Goal: Transaction & Acquisition: Purchase product/service

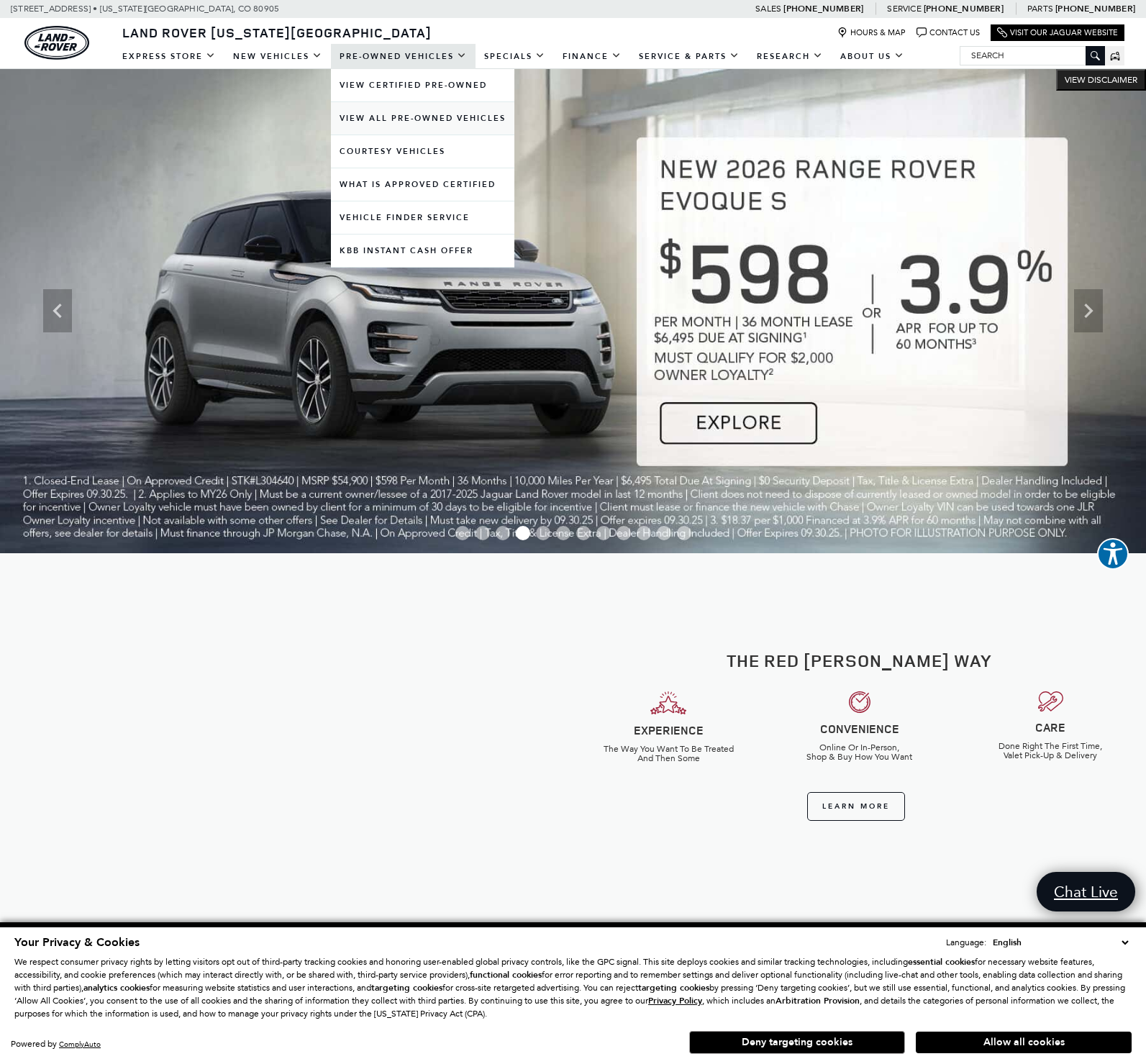
click at [415, 119] on link "View All Pre-Owned Vehicles" at bounding box center [422, 118] width 184 height 32
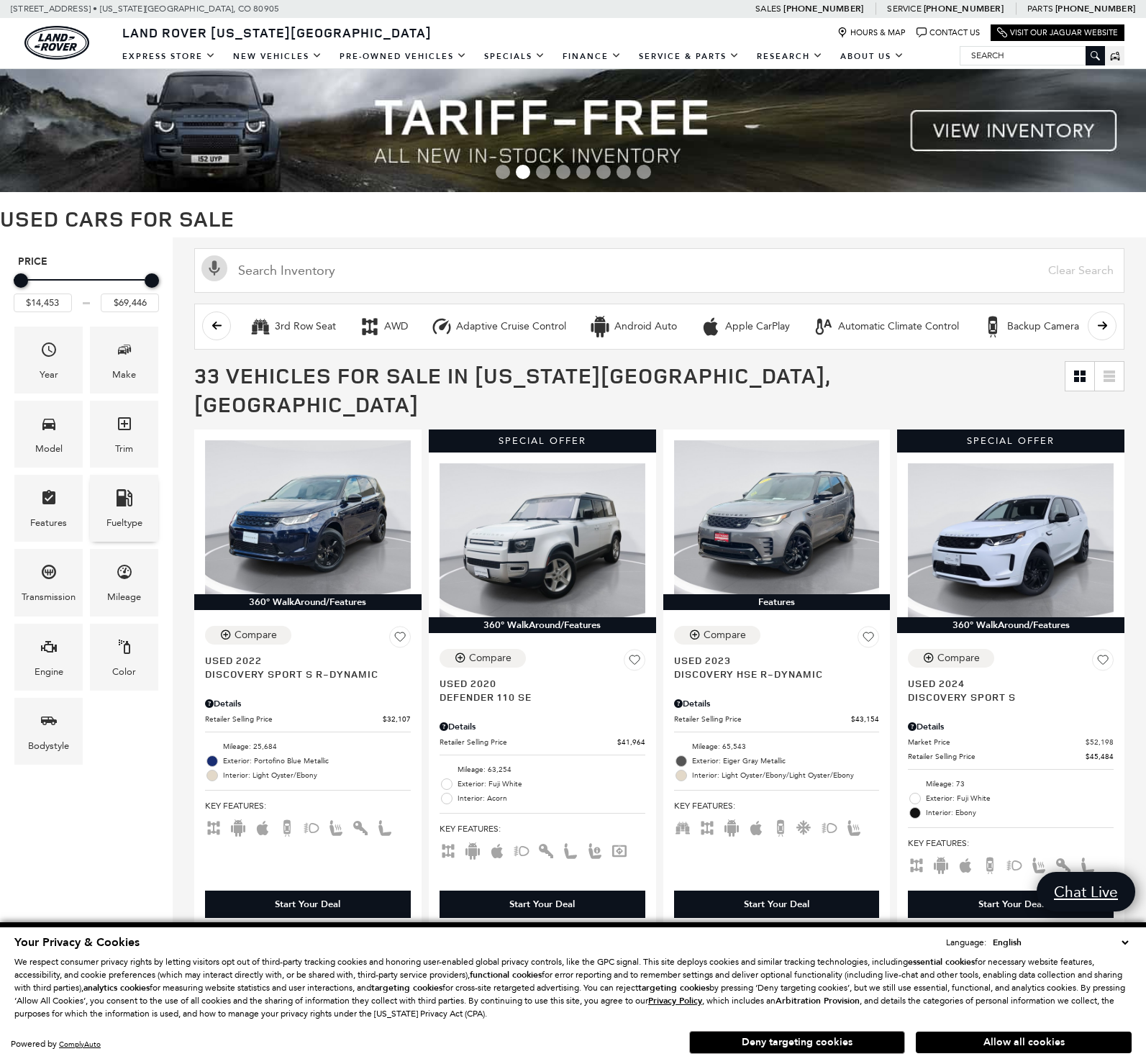
click at [114, 514] on div "Fueltype" at bounding box center [124, 508] width 68 height 67
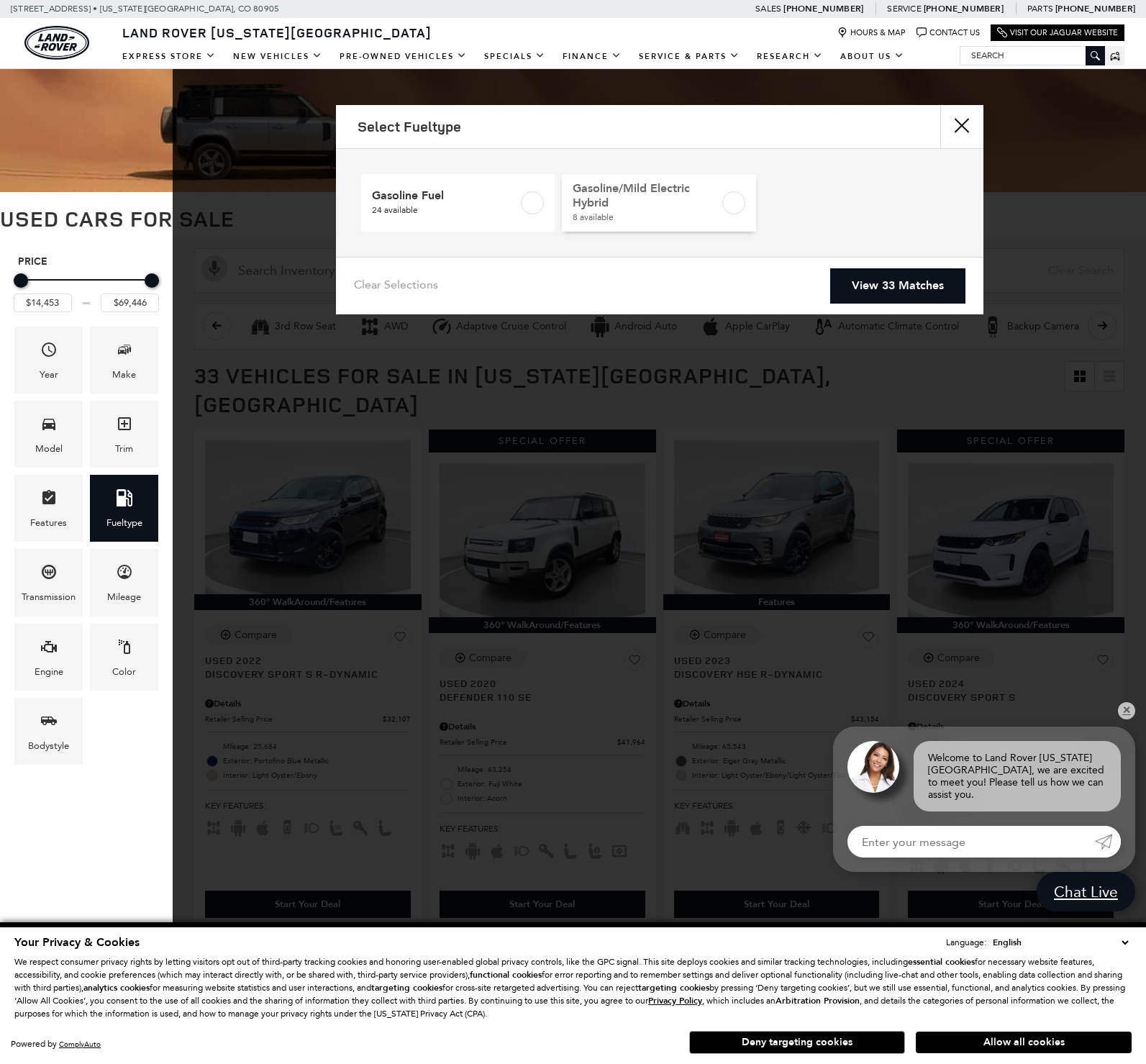
click at [731, 205] on label at bounding box center [734, 203] width 23 height 23
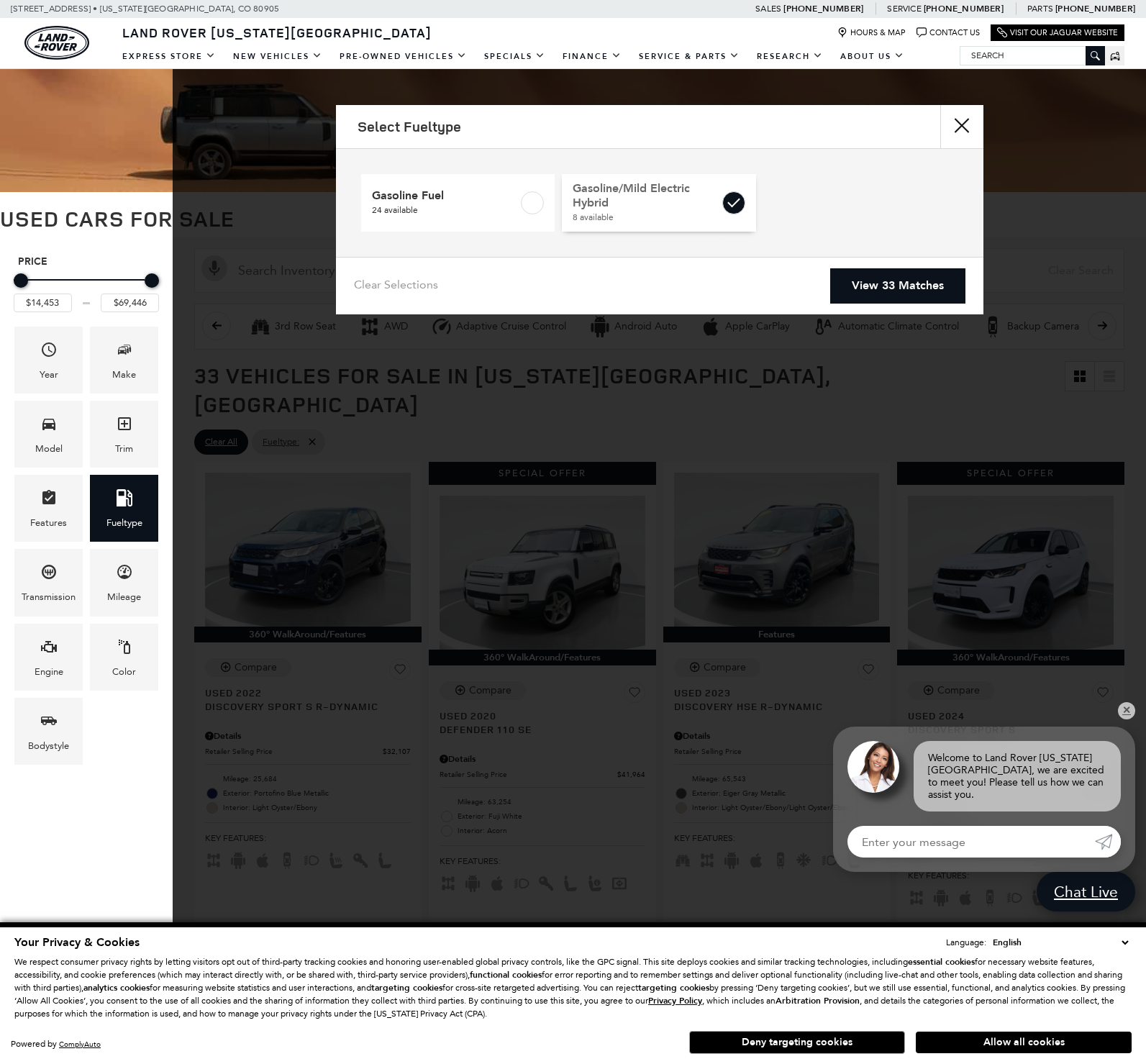
type input "$35,615"
type input "$66,268"
checkbox input "true"
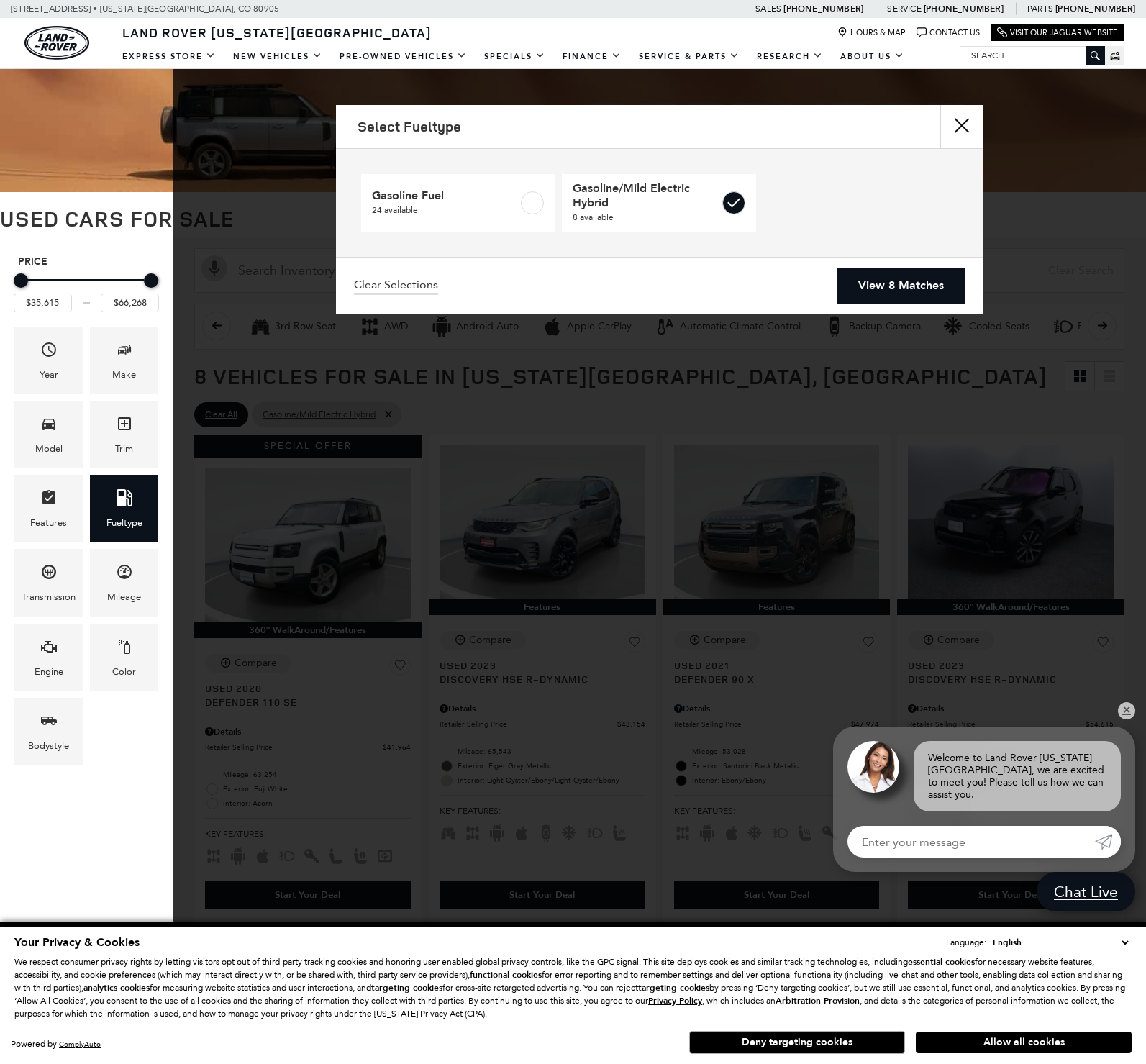
click at [928, 288] on link "View 8 Matches" at bounding box center [901, 286] width 129 height 35
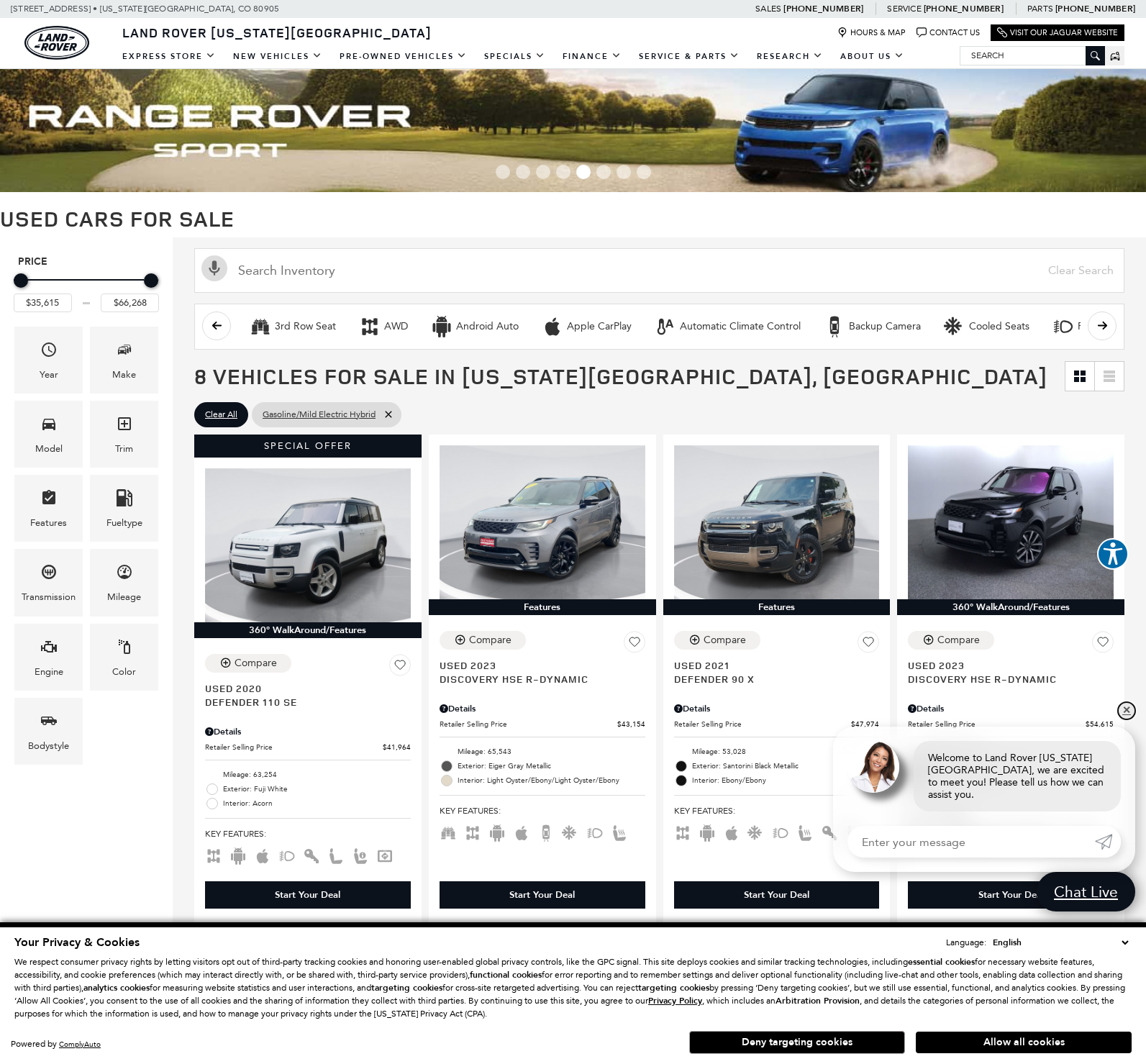
click at [1128, 720] on link "✕" at bounding box center [1126, 711] width 17 height 17
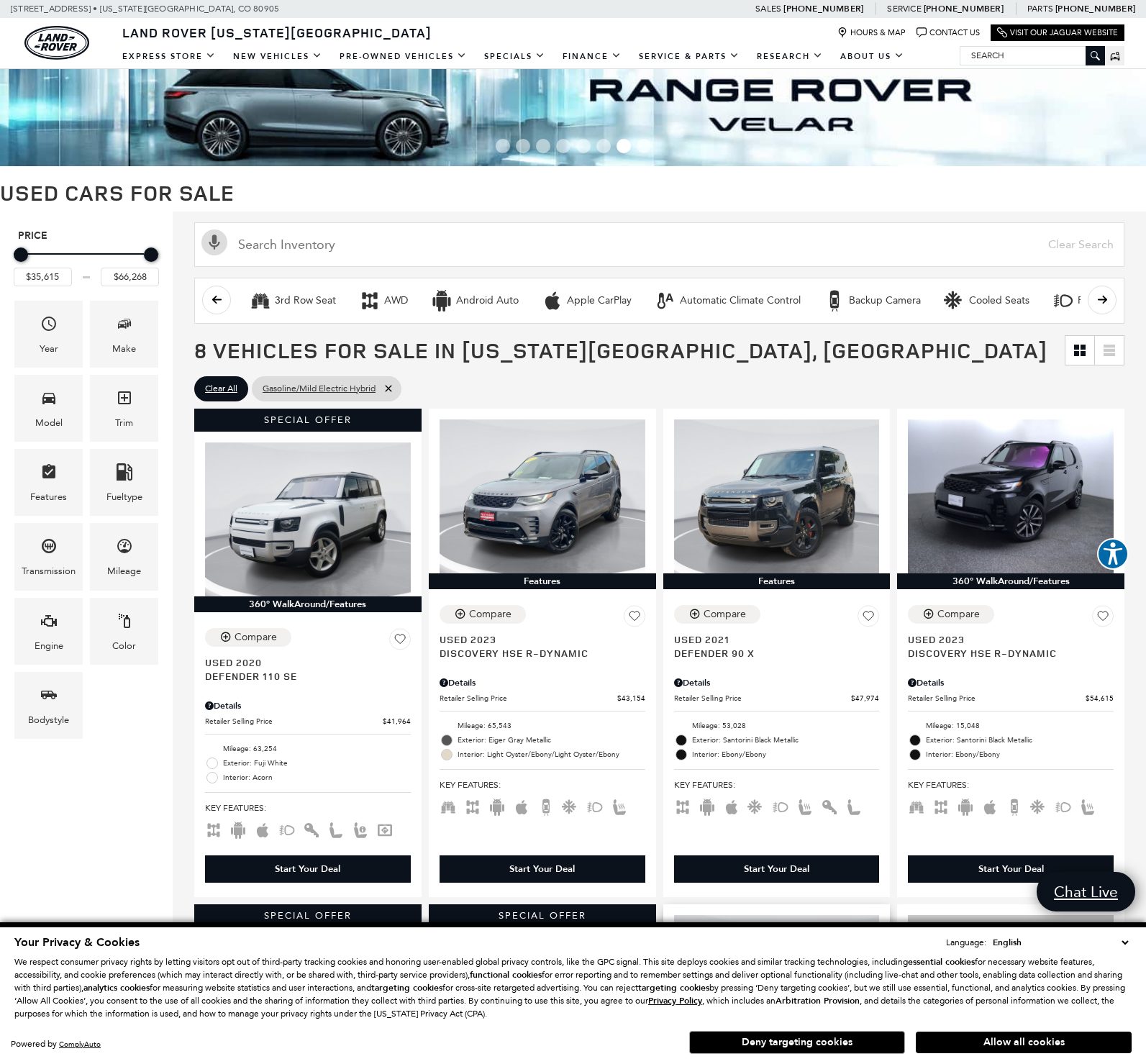
scroll to position [25, 0]
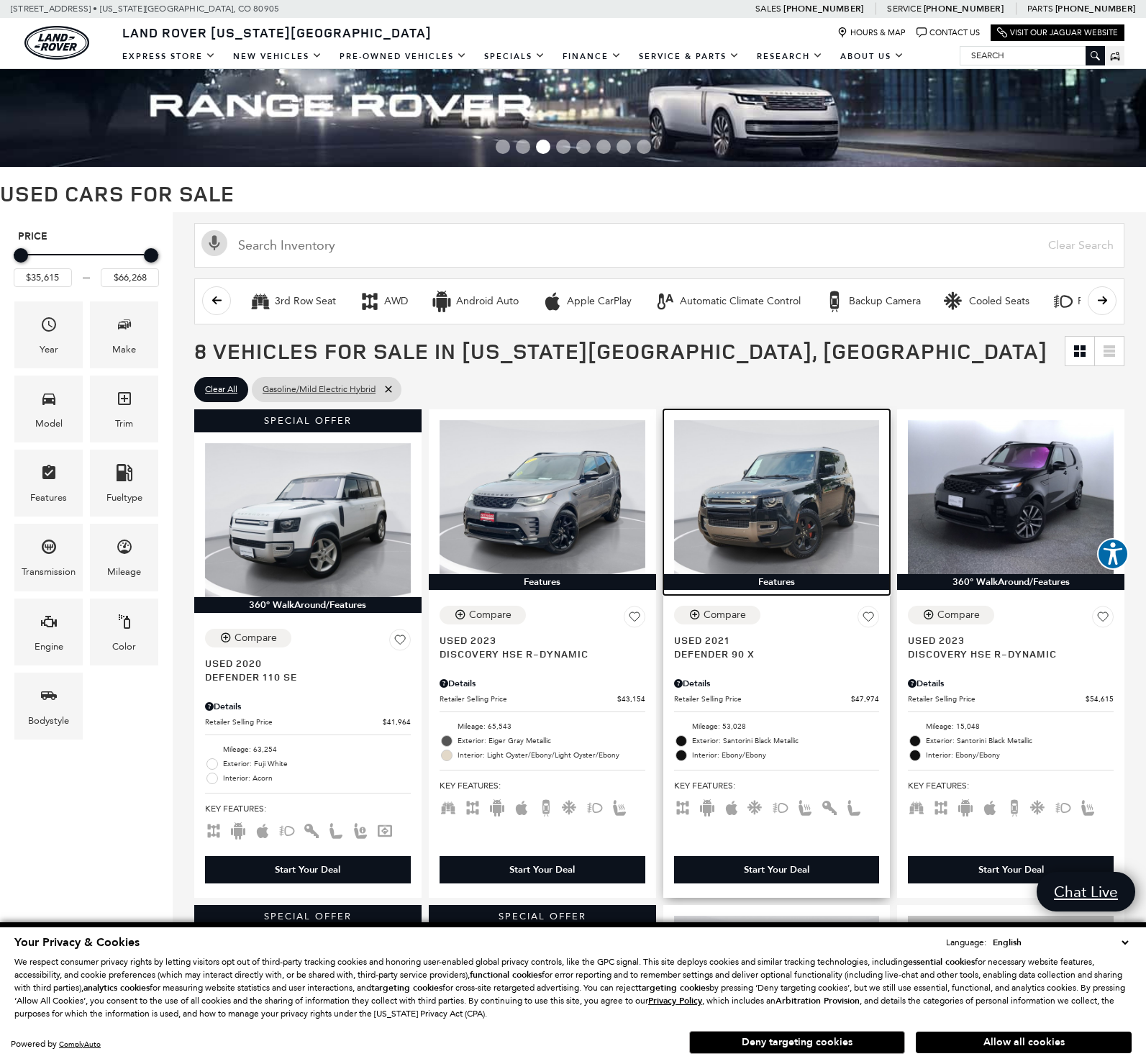
click at [786, 536] on img at bounding box center [777, 497] width 206 height 154
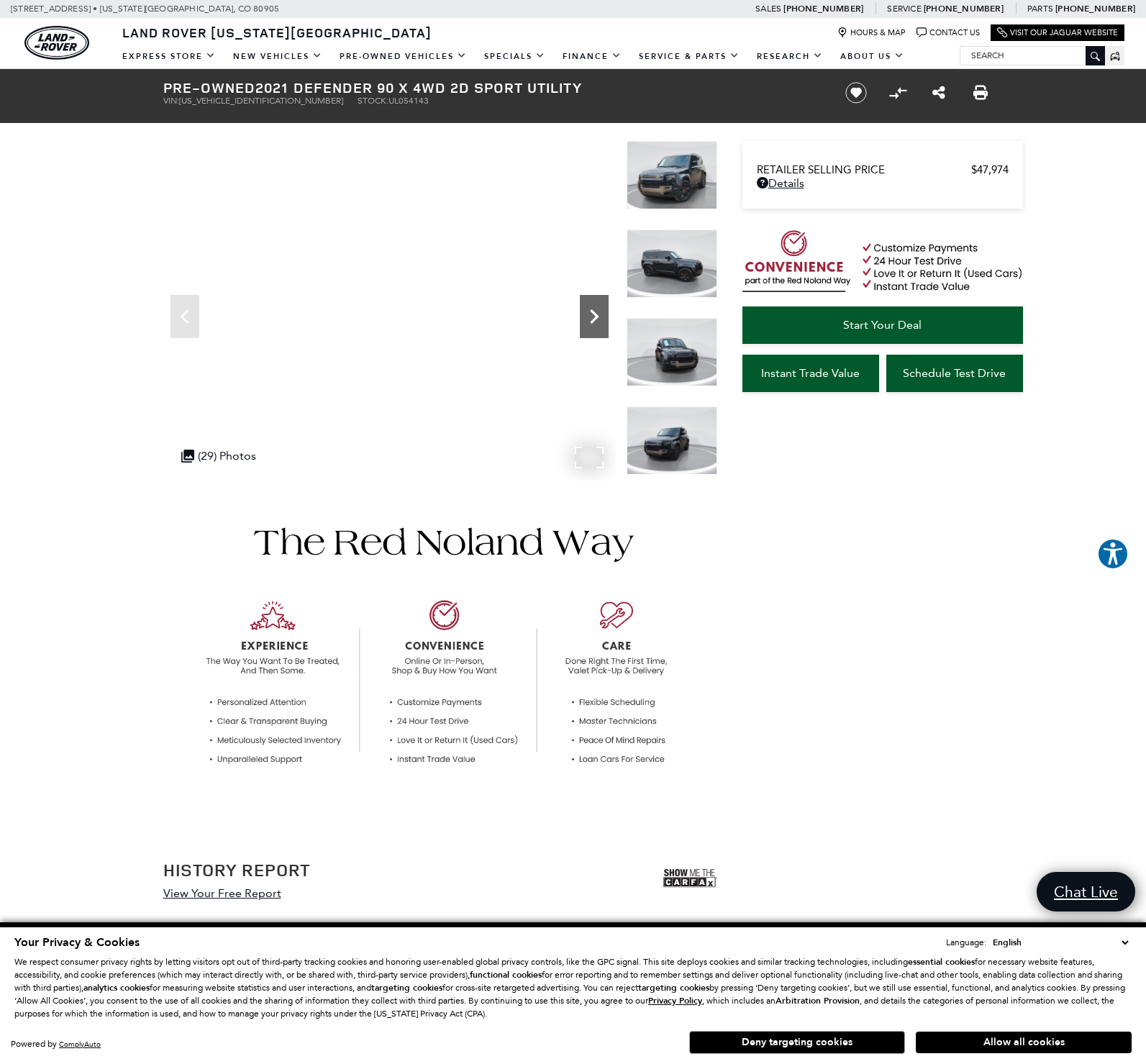
click at [591, 317] on icon "Next" at bounding box center [594, 316] width 28 height 28
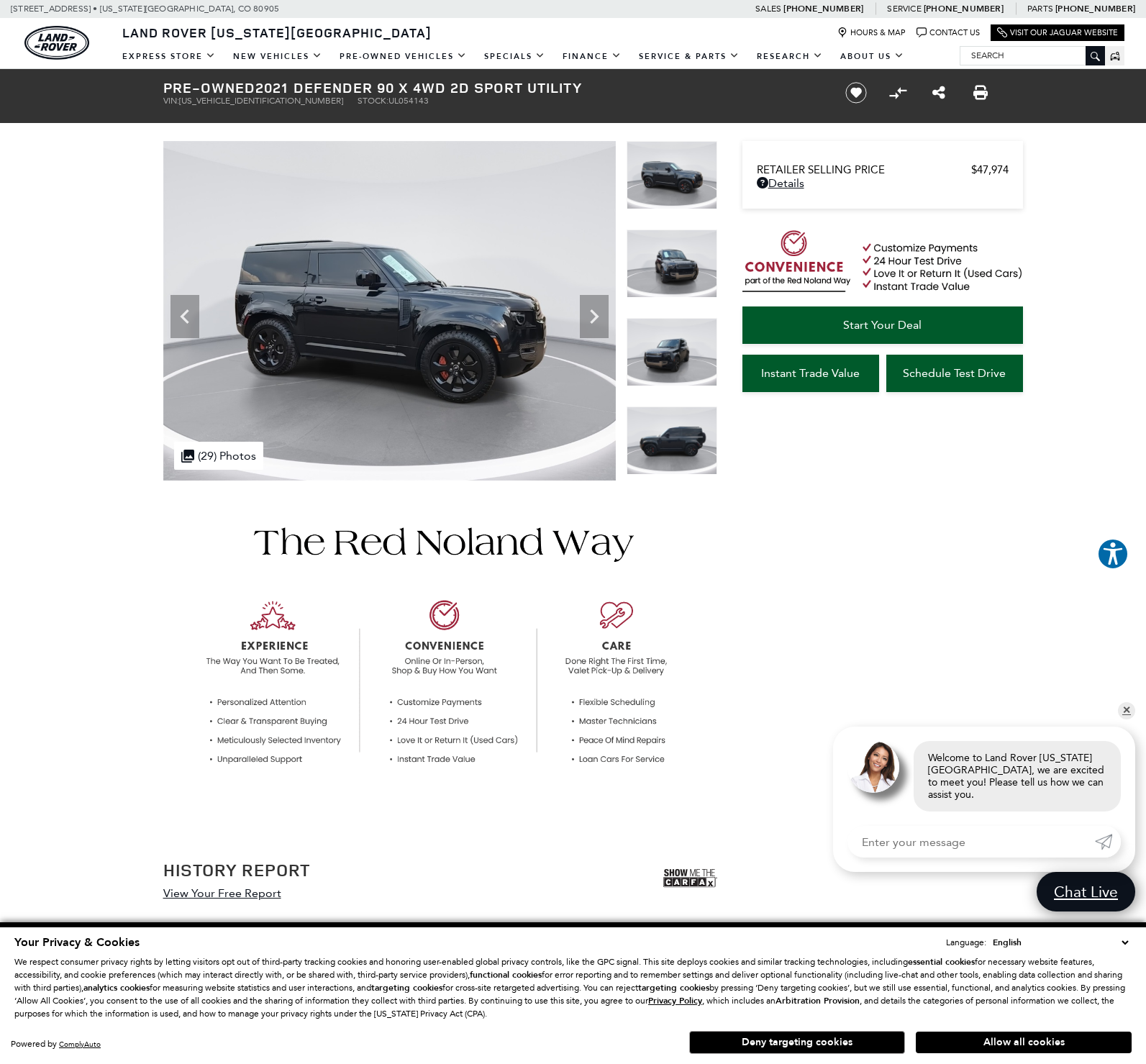
click at [587, 459] on img at bounding box center [389, 311] width 452 height 340
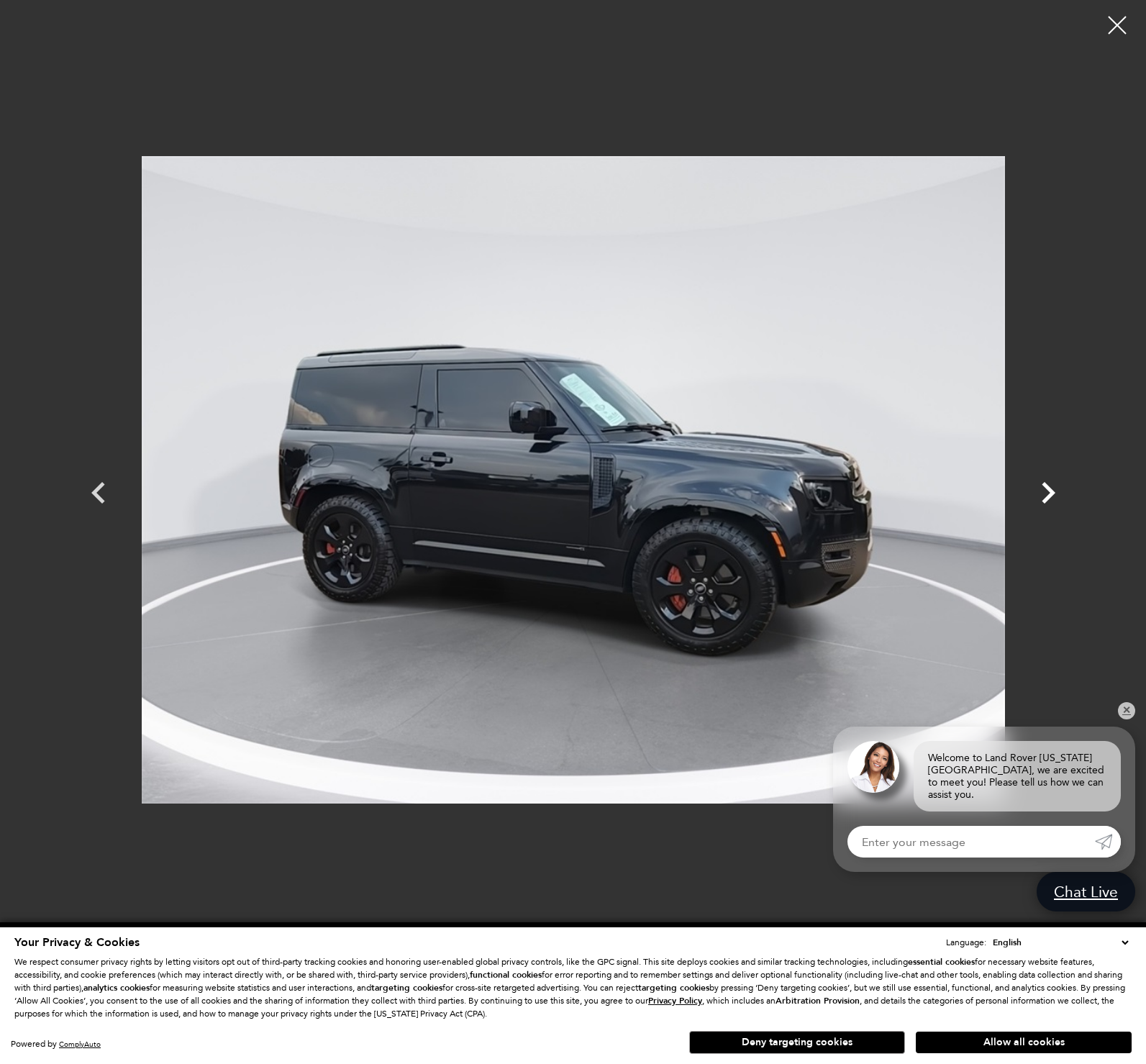
click at [1044, 493] on icon "Next" at bounding box center [1048, 492] width 43 height 43
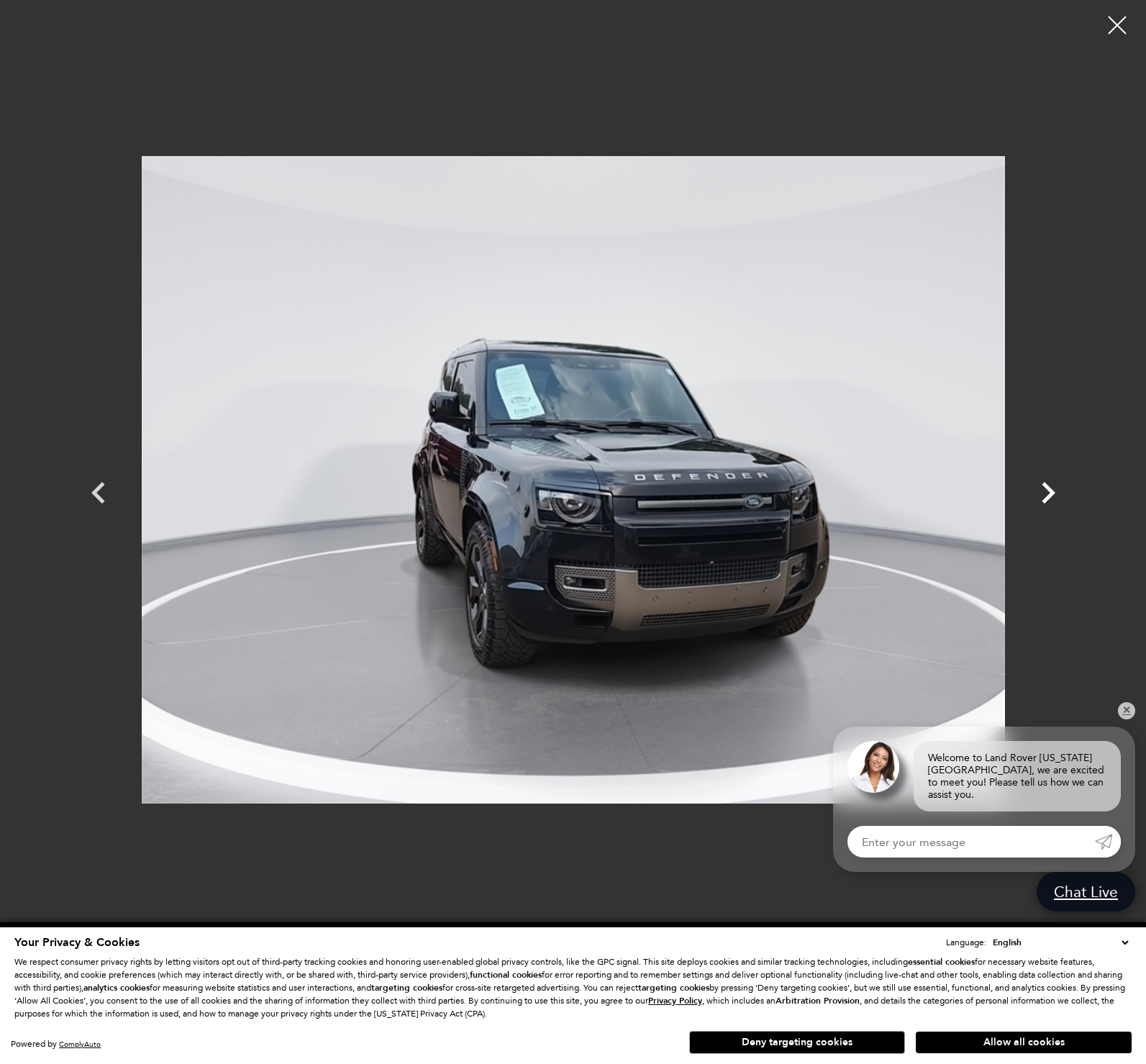
click at [1044, 493] on icon "Next" at bounding box center [1048, 492] width 43 height 43
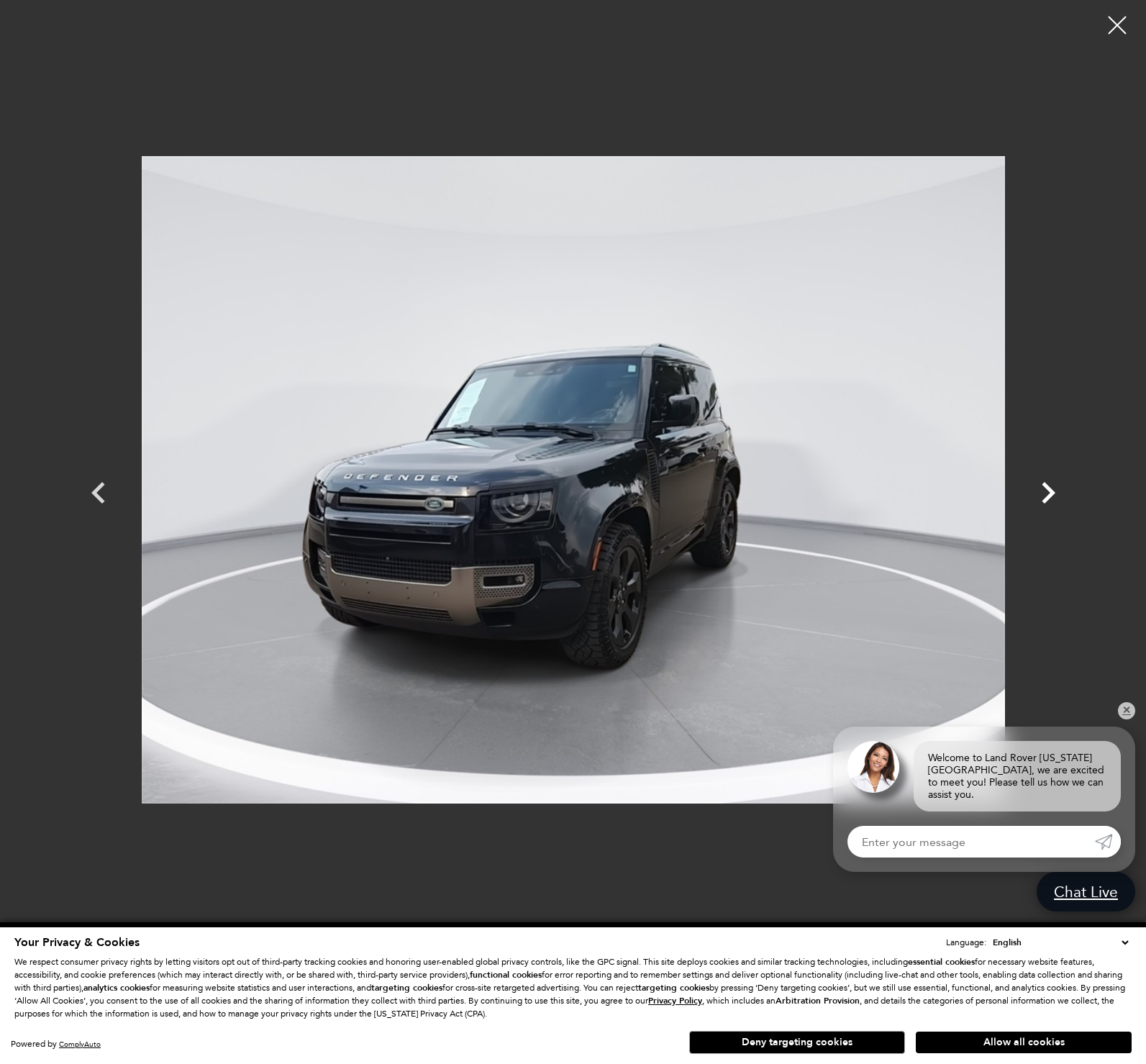
click at [1044, 493] on icon "Next" at bounding box center [1048, 492] width 43 height 43
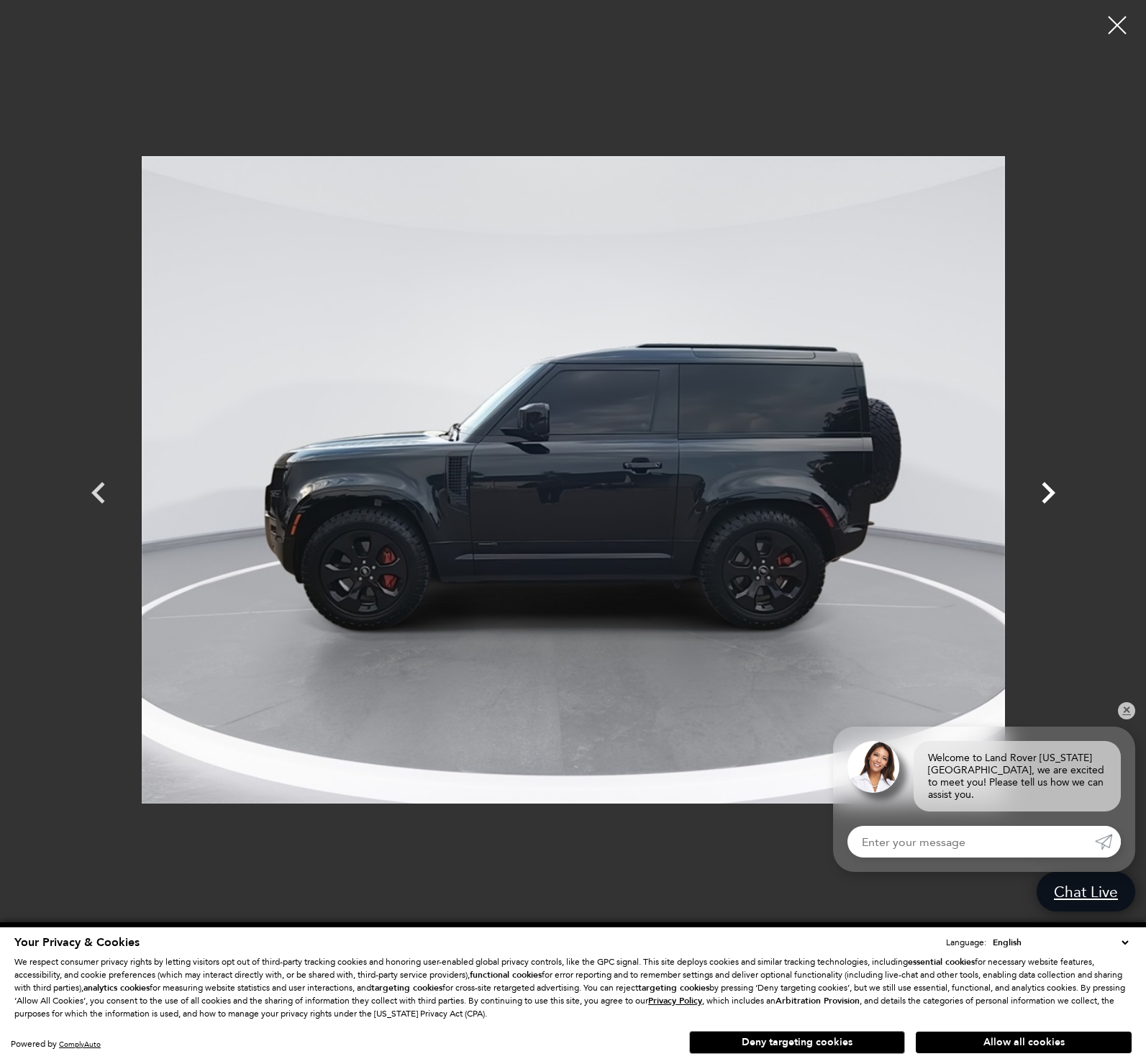
click at [1044, 493] on icon "Next" at bounding box center [1048, 492] width 43 height 43
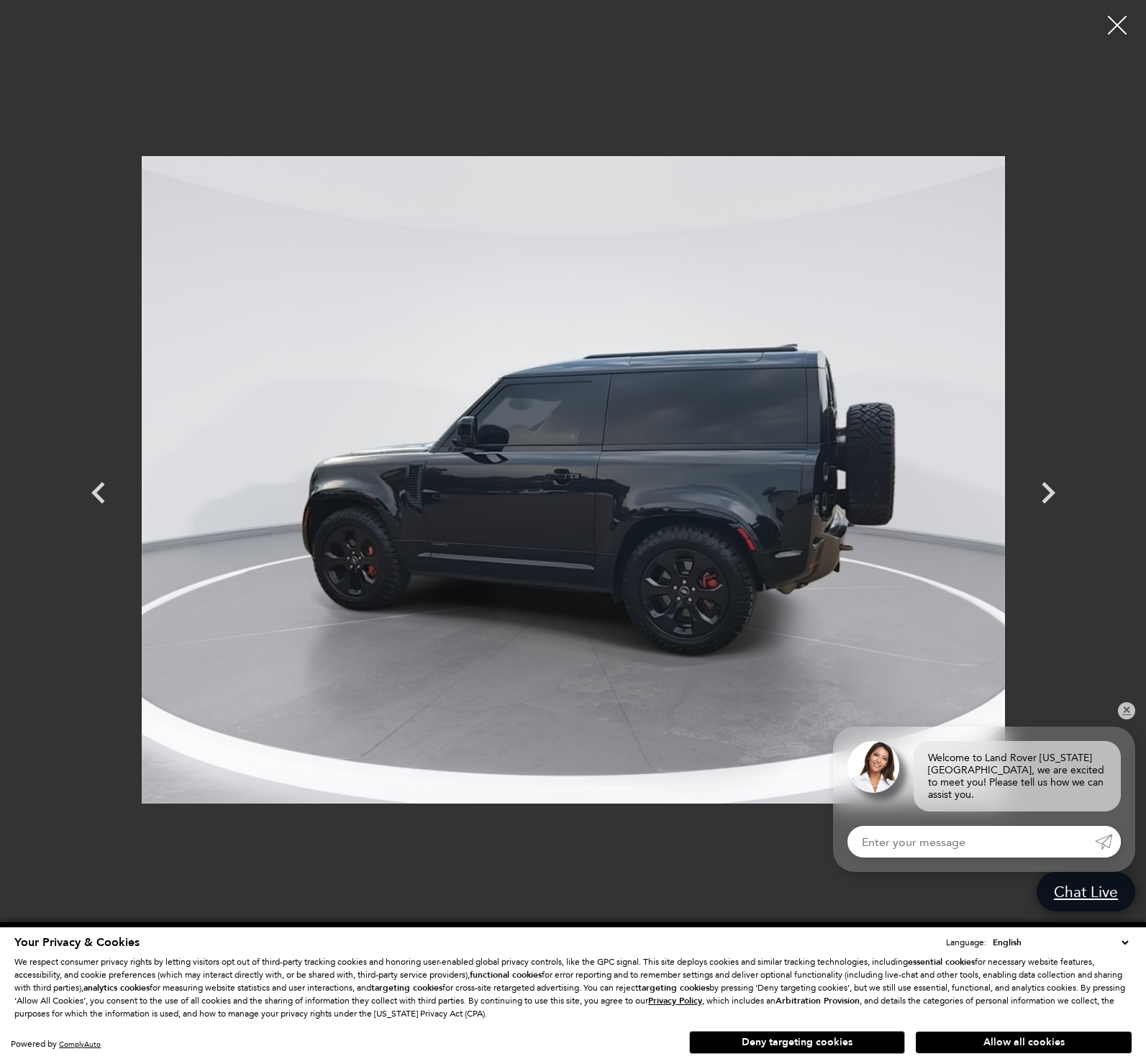
click at [1116, 21] on div at bounding box center [1118, 25] width 38 height 38
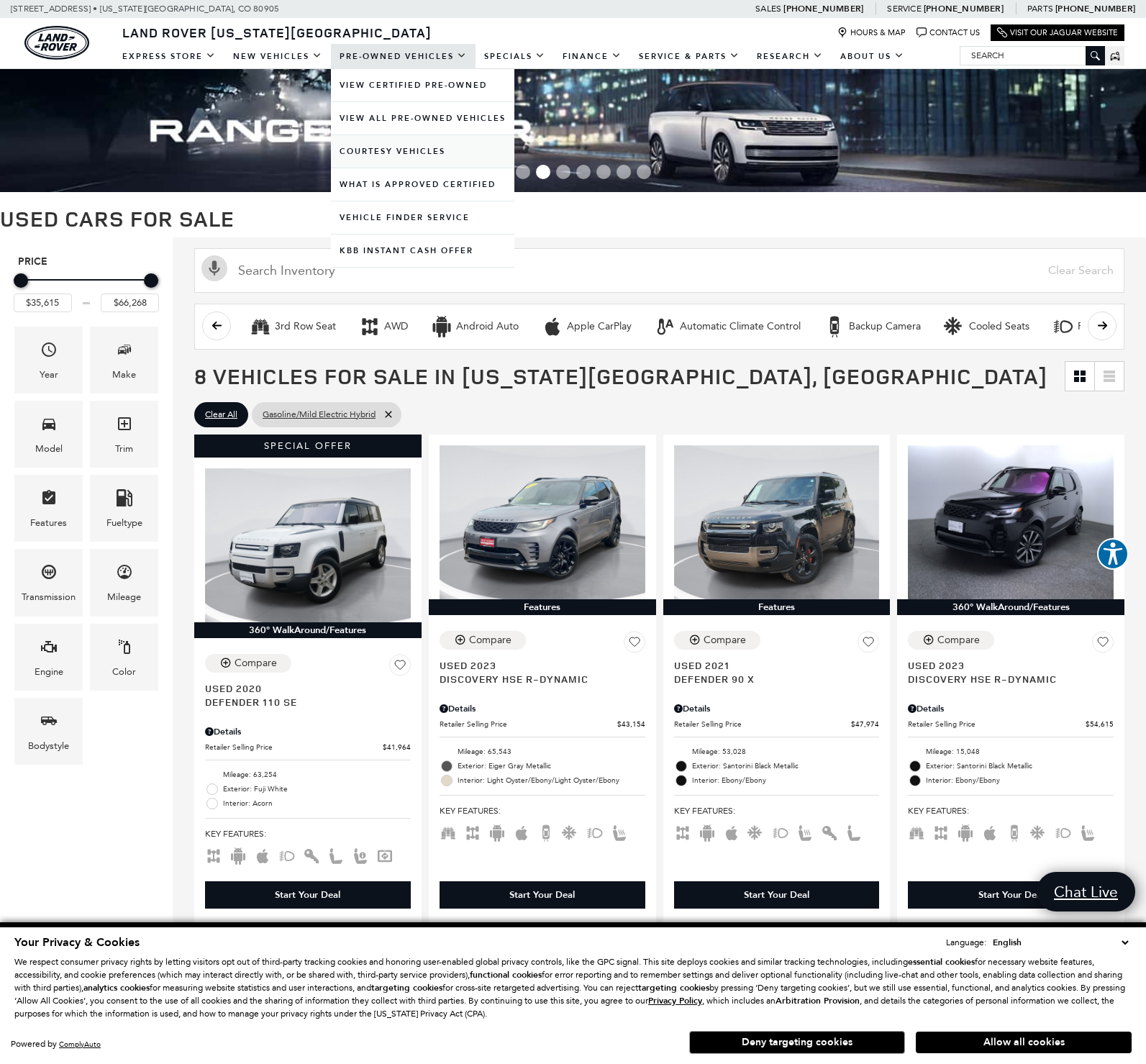
click at [366, 153] on link "Courtesy Vehicles" at bounding box center [422, 151] width 184 height 32
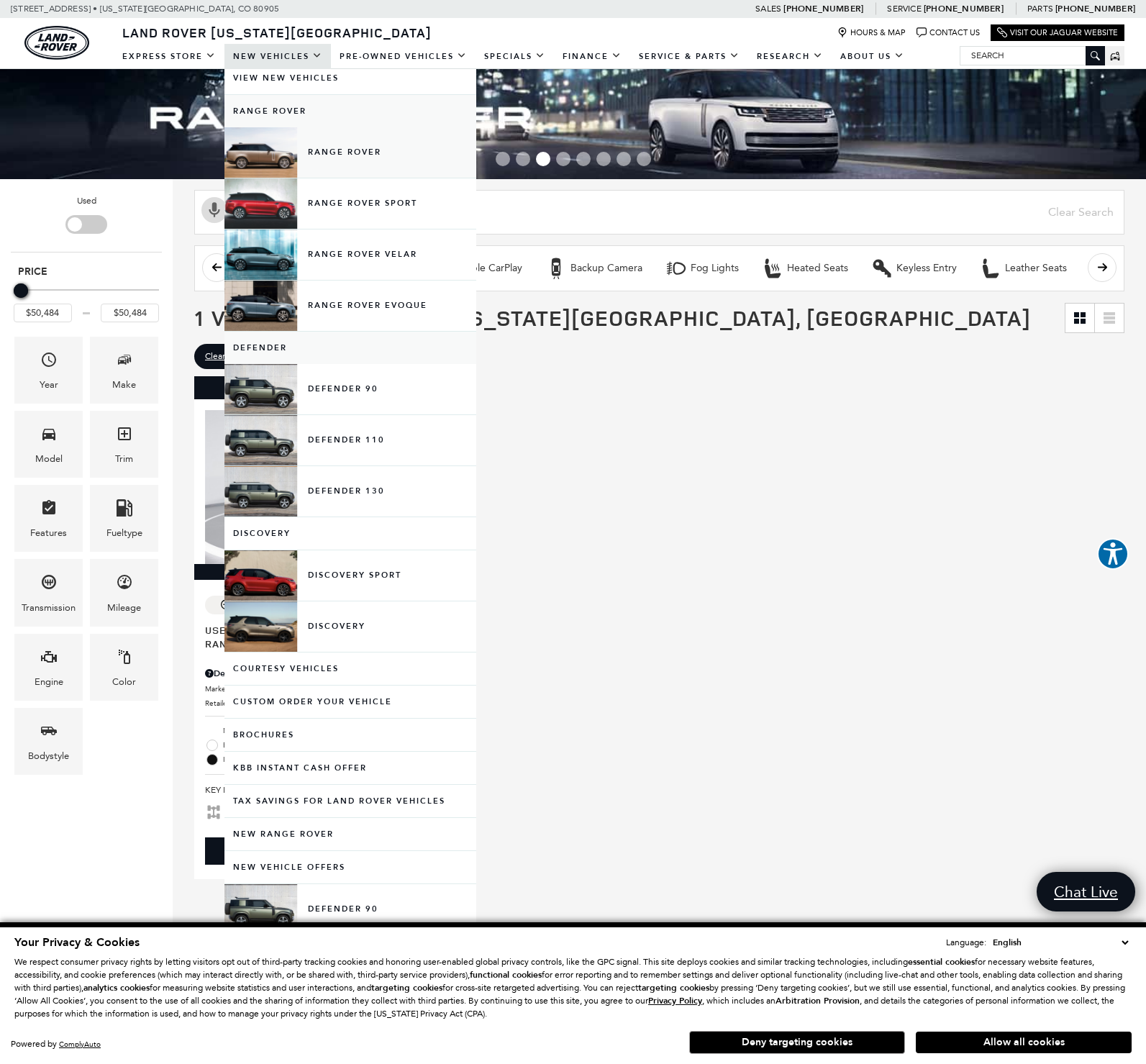
scroll to position [7, 0]
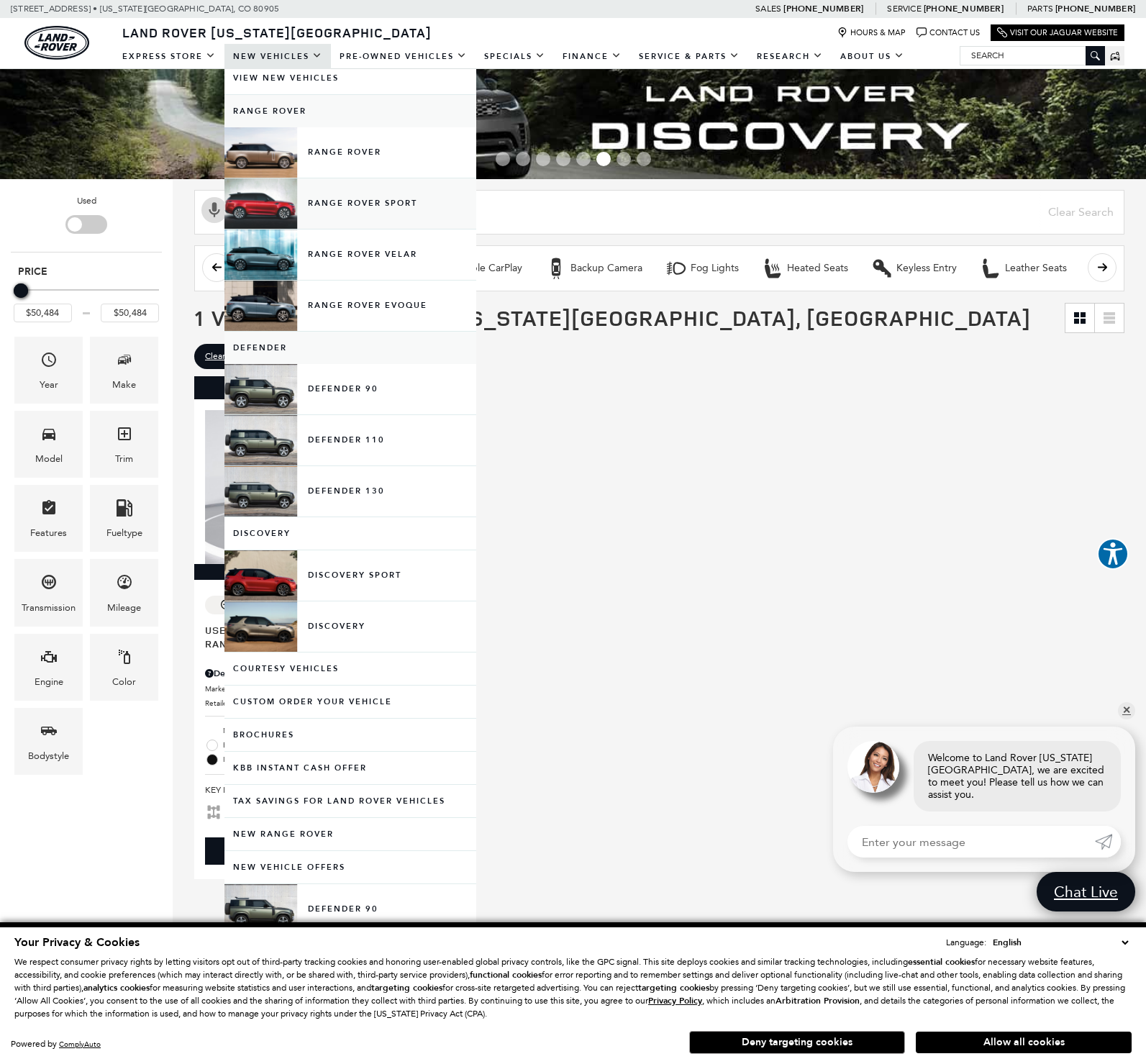
click at [372, 201] on link "Range Rover Sport" at bounding box center [350, 204] width 252 height 51
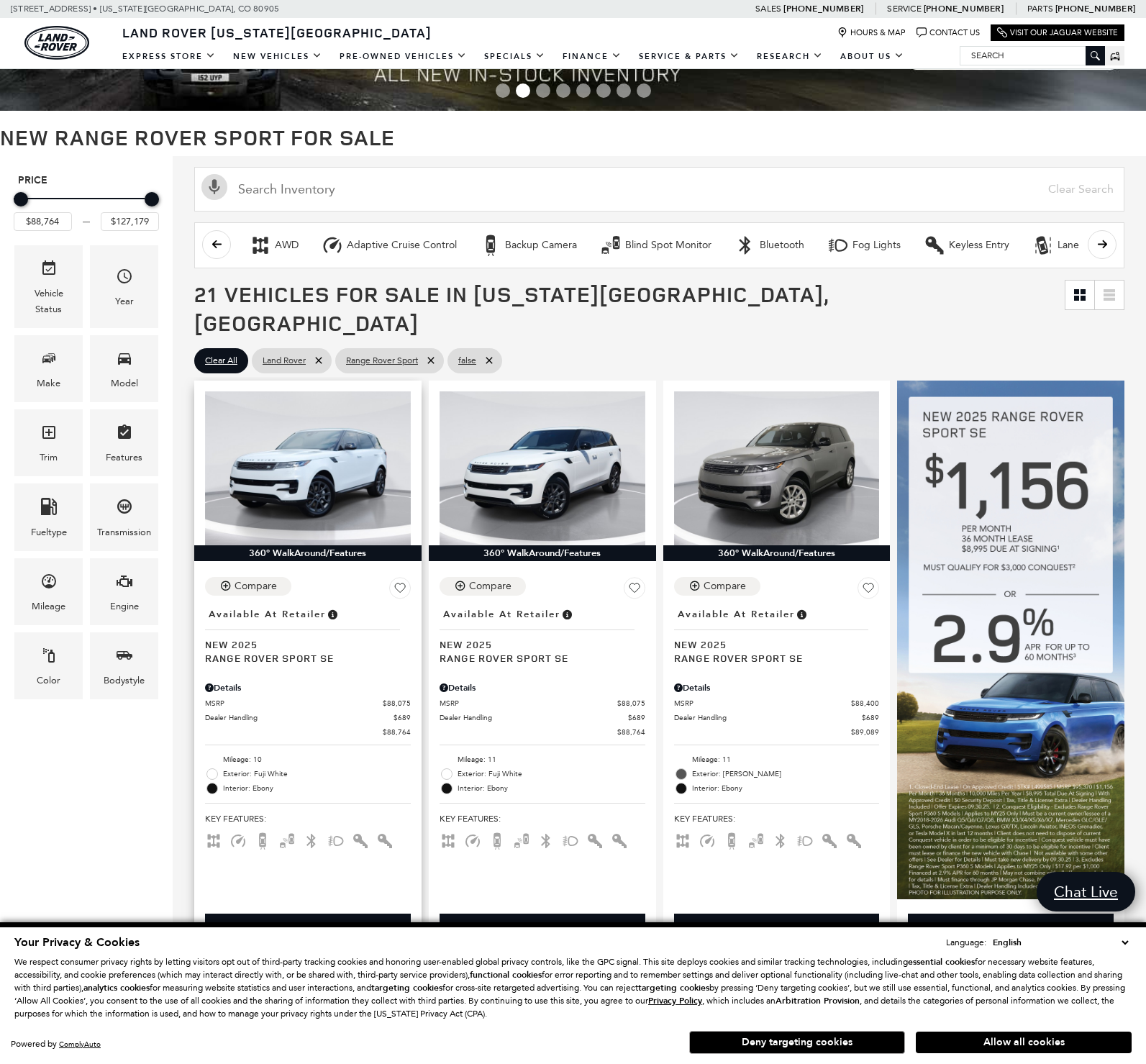
scroll to position [79, 0]
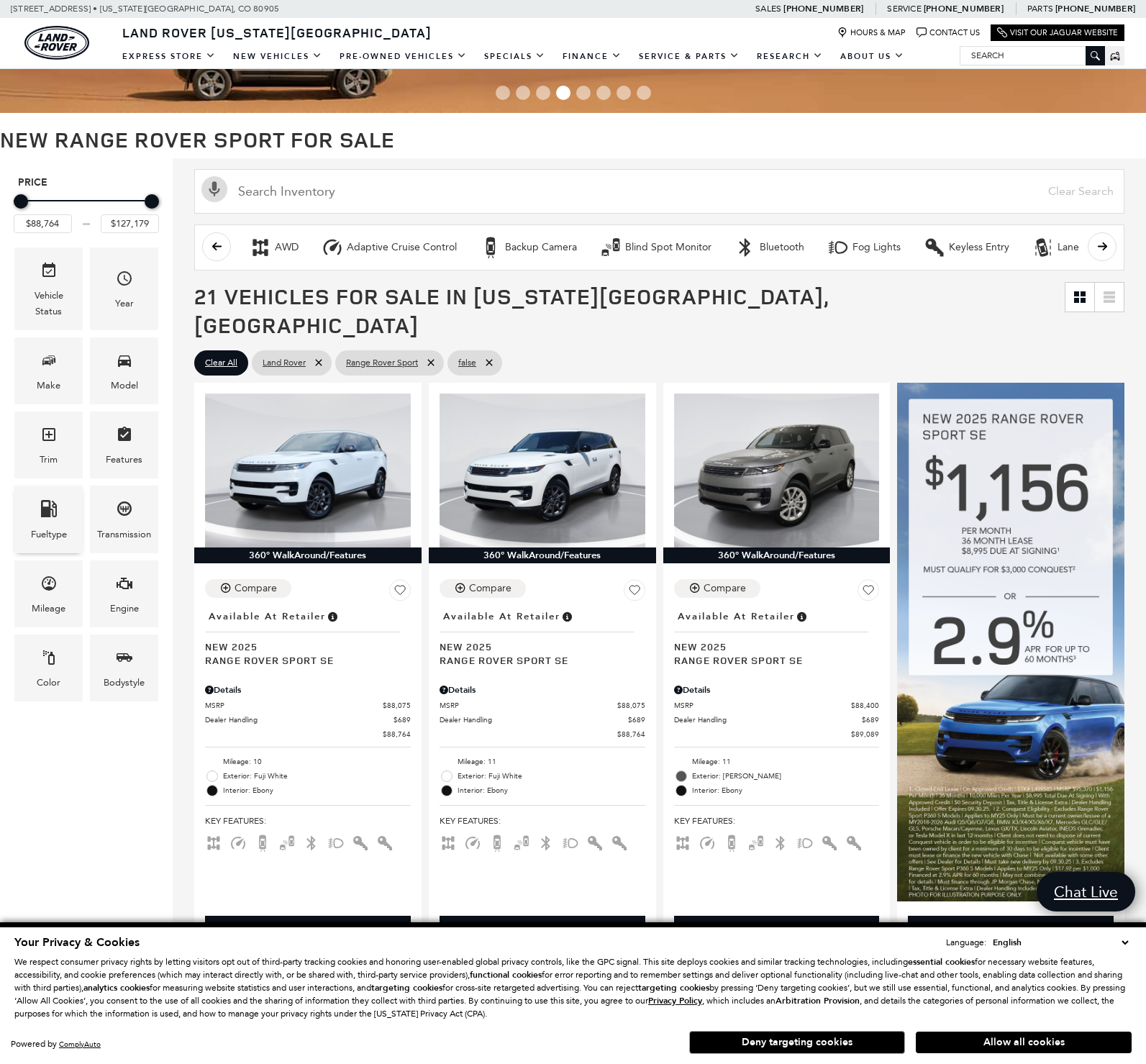
click at [47, 519] on span "Fueltype" at bounding box center [48, 511] width 17 height 29
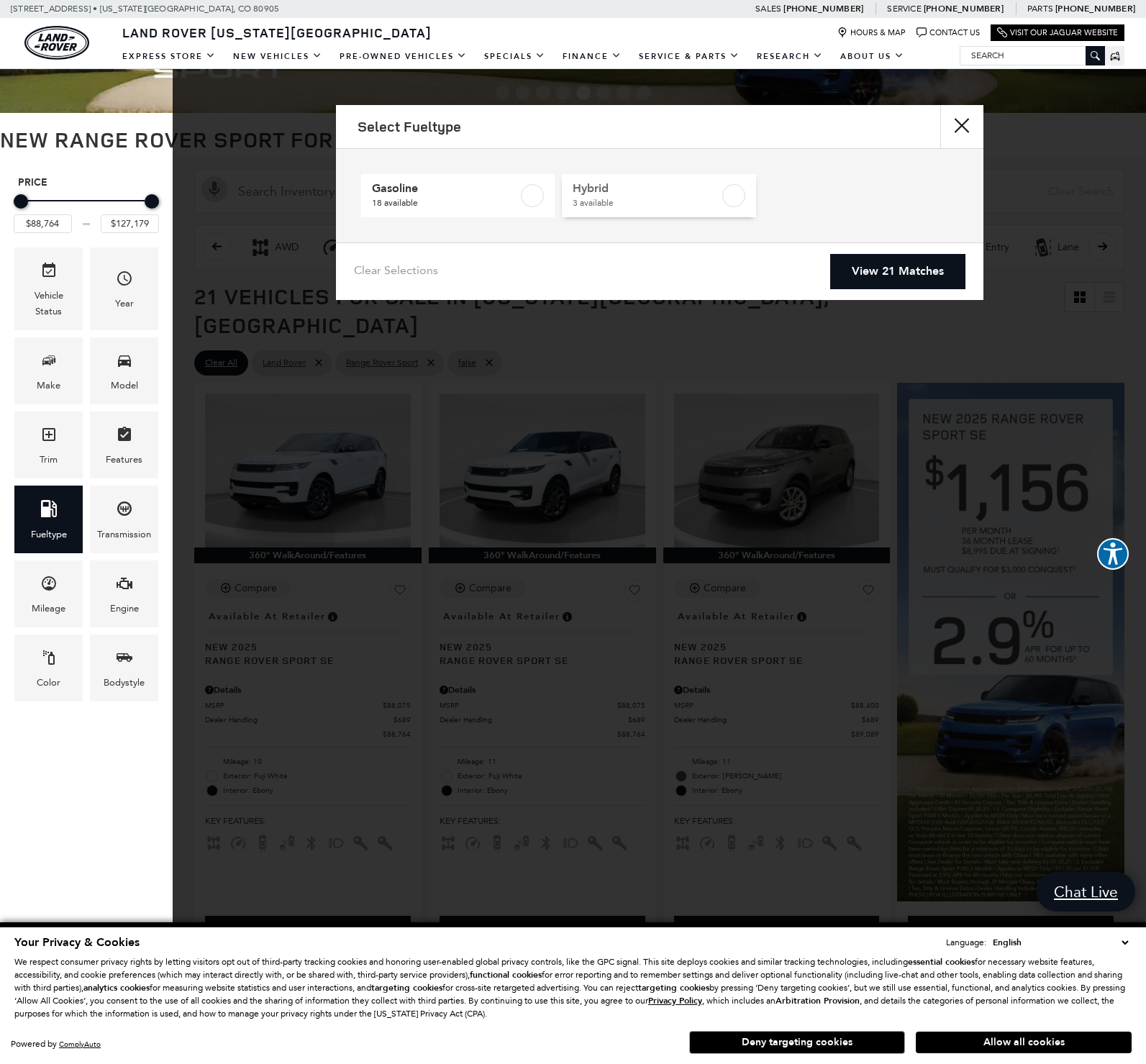
click at [727, 197] on label at bounding box center [734, 196] width 23 height 23
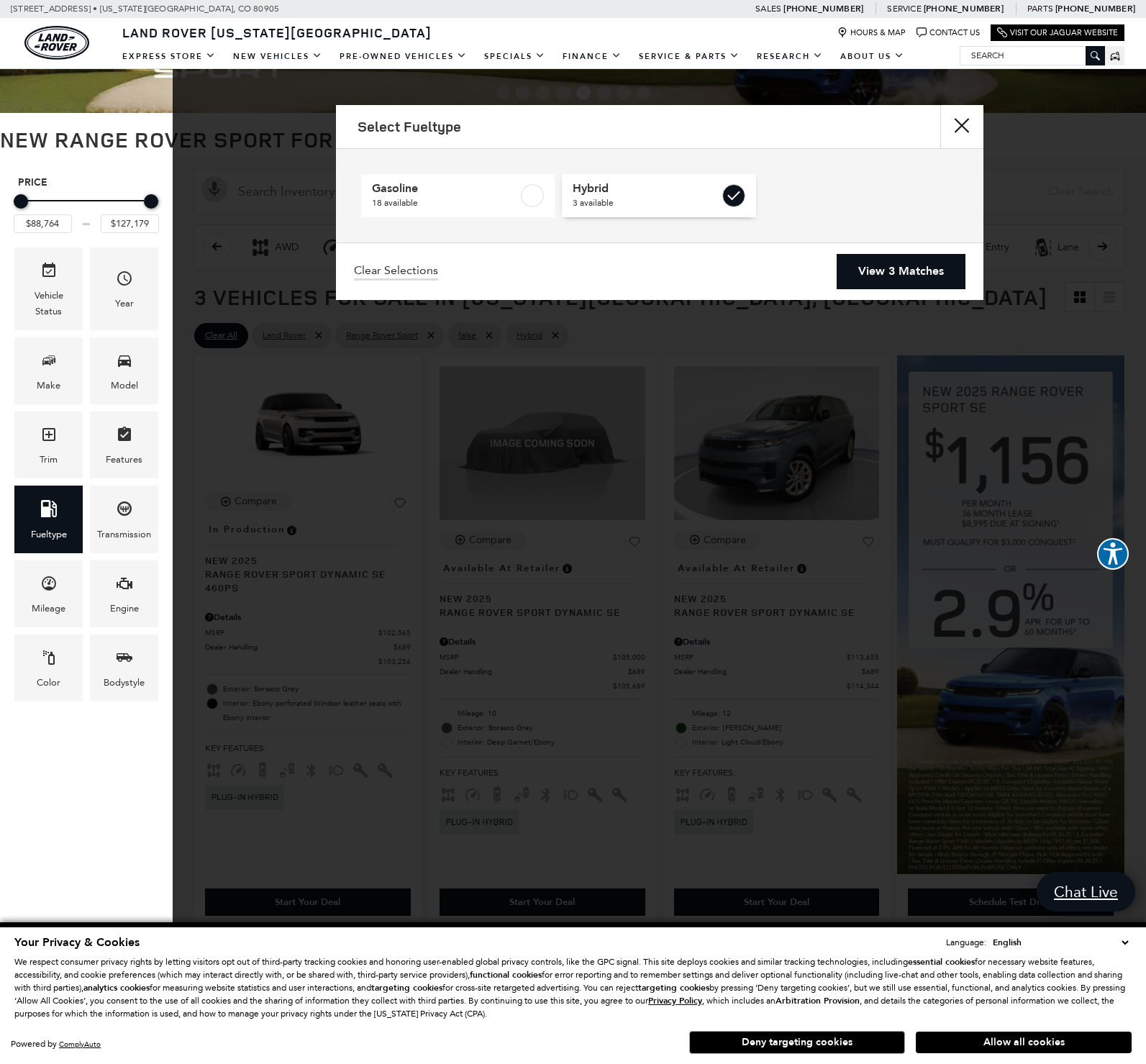
type input "$103,254"
type input "$114,344"
checkbox input "true"
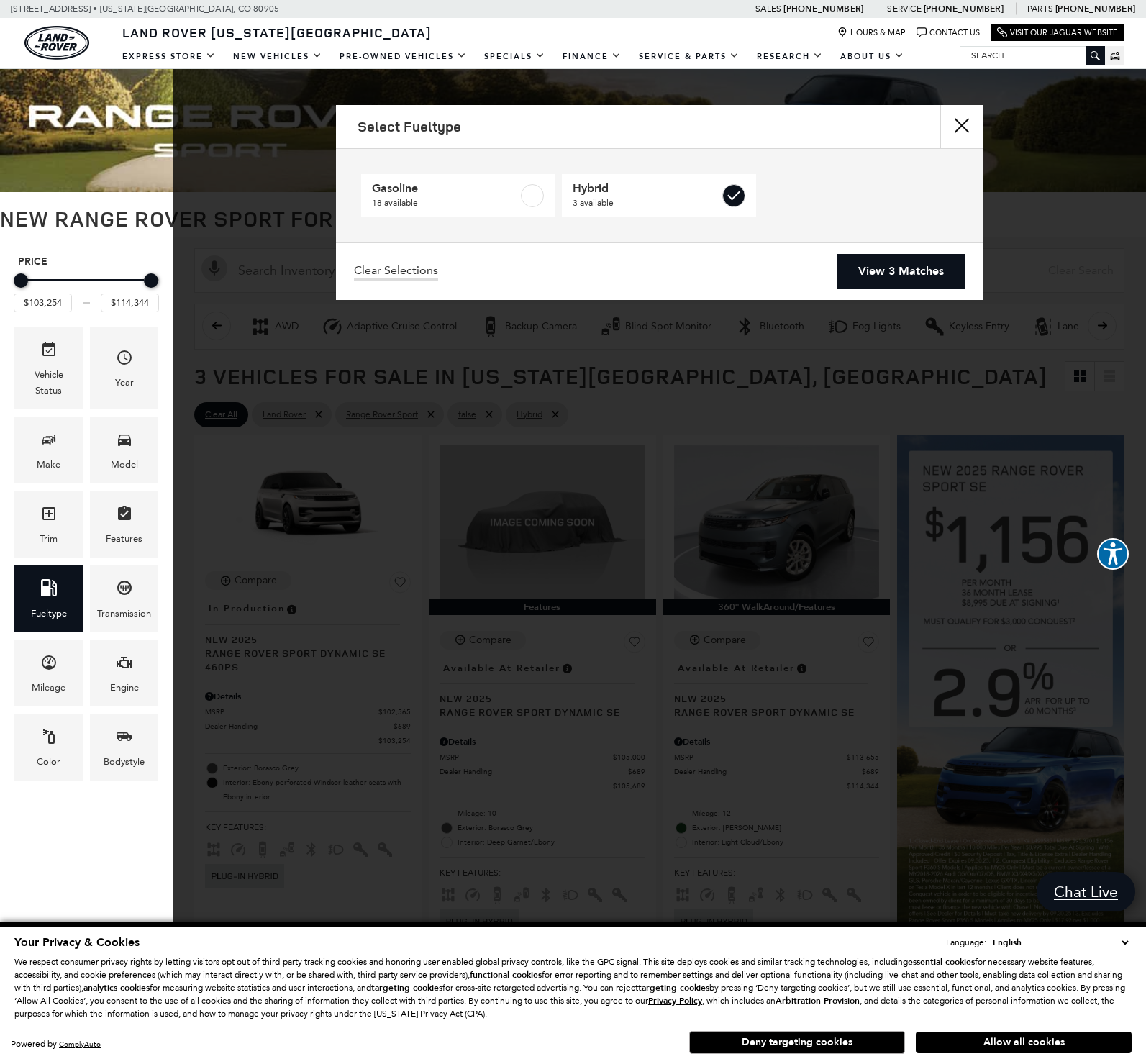
click at [886, 275] on link "View 3 Matches" at bounding box center [901, 272] width 129 height 35
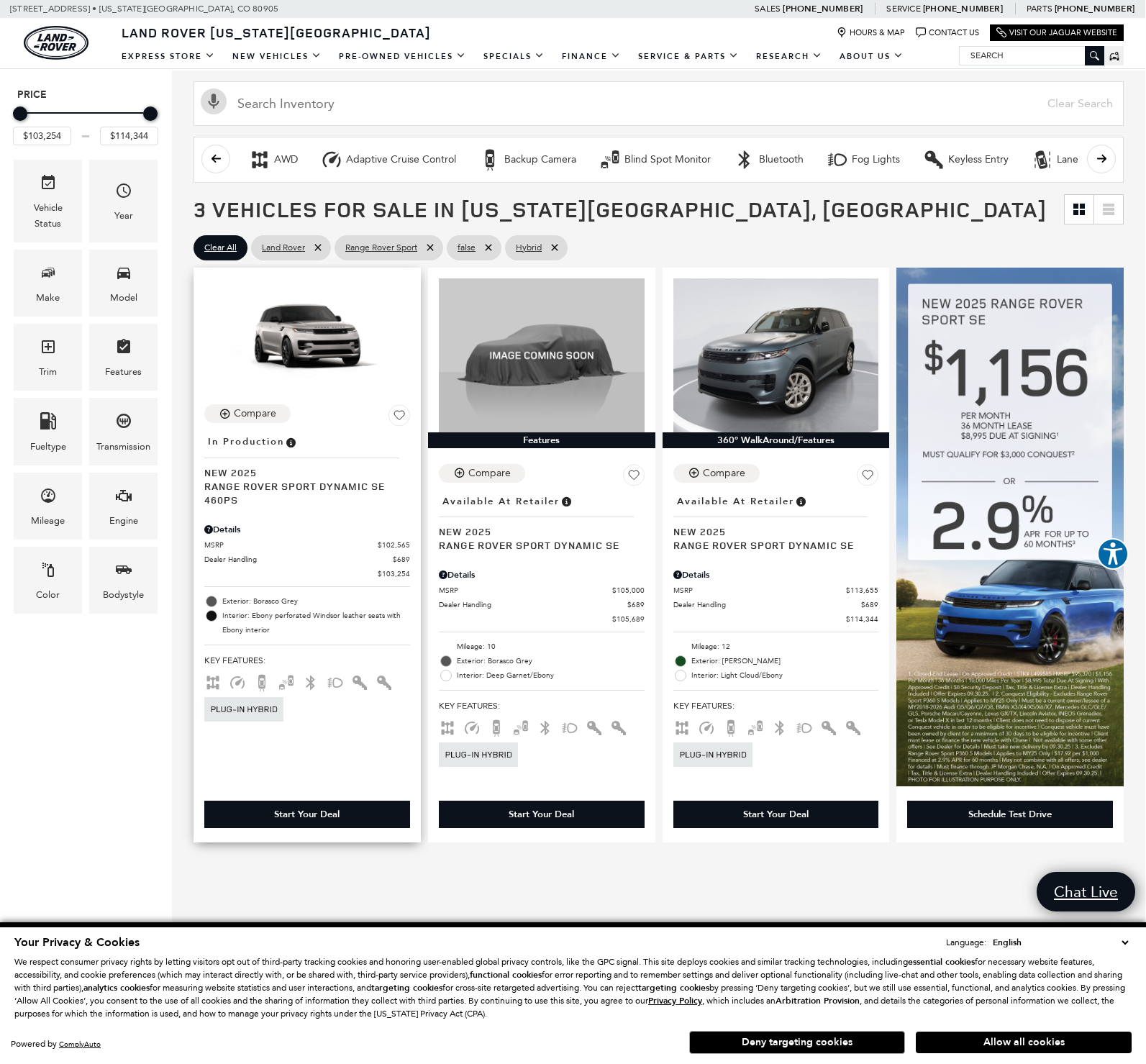
scroll to position [178, 1]
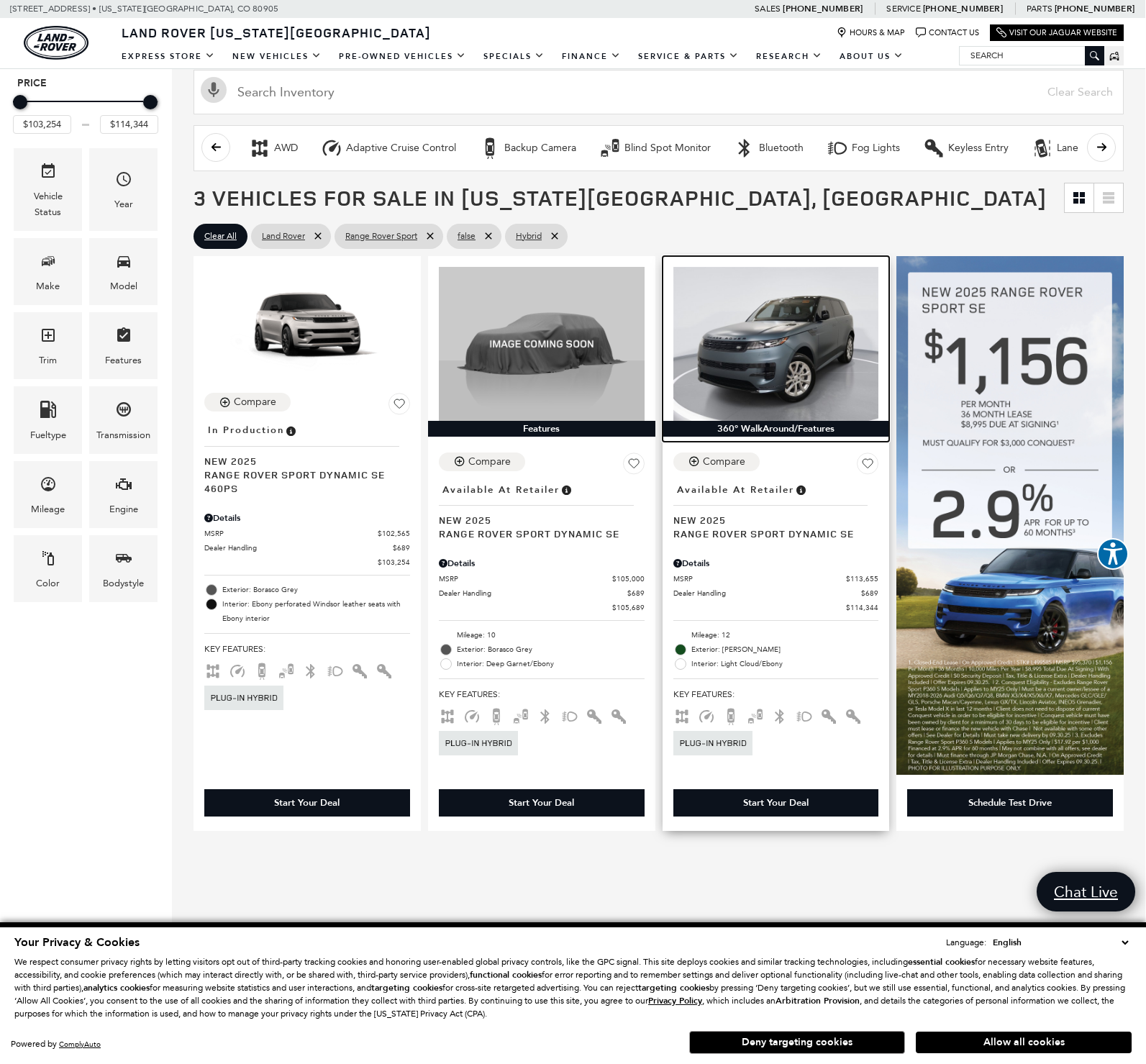
click at [720, 391] on img at bounding box center [777, 343] width 206 height 154
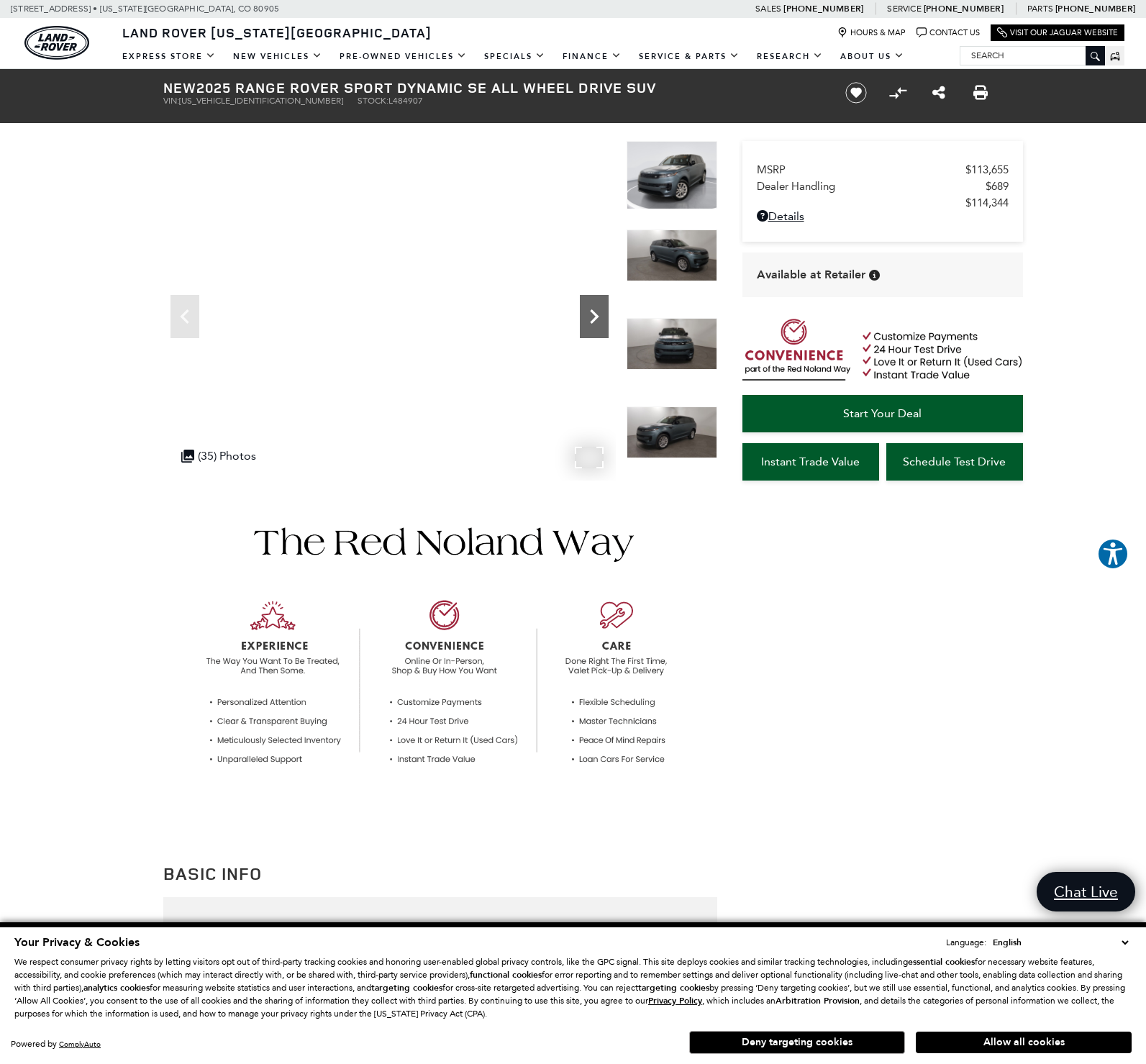
click at [598, 315] on icon "Next" at bounding box center [594, 316] width 28 height 28
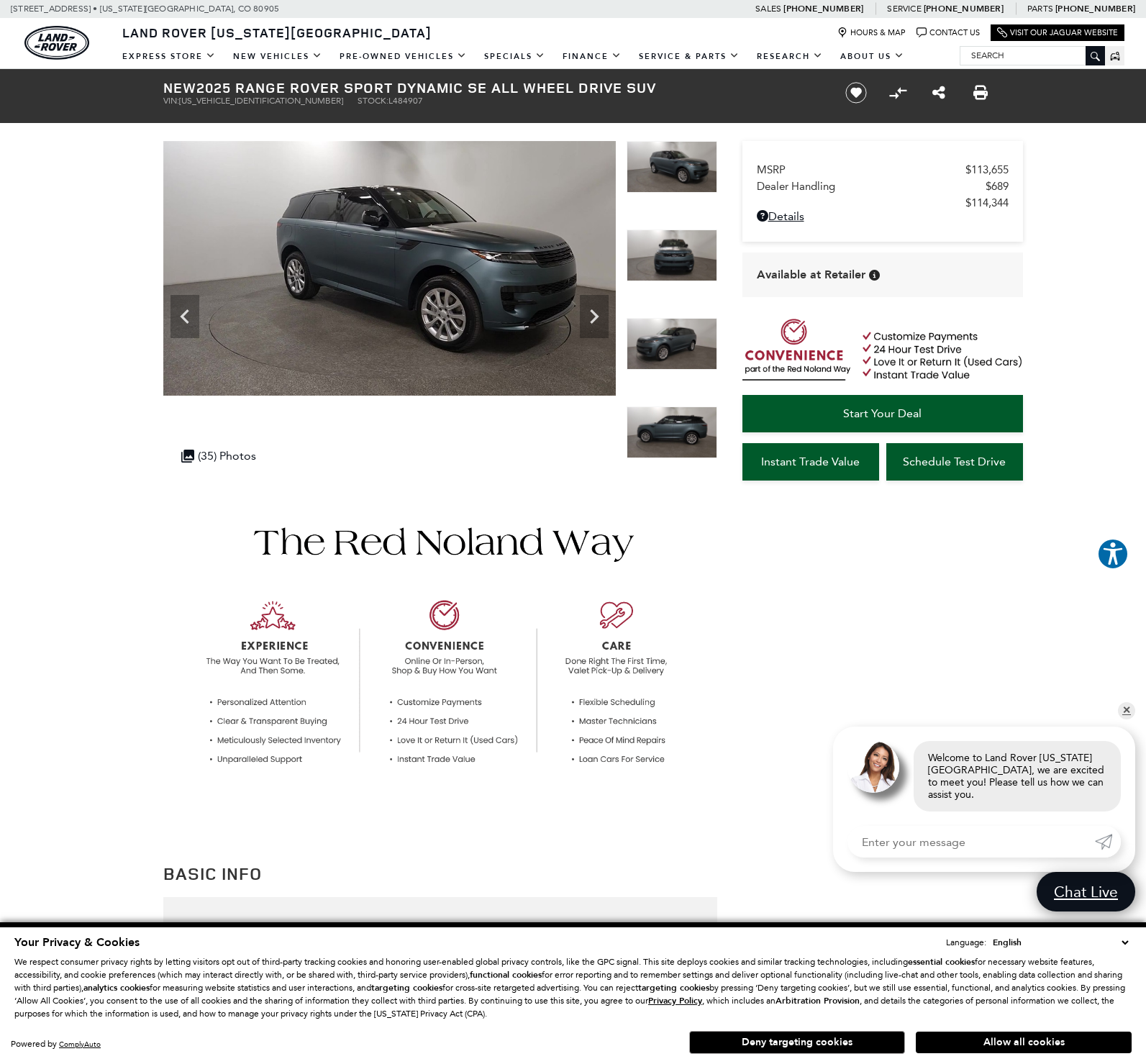
click at [591, 464] on div at bounding box center [389, 311] width 452 height 340
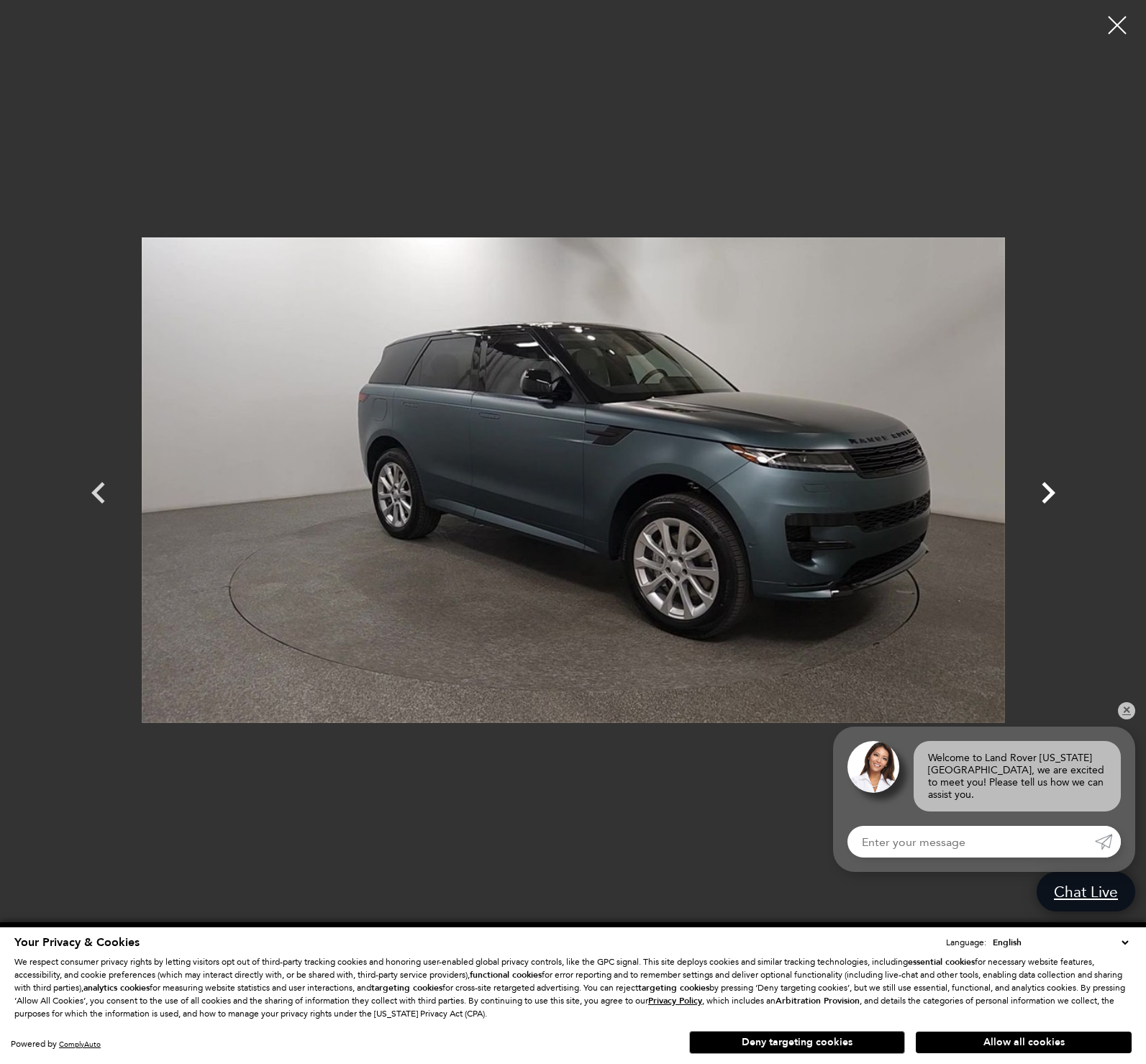
click at [1048, 493] on icon "Next" at bounding box center [1048, 492] width 43 height 43
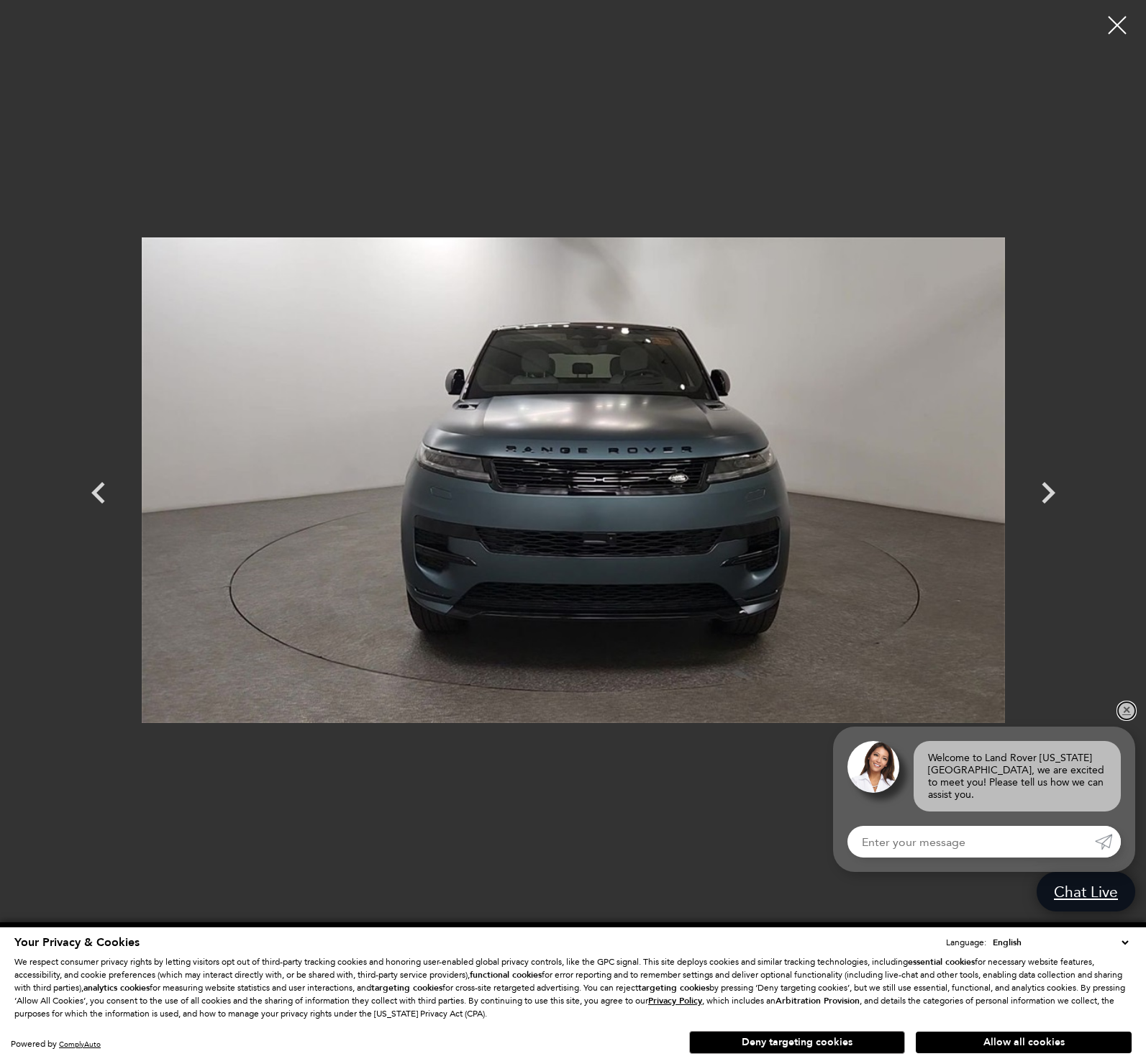
click at [1128, 718] on link "✕" at bounding box center [1126, 711] width 17 height 17
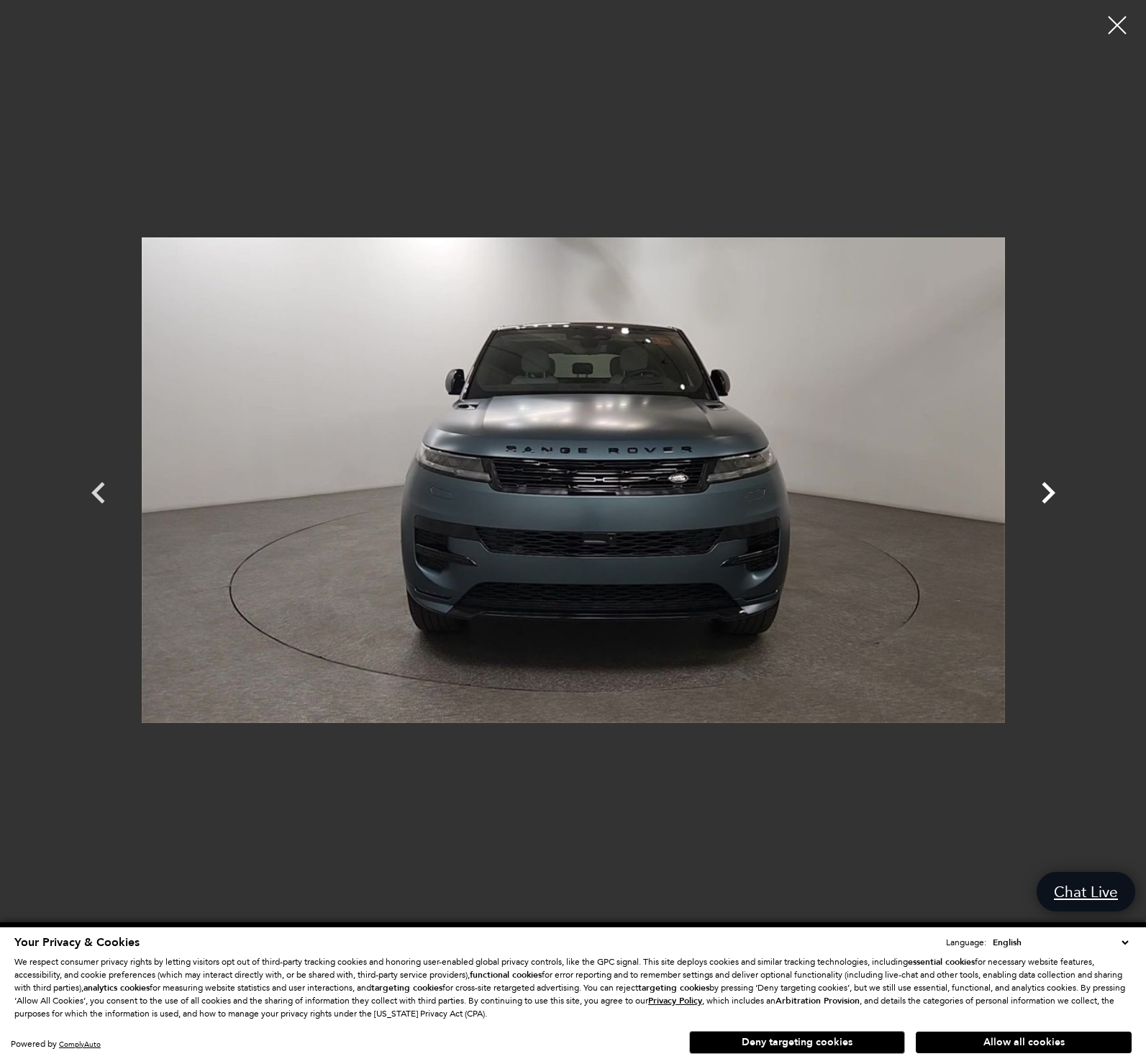
click at [1046, 493] on icon "Next" at bounding box center [1048, 492] width 43 height 43
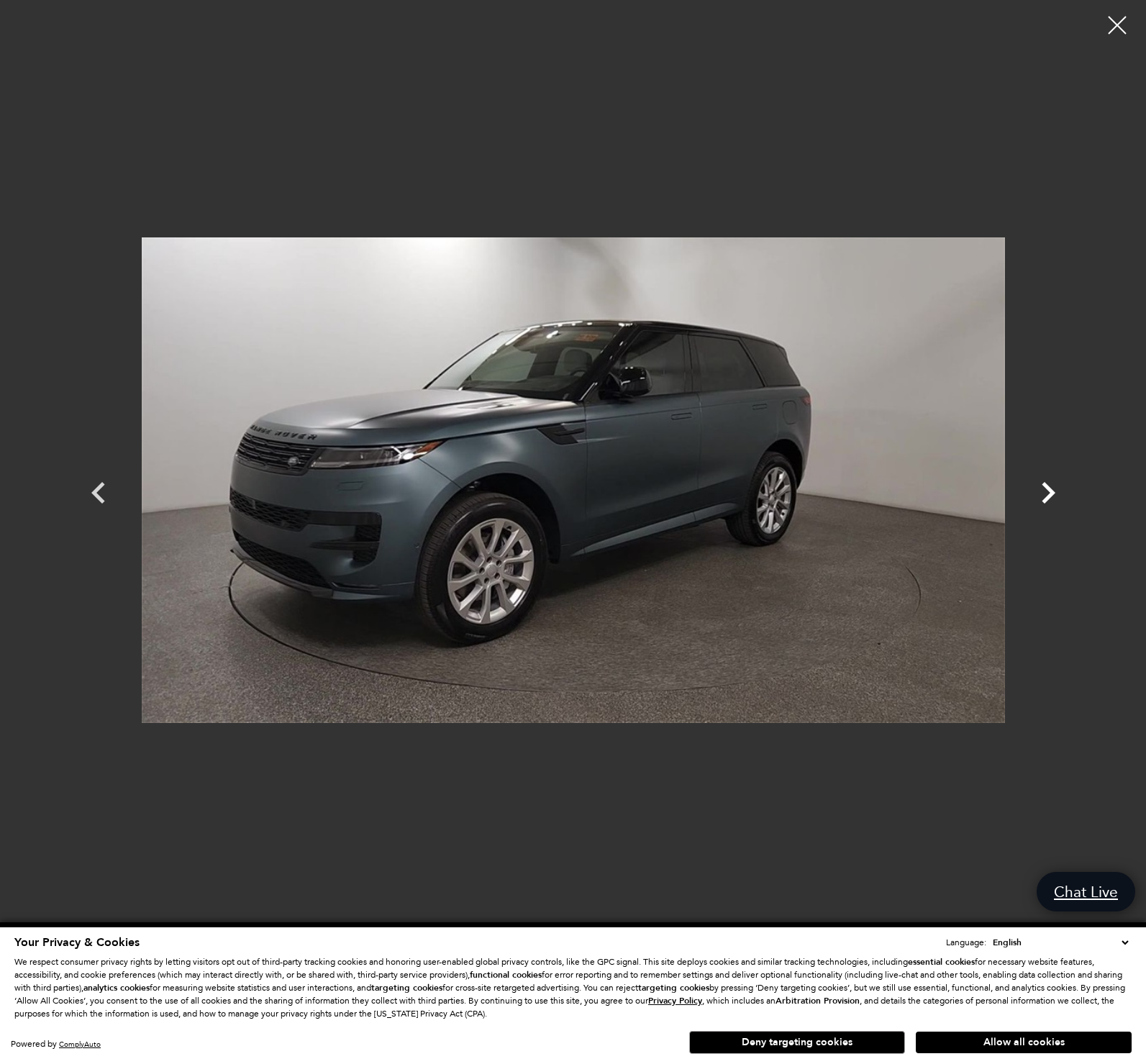
click at [1052, 491] on icon "Next" at bounding box center [1048, 492] width 14 height 22
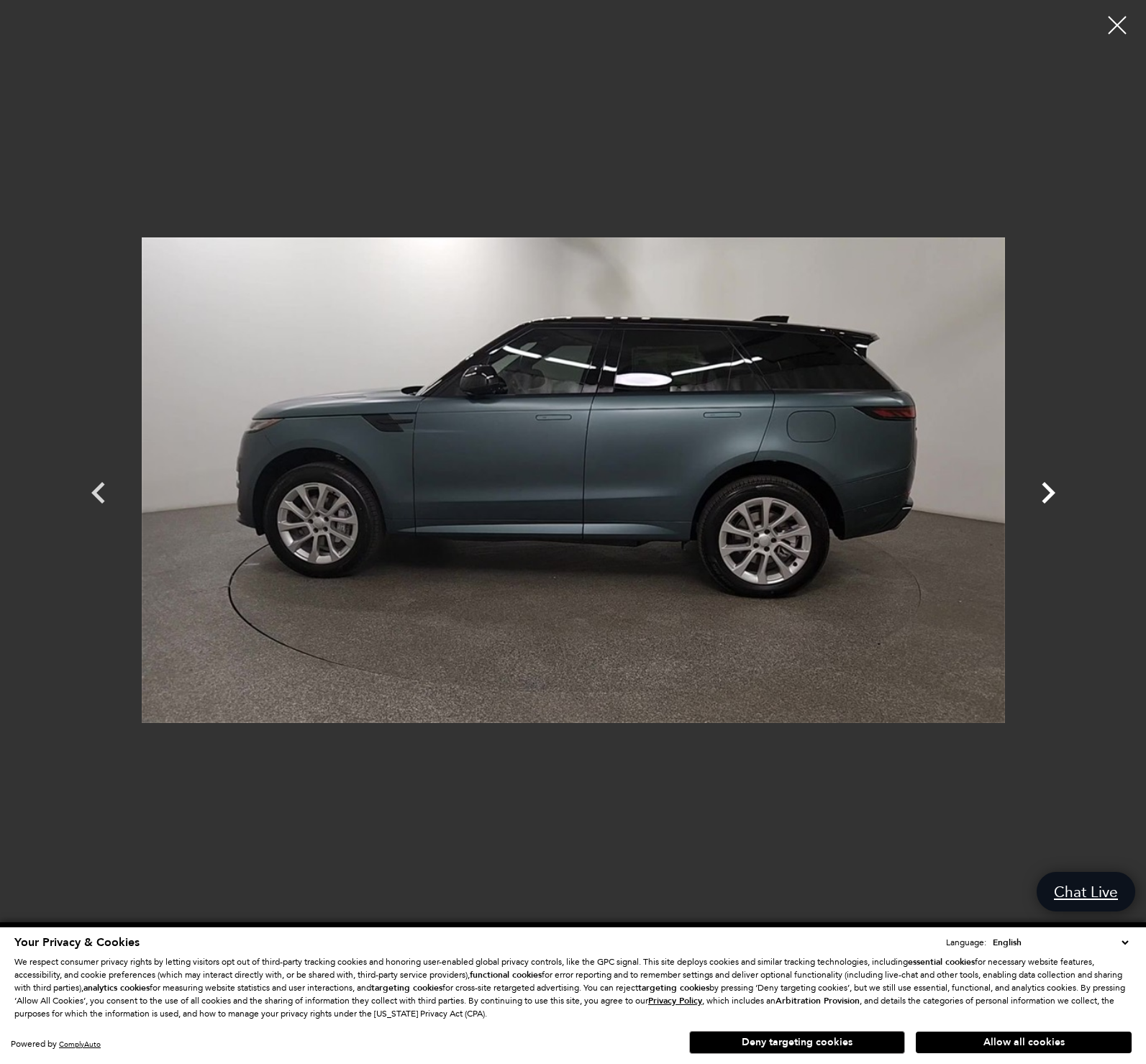
click at [1052, 491] on icon "Next" at bounding box center [1048, 492] width 14 height 22
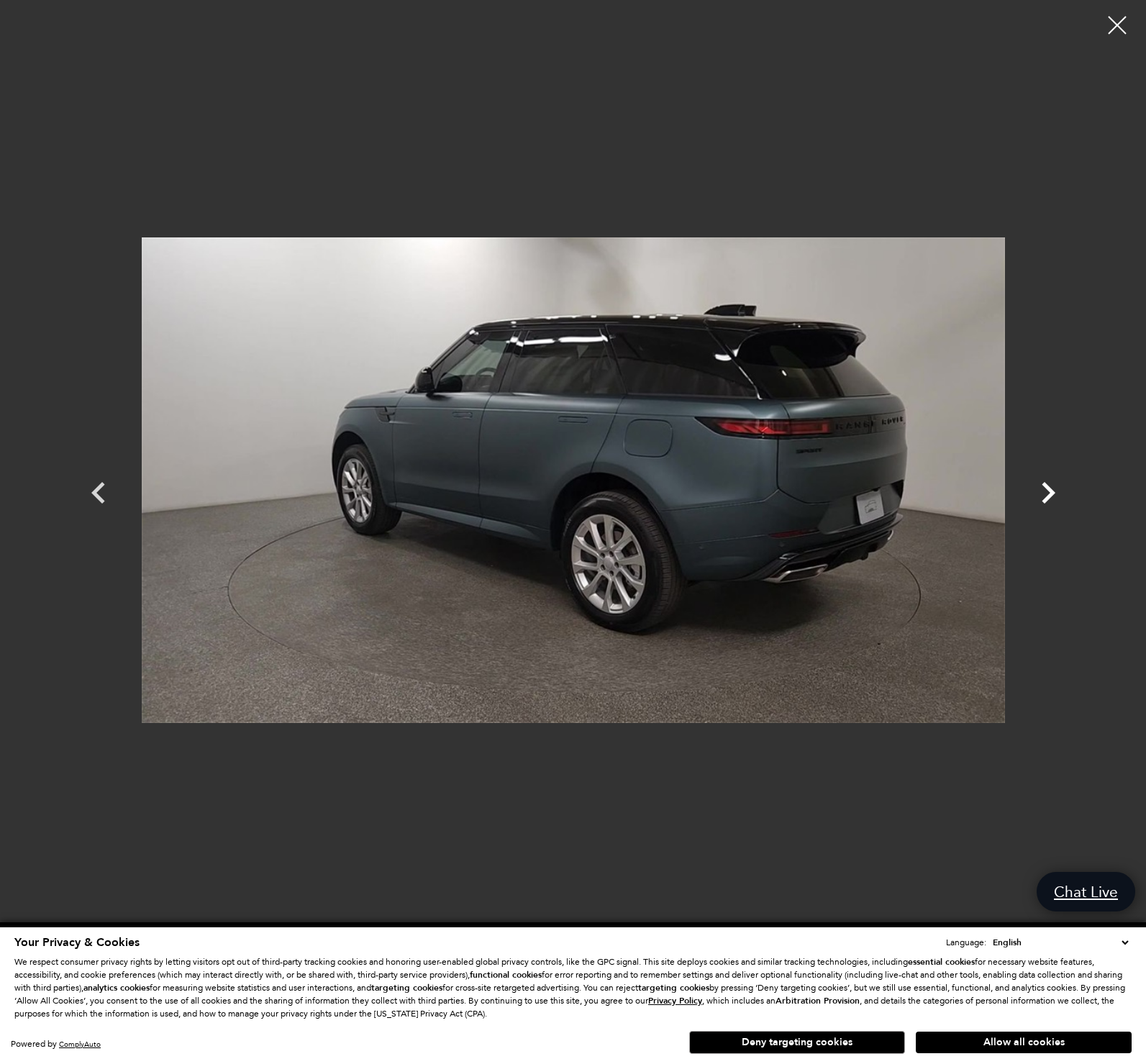
click at [1052, 491] on icon "Next" at bounding box center [1048, 492] width 14 height 22
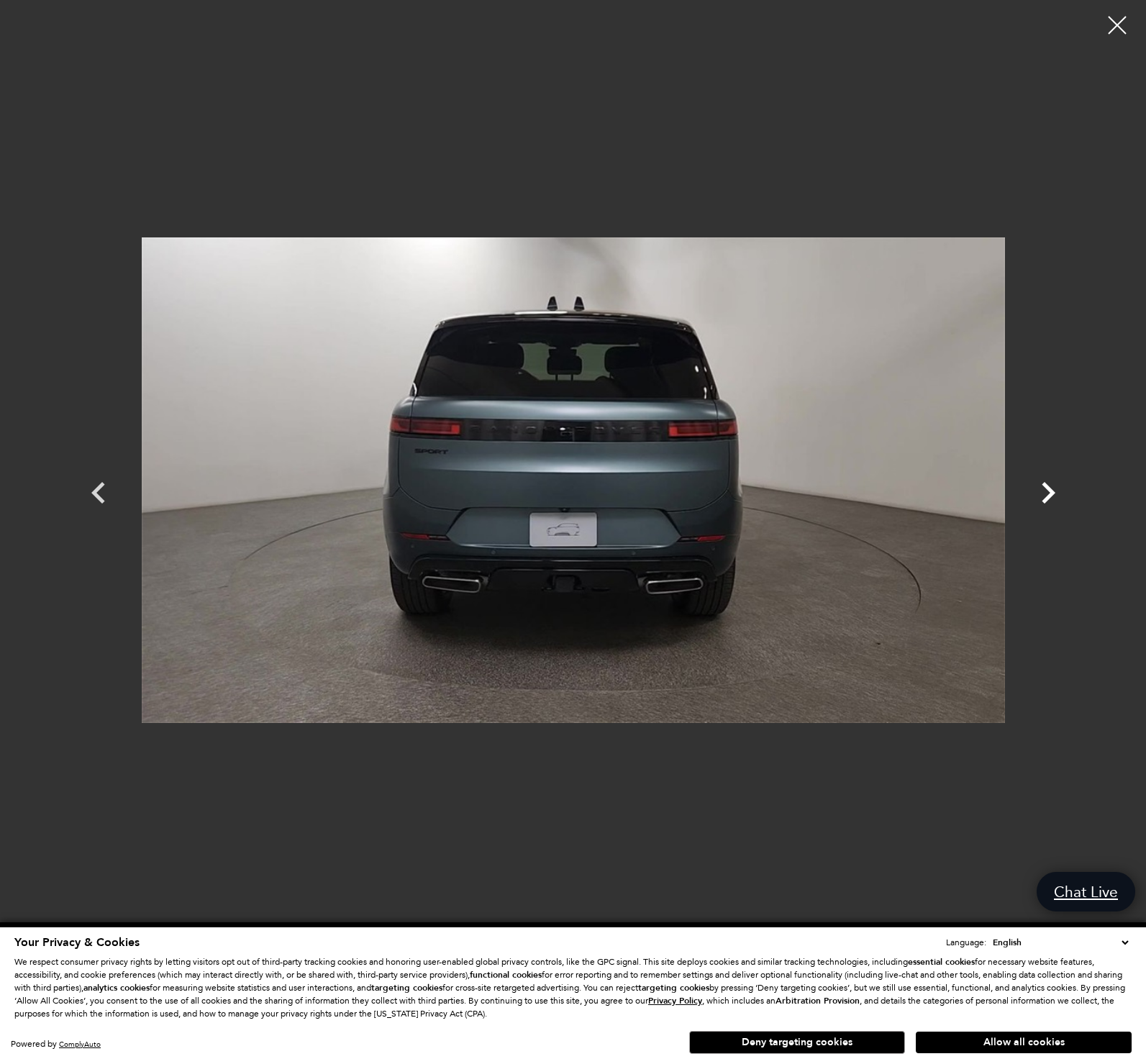
click at [1052, 491] on icon "Next" at bounding box center [1048, 492] width 14 height 22
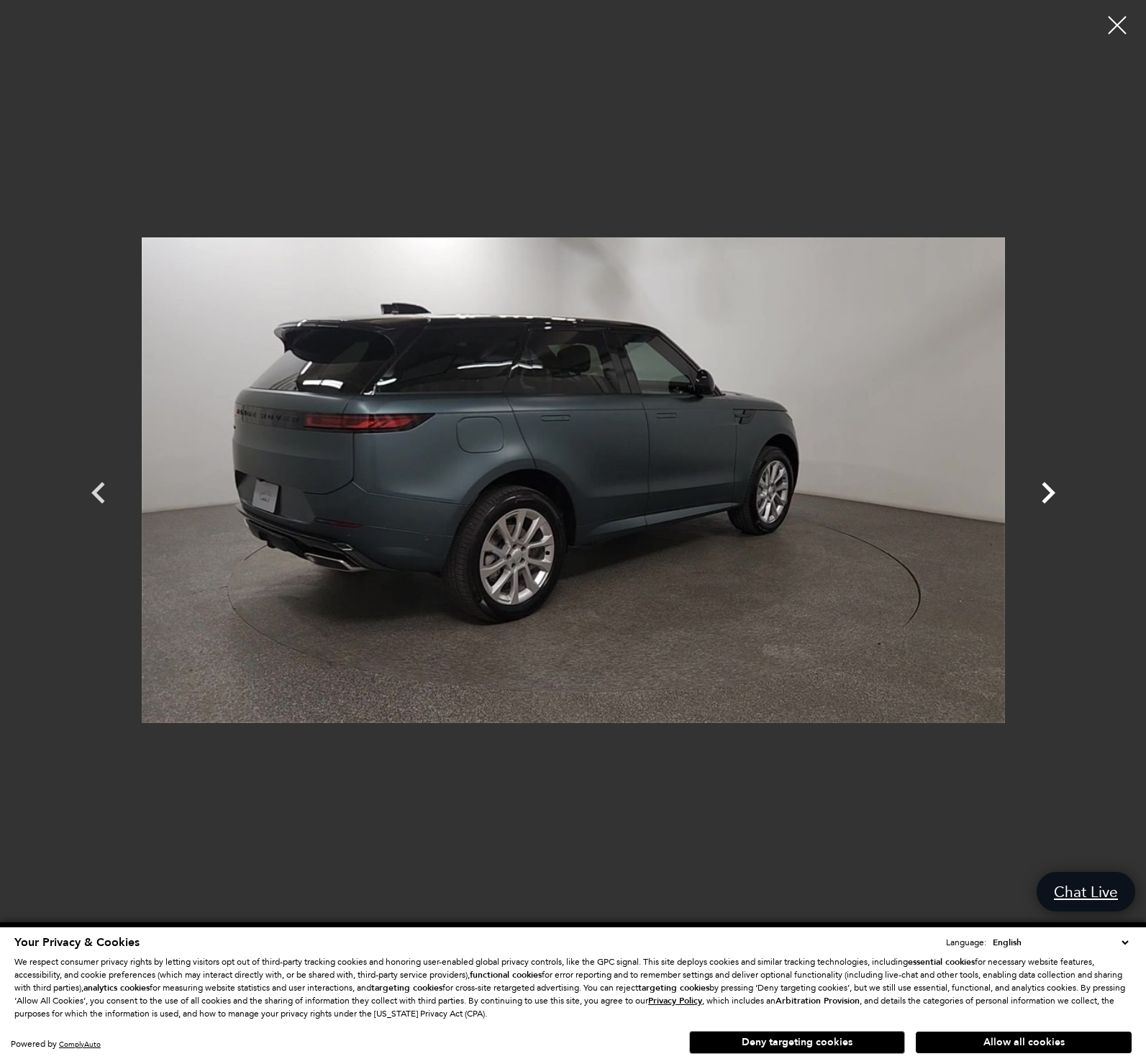
click at [1052, 491] on icon "Next" at bounding box center [1048, 492] width 14 height 22
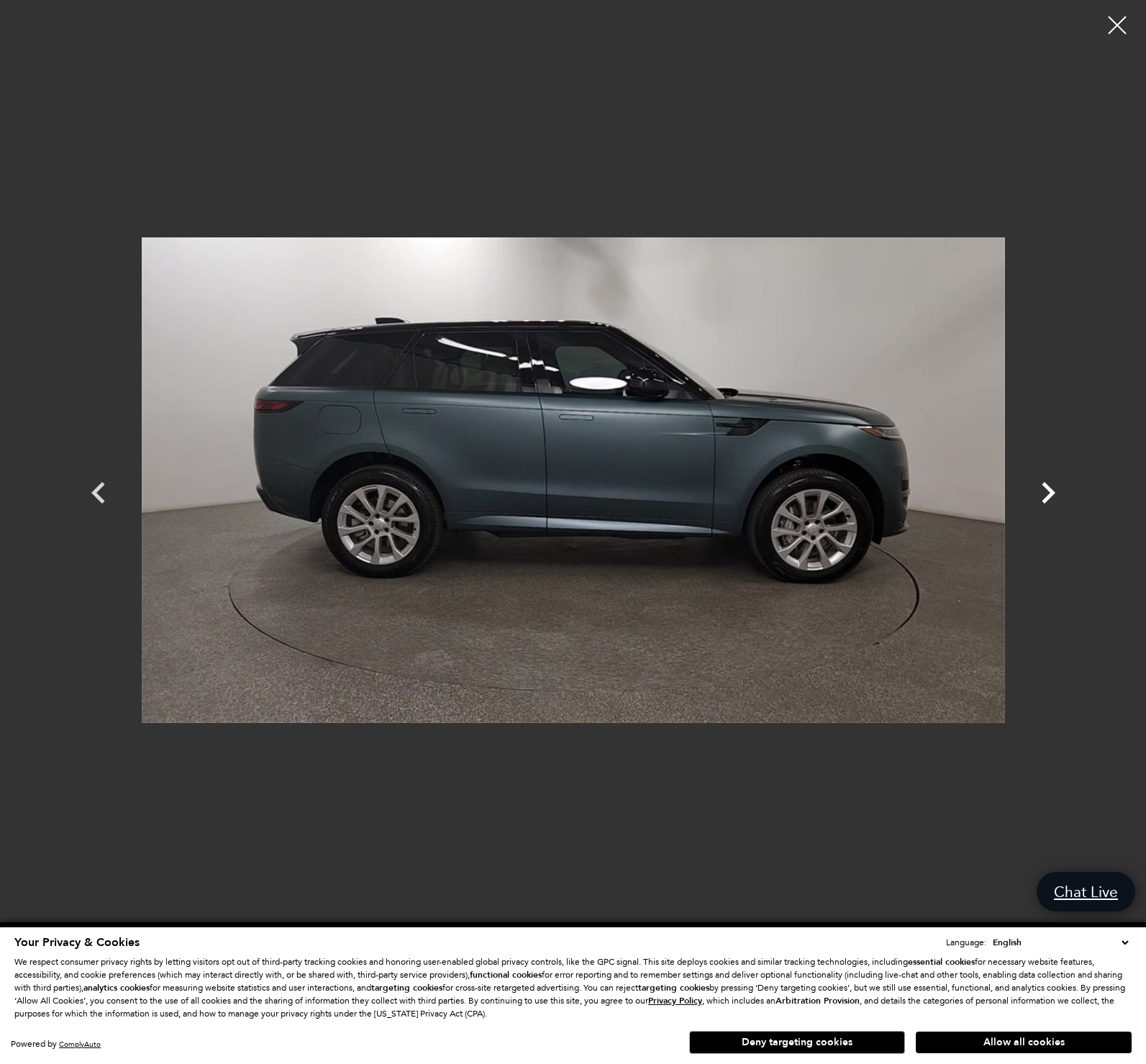
click at [1052, 491] on icon "Next" at bounding box center [1048, 492] width 14 height 22
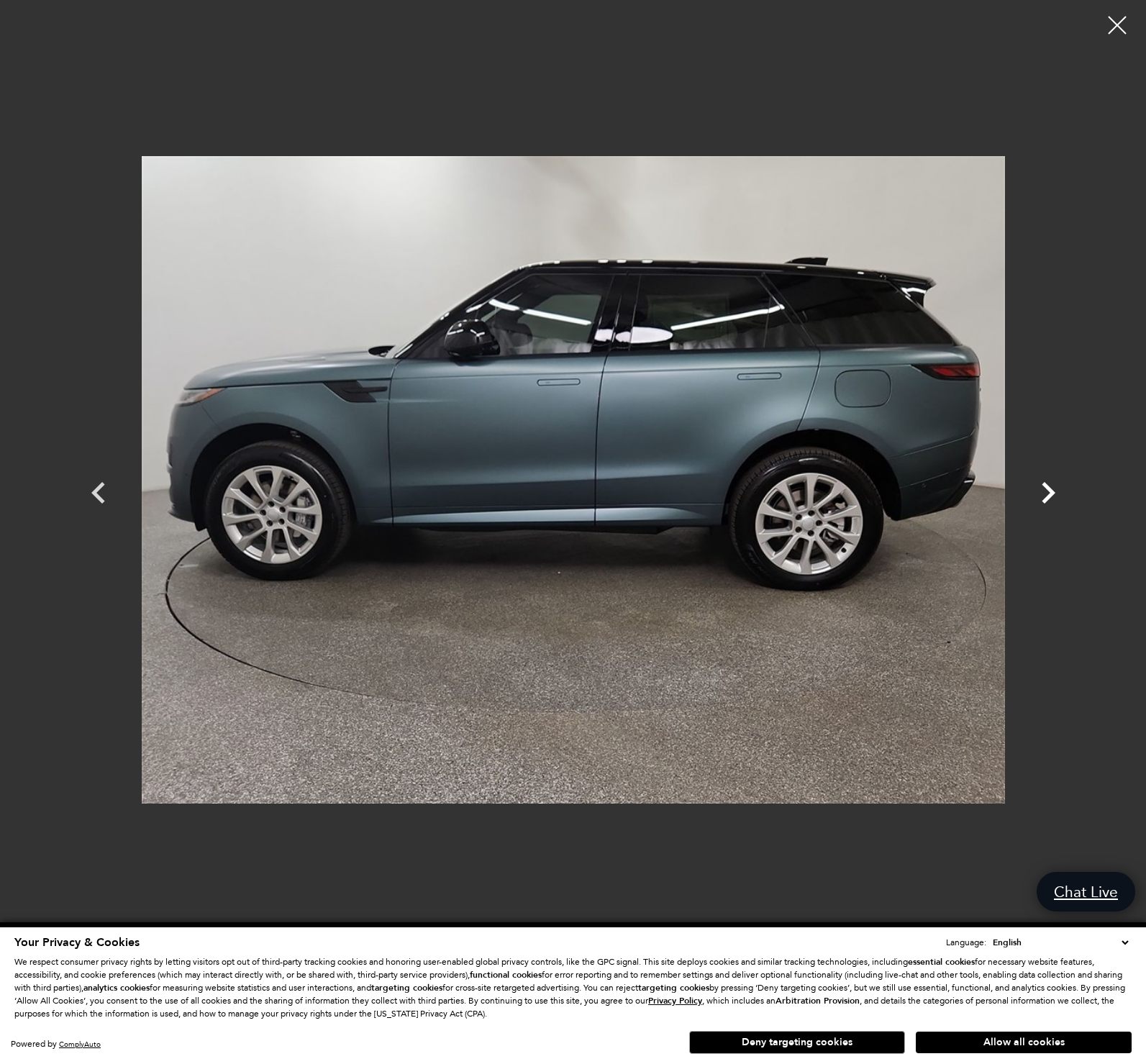
click at [1052, 491] on icon "Next" at bounding box center [1048, 492] width 14 height 22
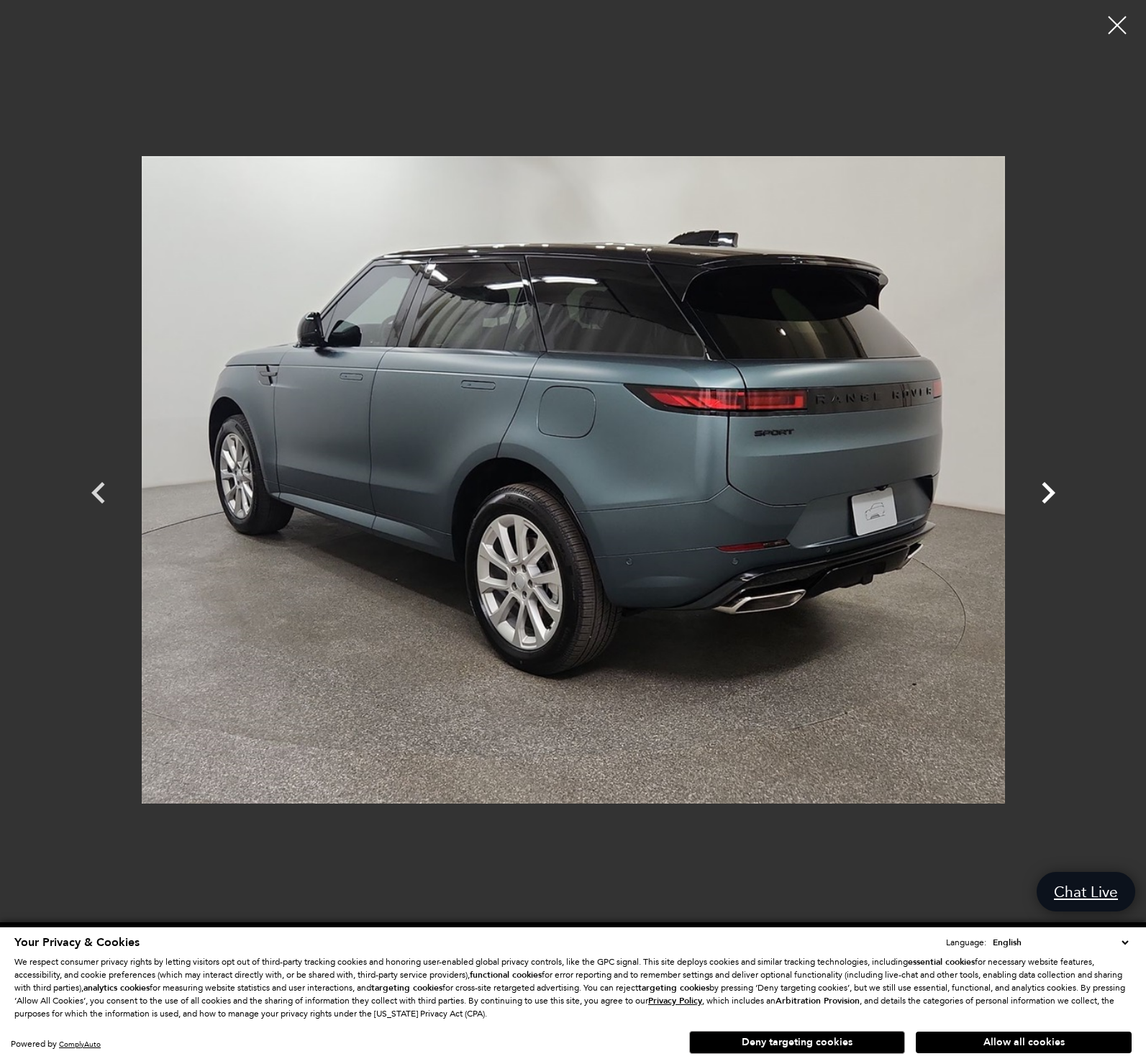
click at [1052, 491] on icon "Next" at bounding box center [1048, 492] width 14 height 22
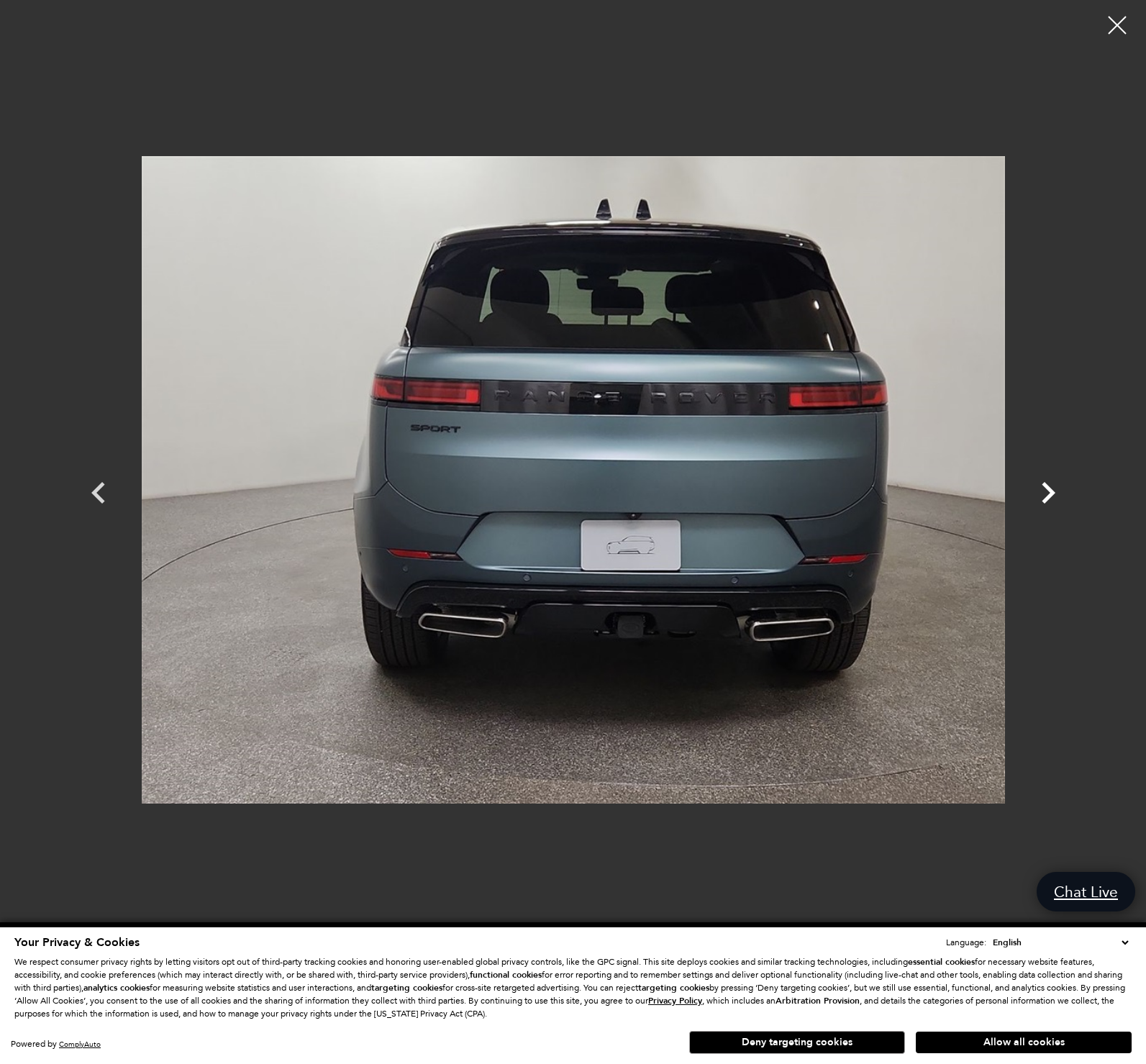
click at [1052, 491] on icon "Next" at bounding box center [1048, 492] width 14 height 22
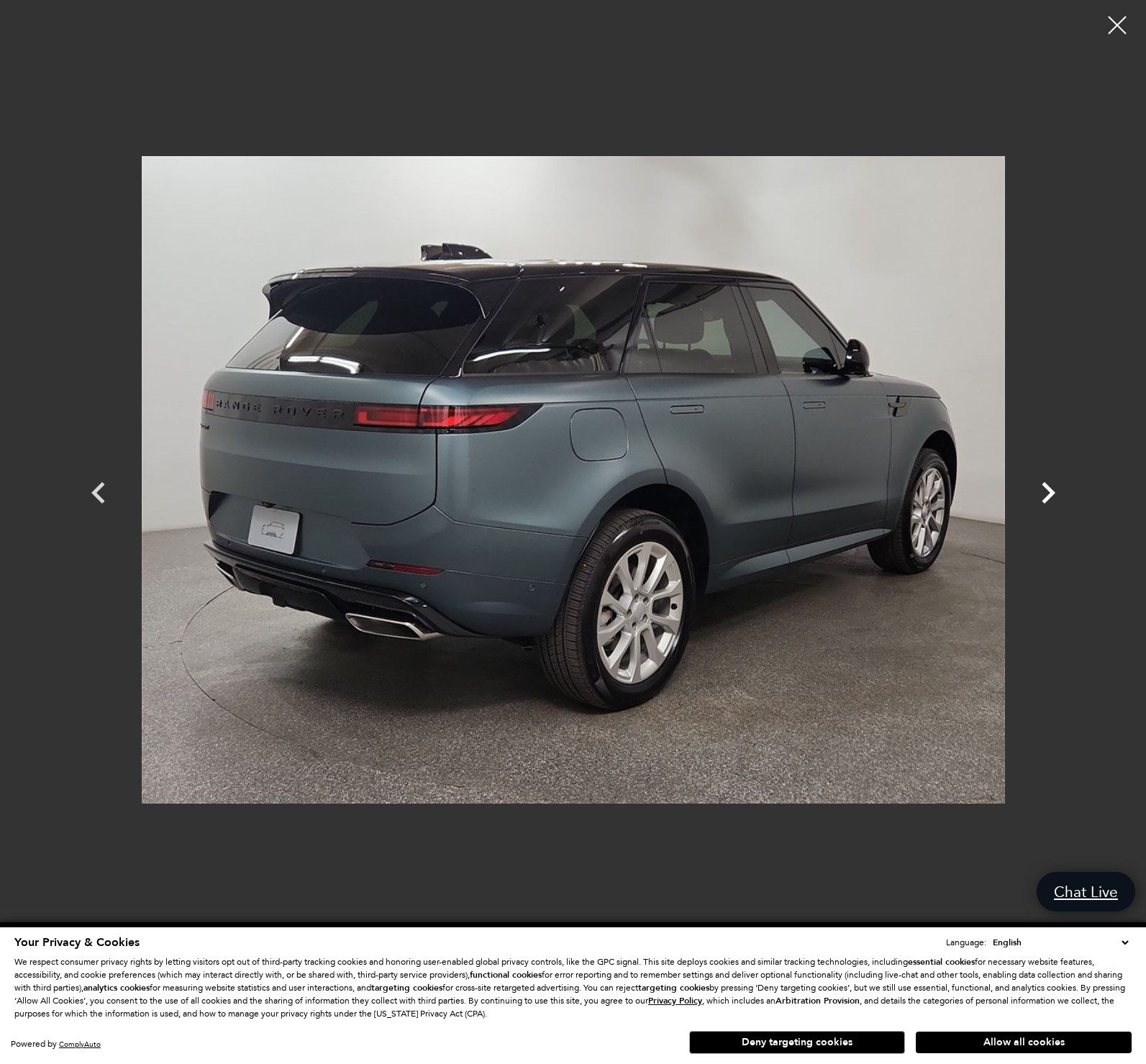
click at [1052, 491] on icon "Next" at bounding box center [1048, 492] width 14 height 22
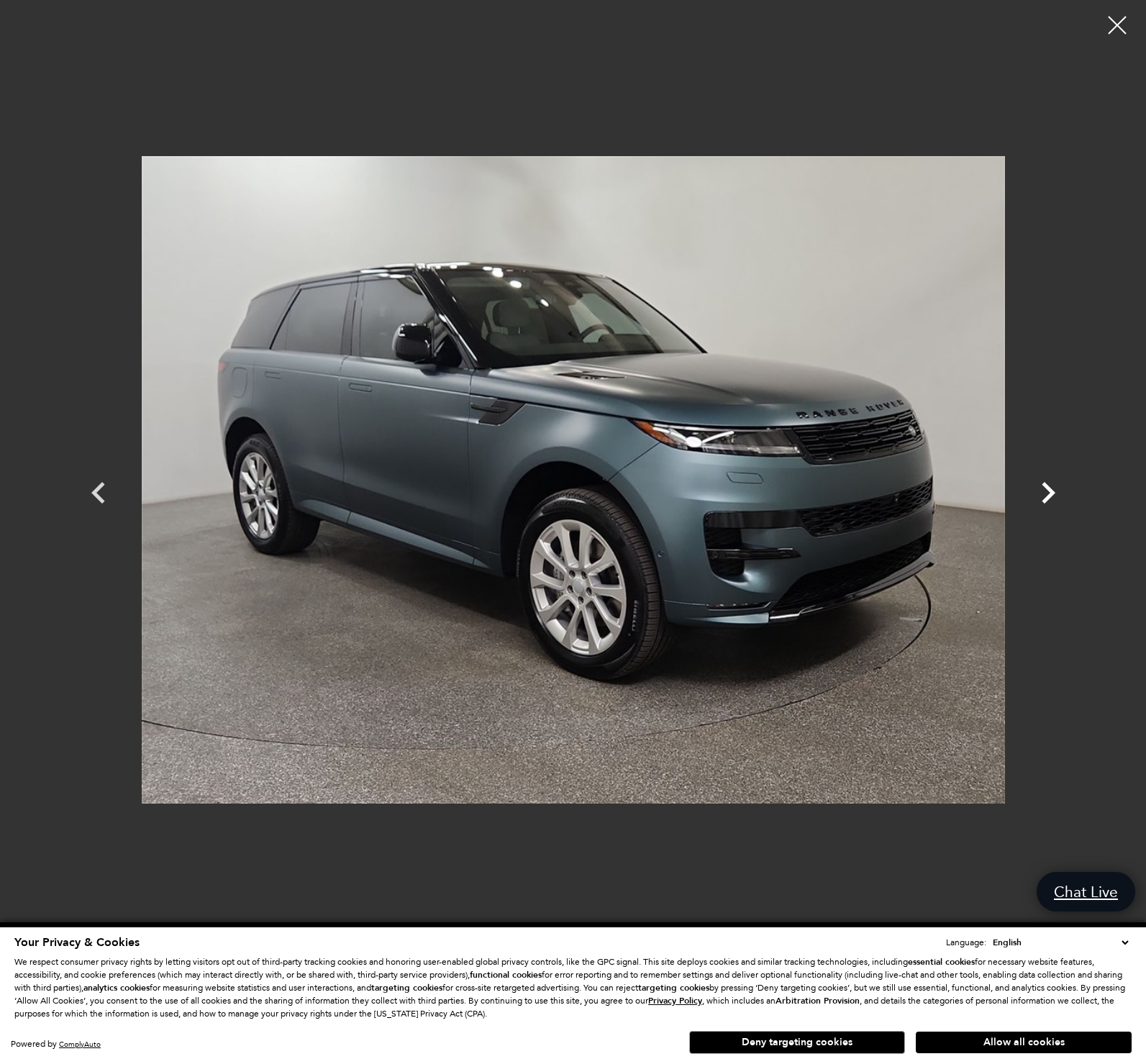
click at [1052, 491] on icon "Next" at bounding box center [1048, 492] width 14 height 22
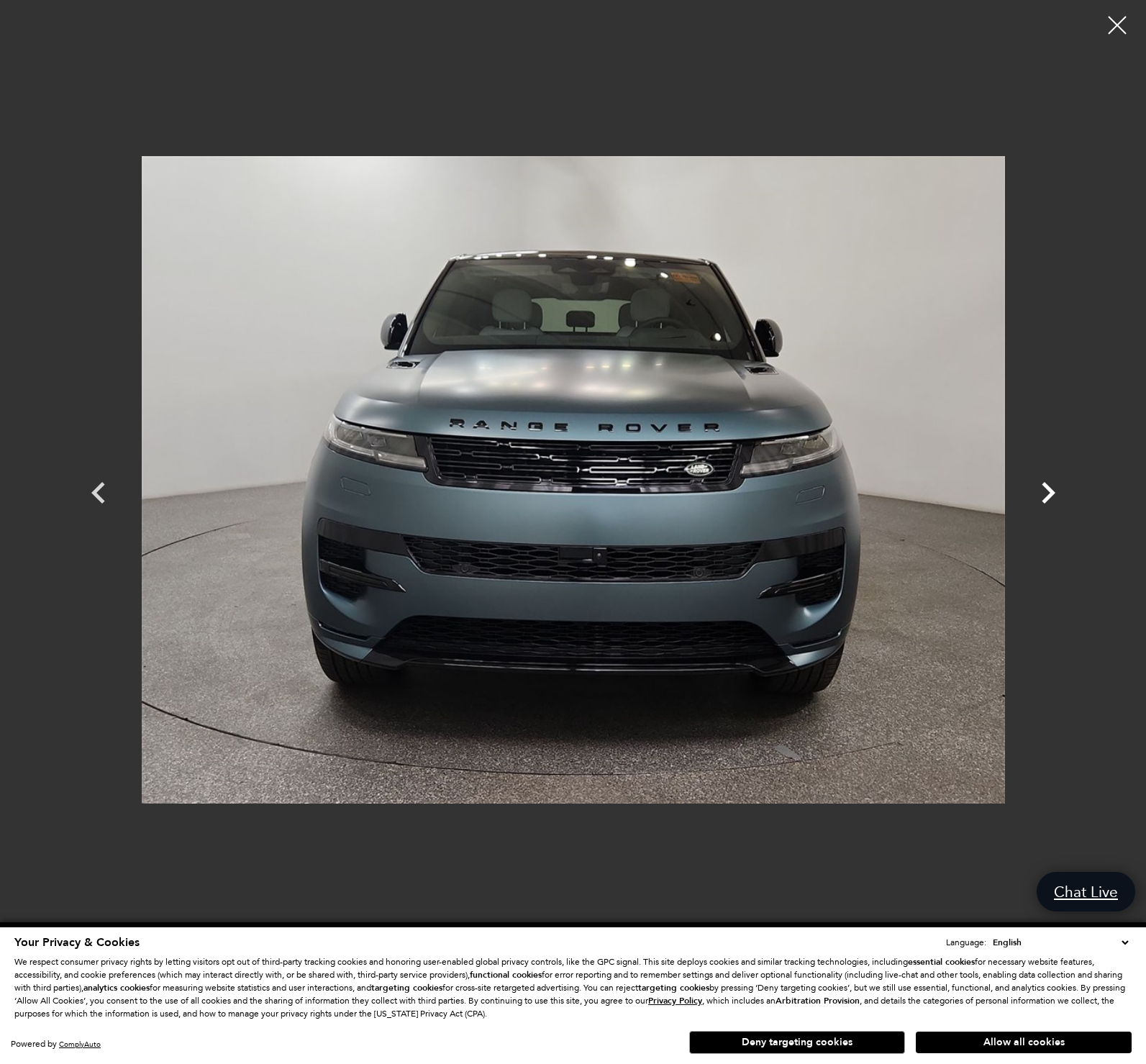
click at [1052, 491] on icon "Next" at bounding box center [1048, 492] width 14 height 22
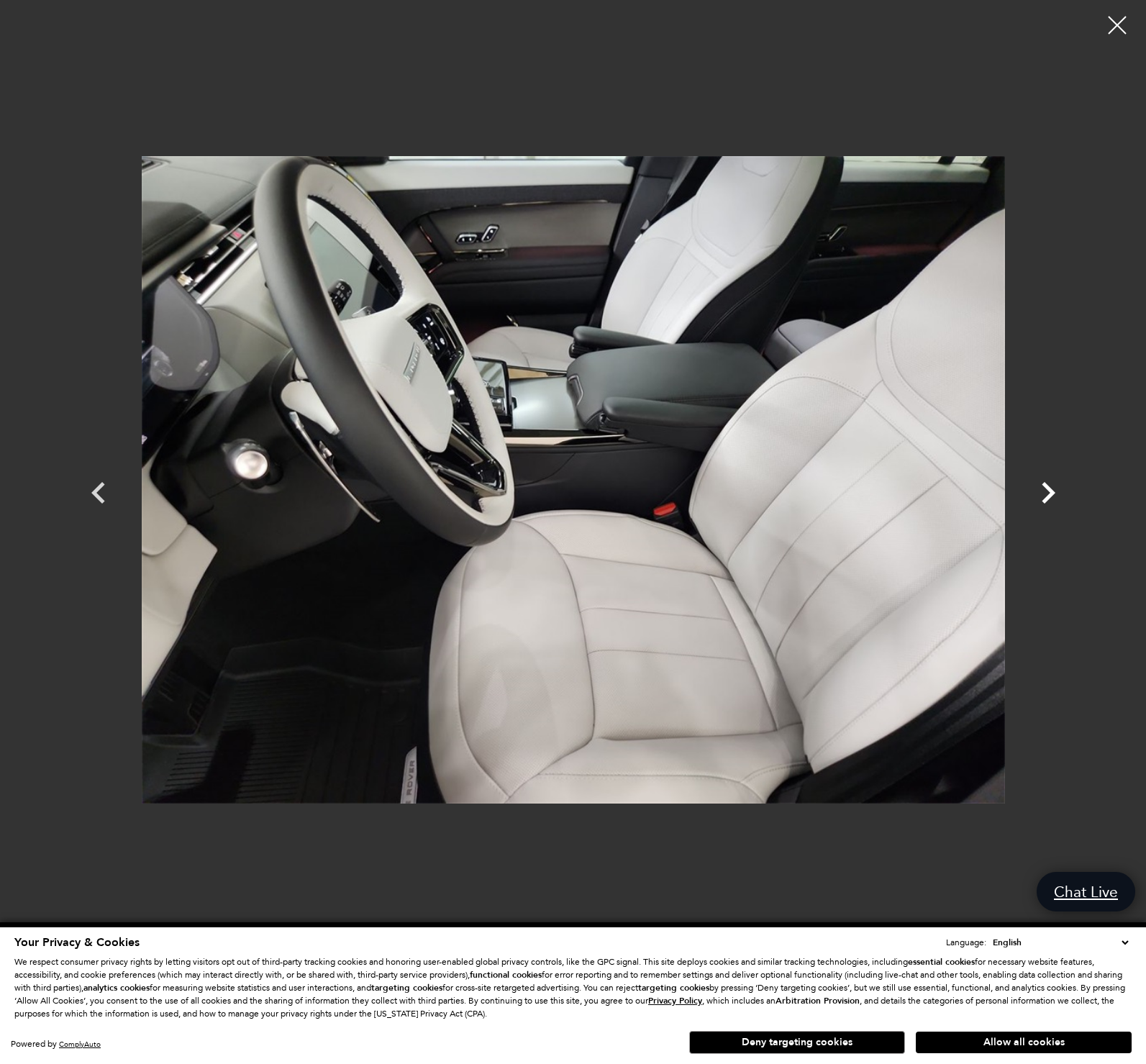
click at [1052, 491] on icon "Next" at bounding box center [1048, 492] width 14 height 22
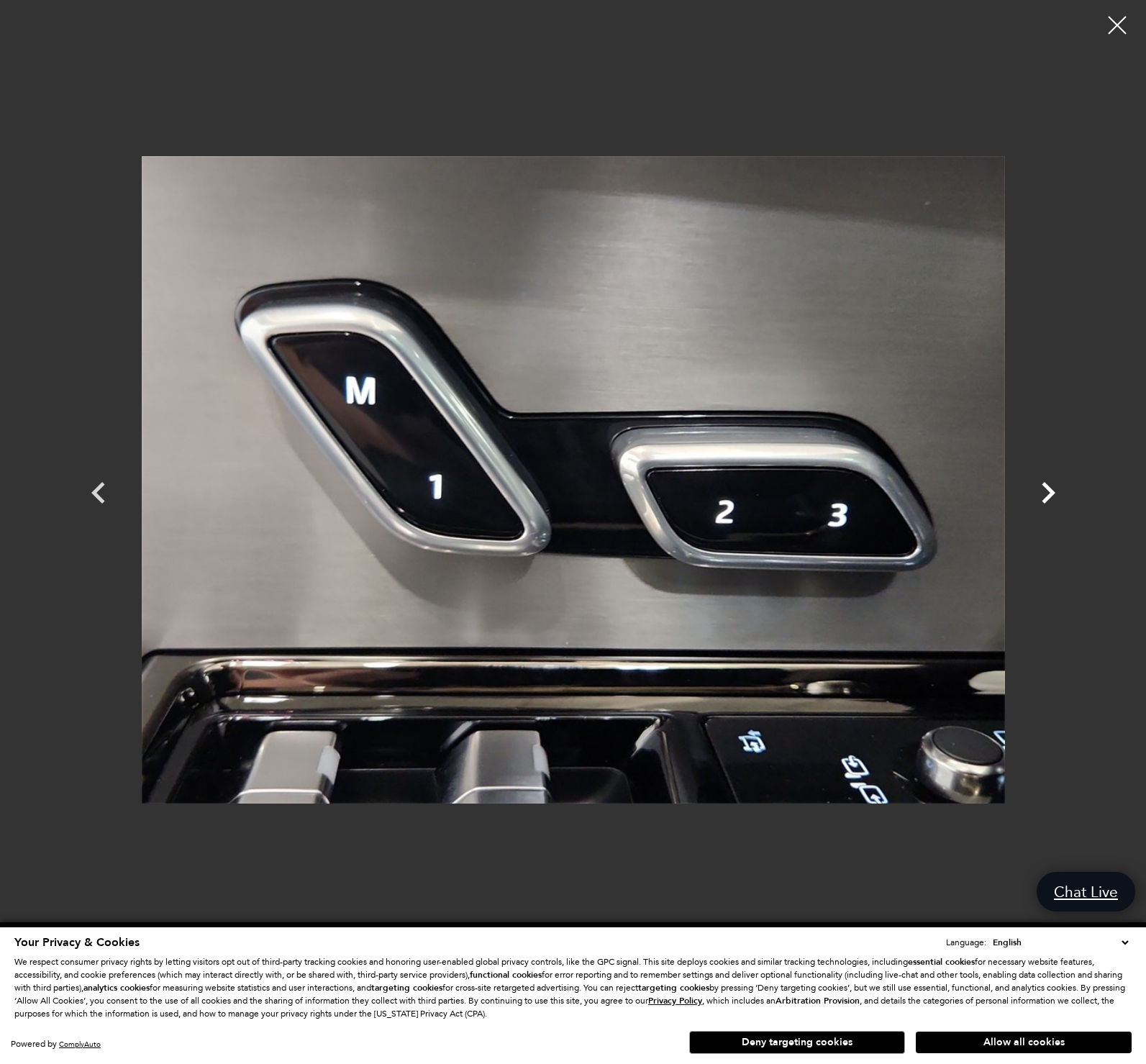
click at [1052, 491] on icon "Next" at bounding box center [1048, 492] width 14 height 22
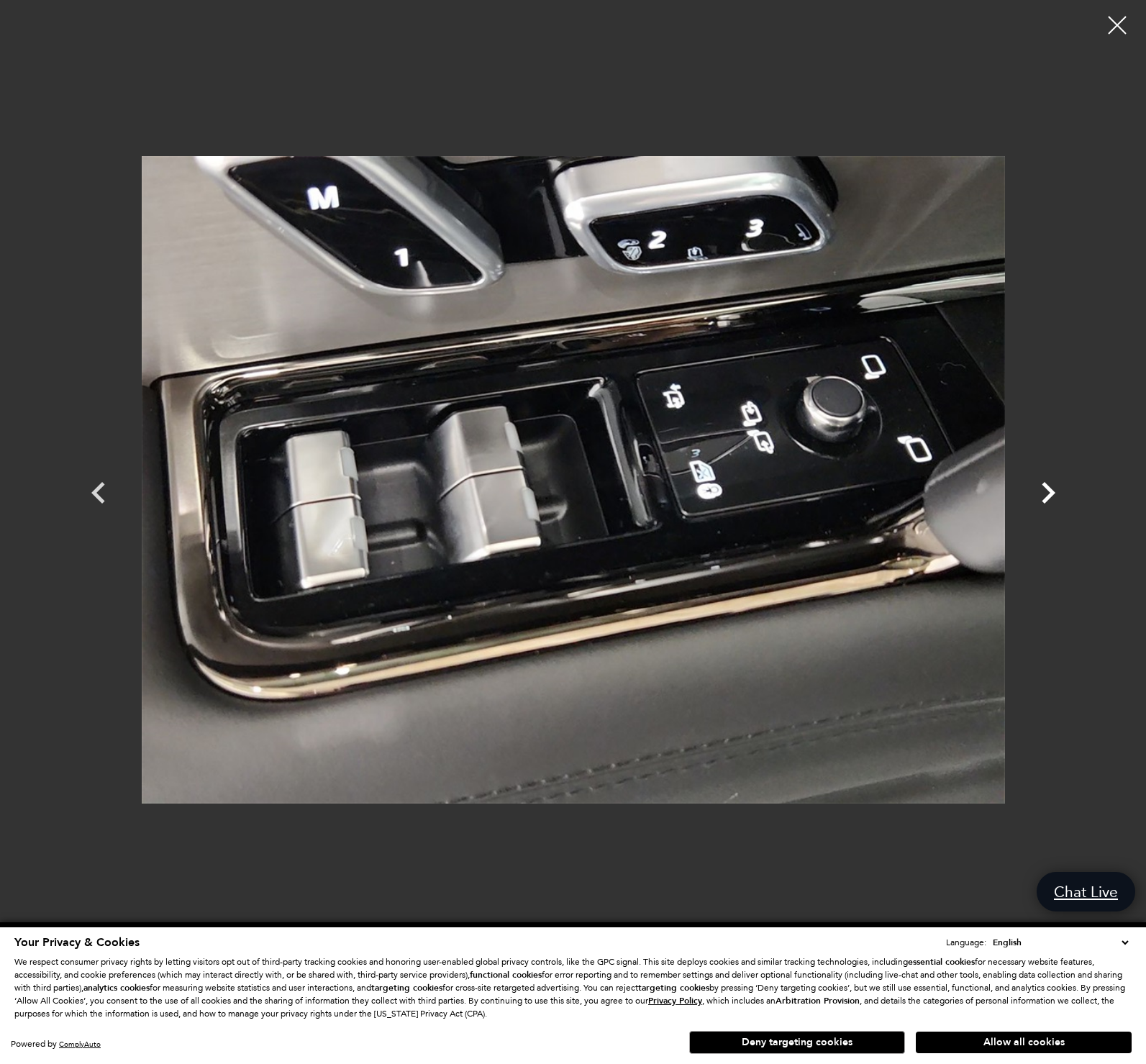
click at [1052, 491] on icon "Next" at bounding box center [1048, 492] width 14 height 22
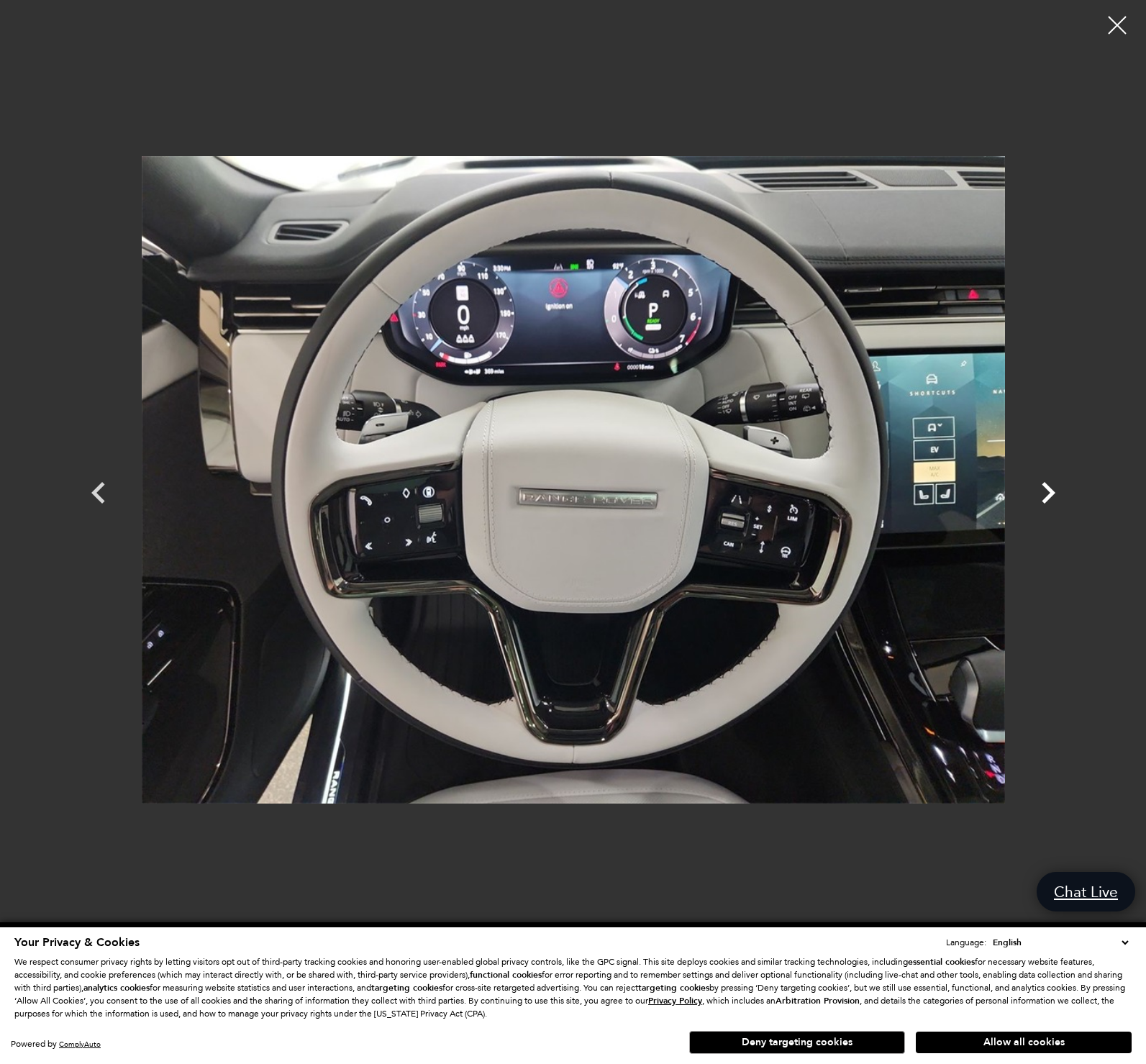
click at [1052, 491] on icon "Next" at bounding box center [1048, 492] width 14 height 22
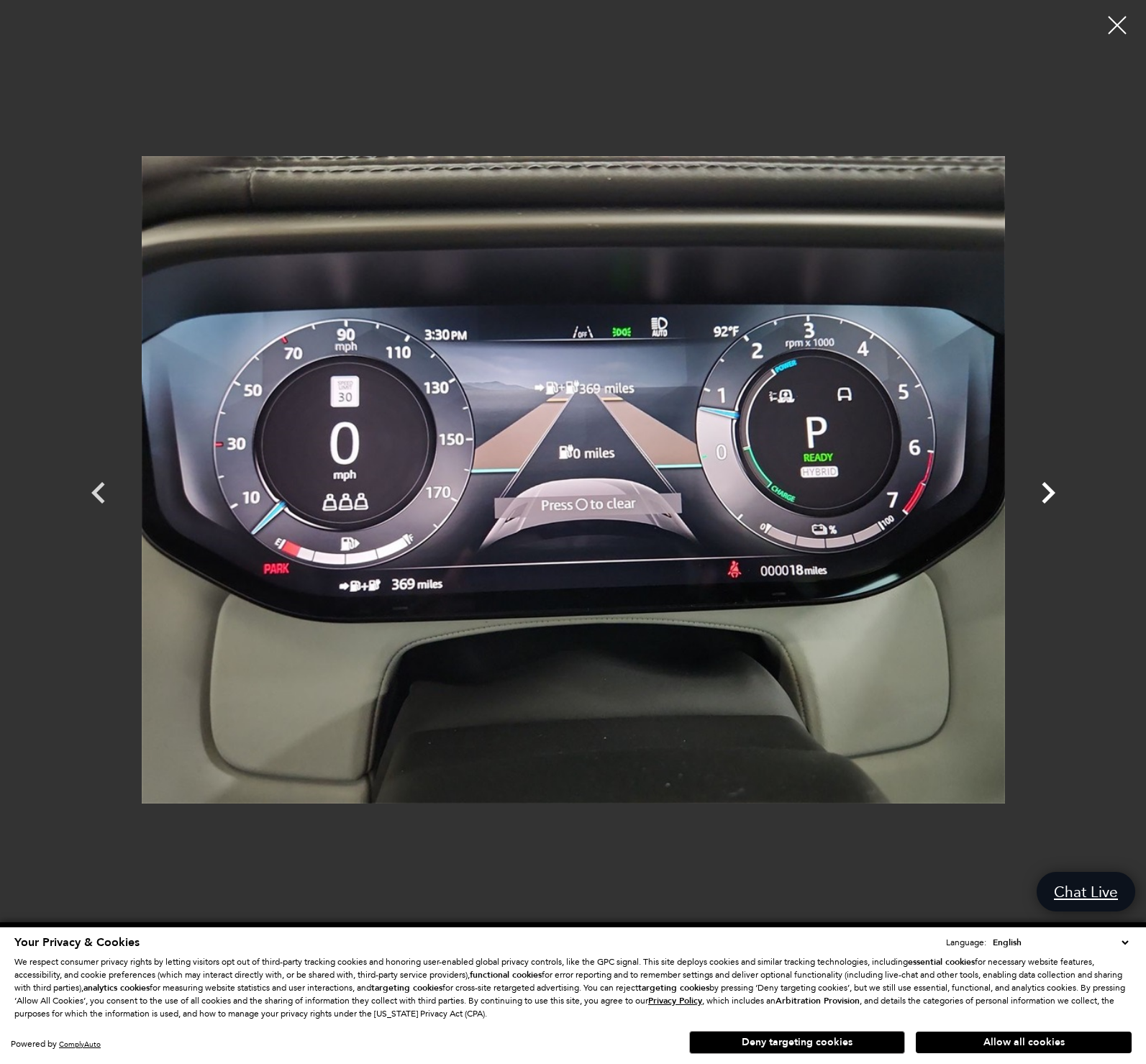
click at [1052, 491] on icon "Next" at bounding box center [1048, 492] width 14 height 22
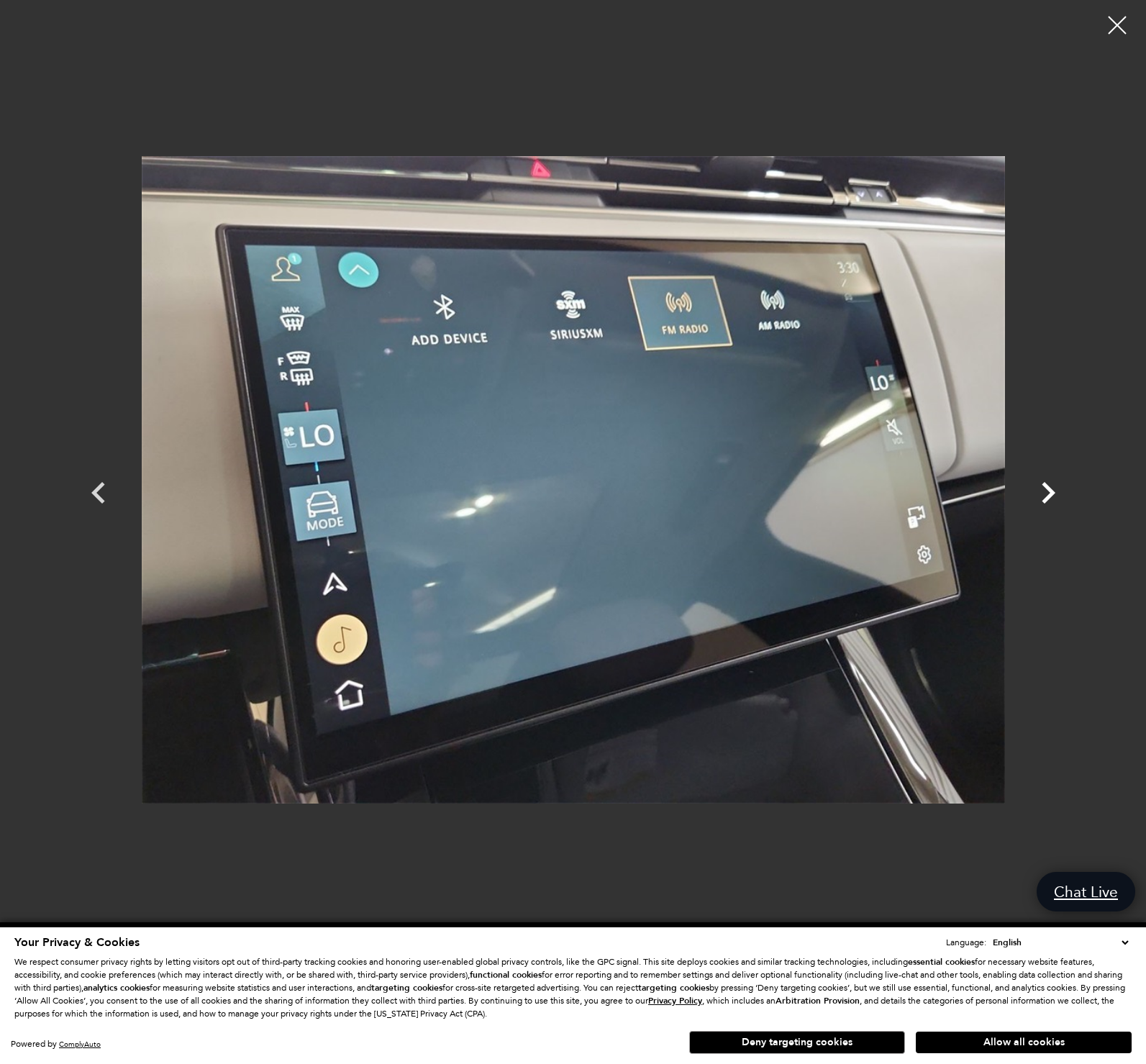
click at [1052, 491] on icon "Next" at bounding box center [1048, 492] width 14 height 22
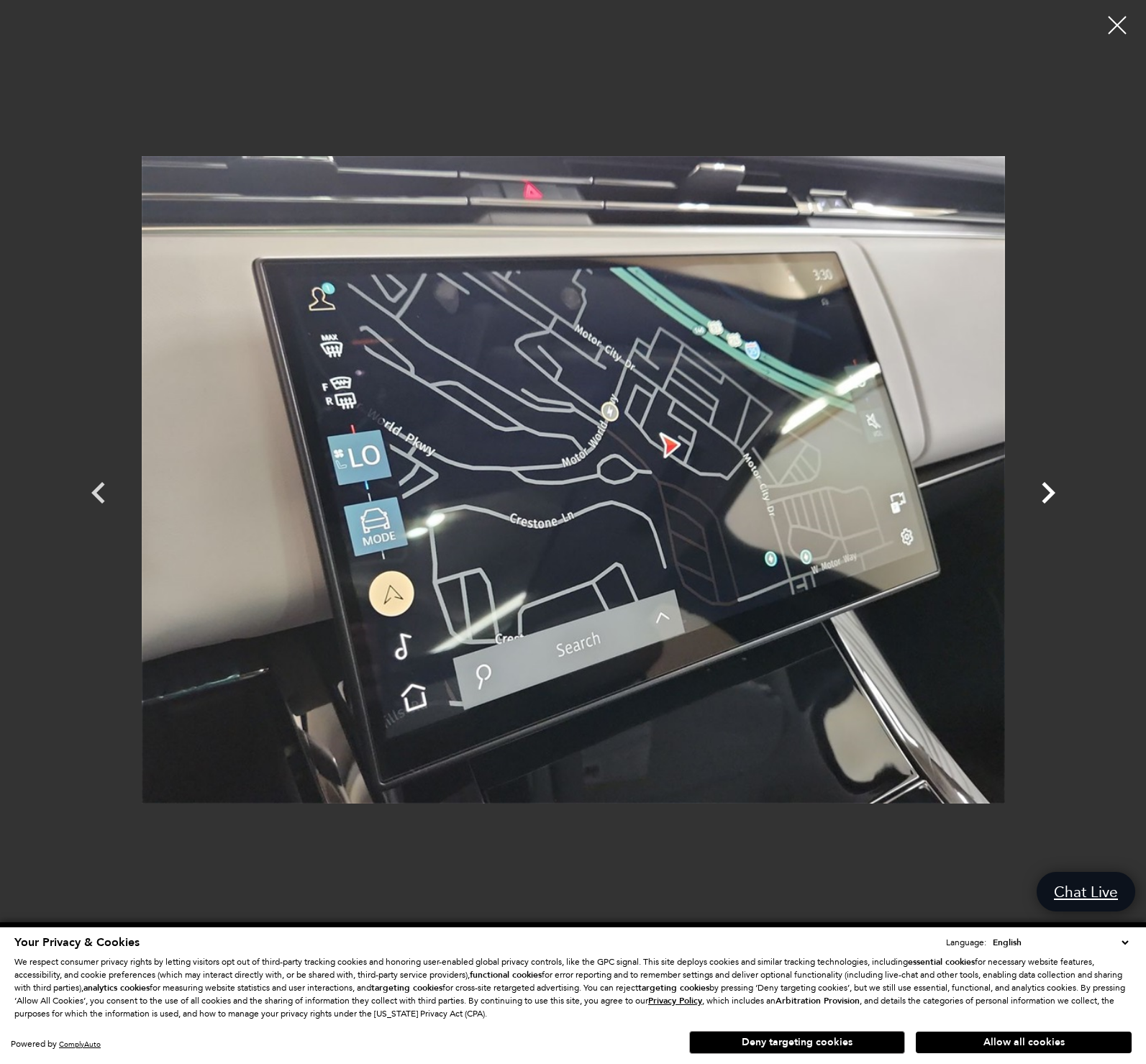
click at [1052, 491] on icon "Next" at bounding box center [1048, 492] width 14 height 22
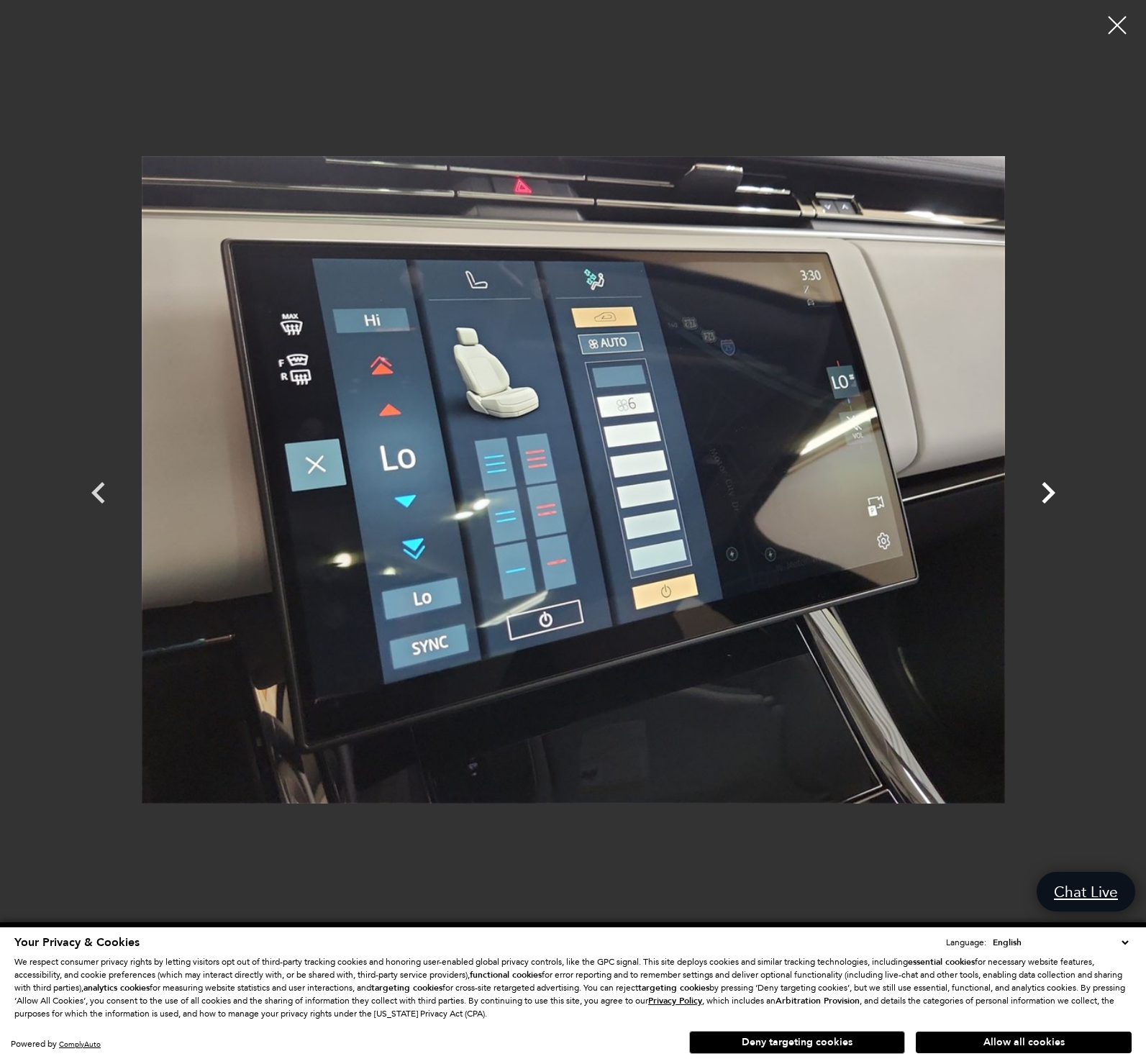
click at [1052, 491] on icon "Next" at bounding box center [1048, 492] width 14 height 22
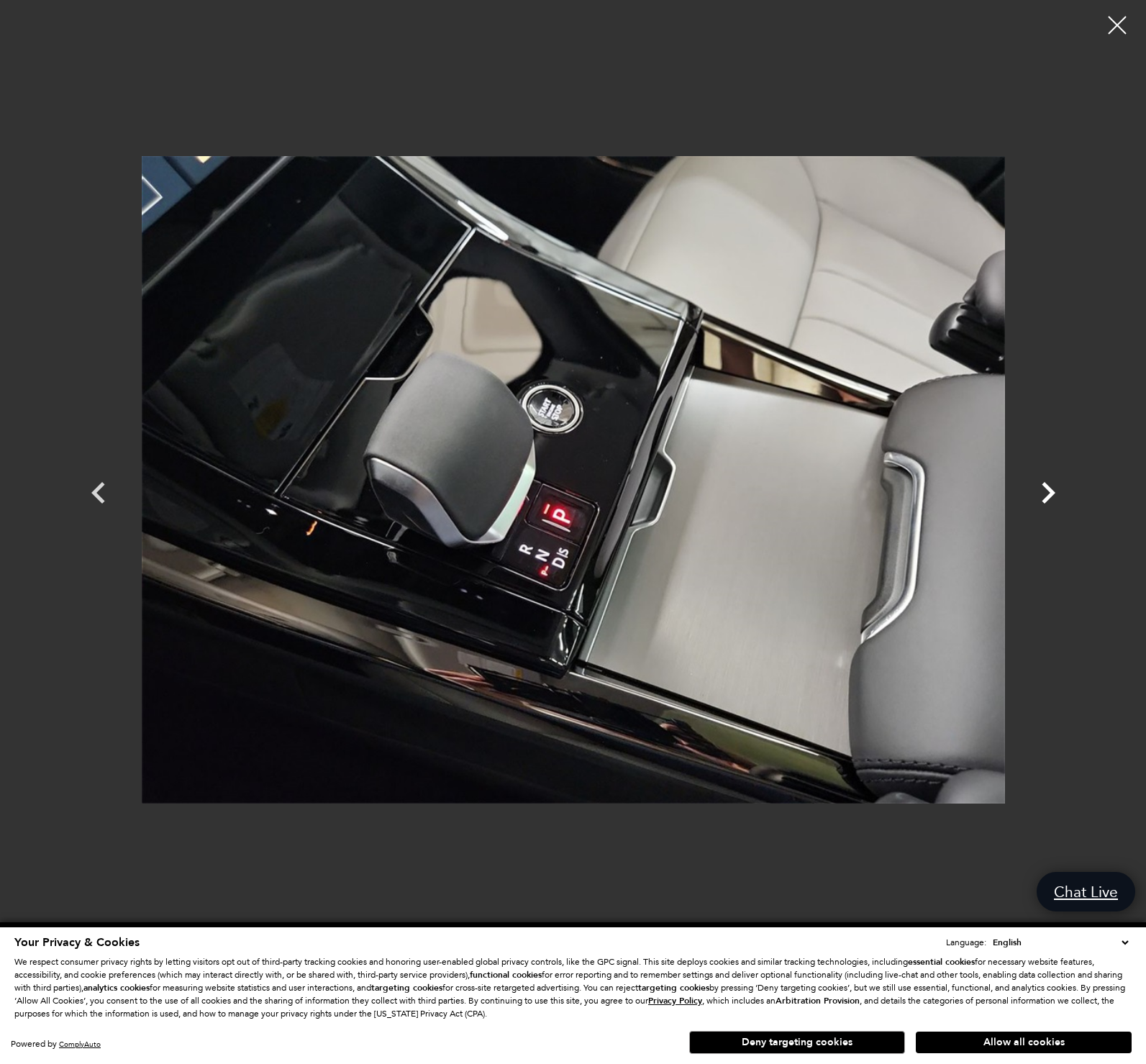
click at [1052, 491] on icon "Next" at bounding box center [1048, 492] width 14 height 22
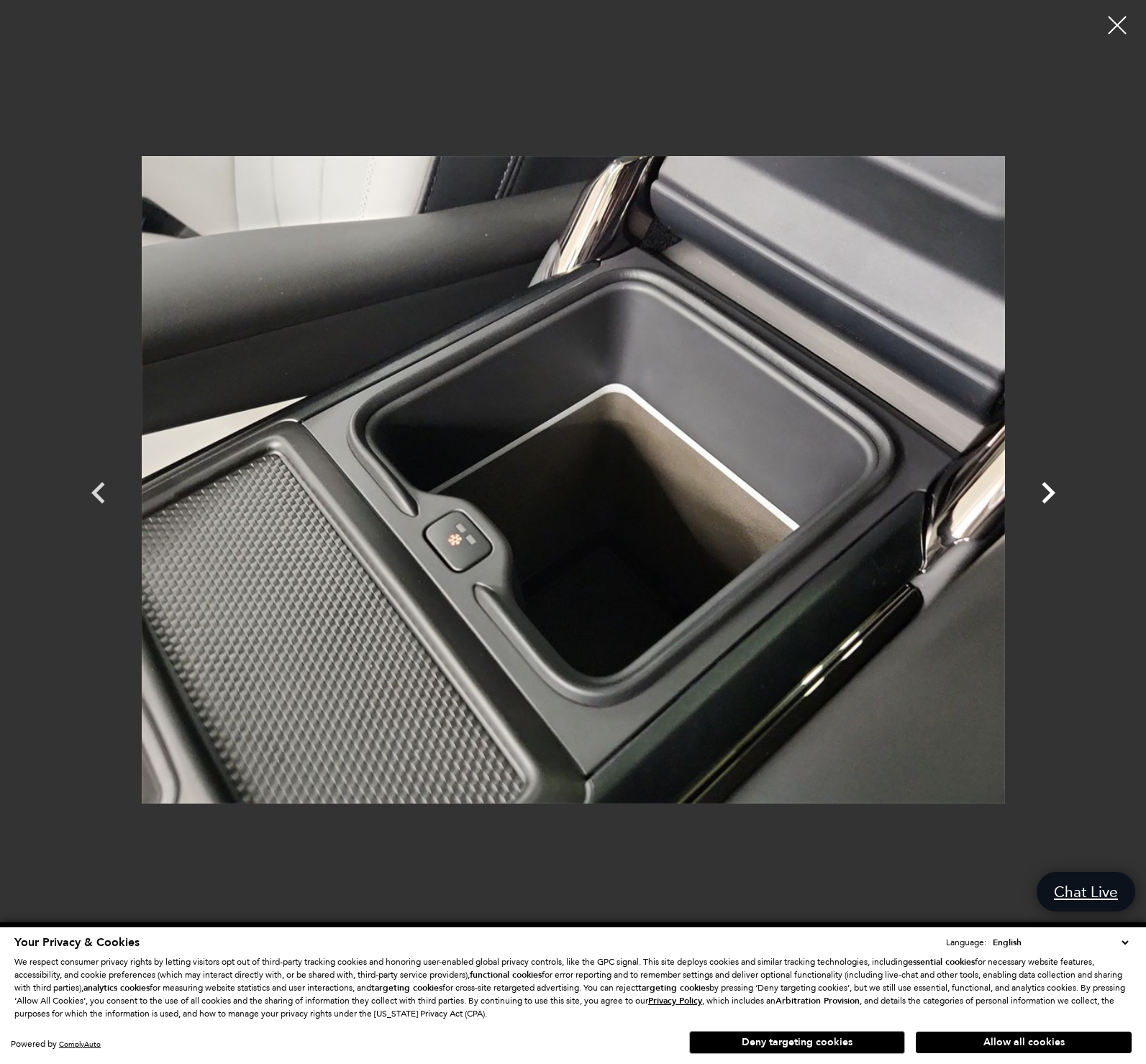
click at [1052, 491] on icon "Next" at bounding box center [1048, 492] width 14 height 22
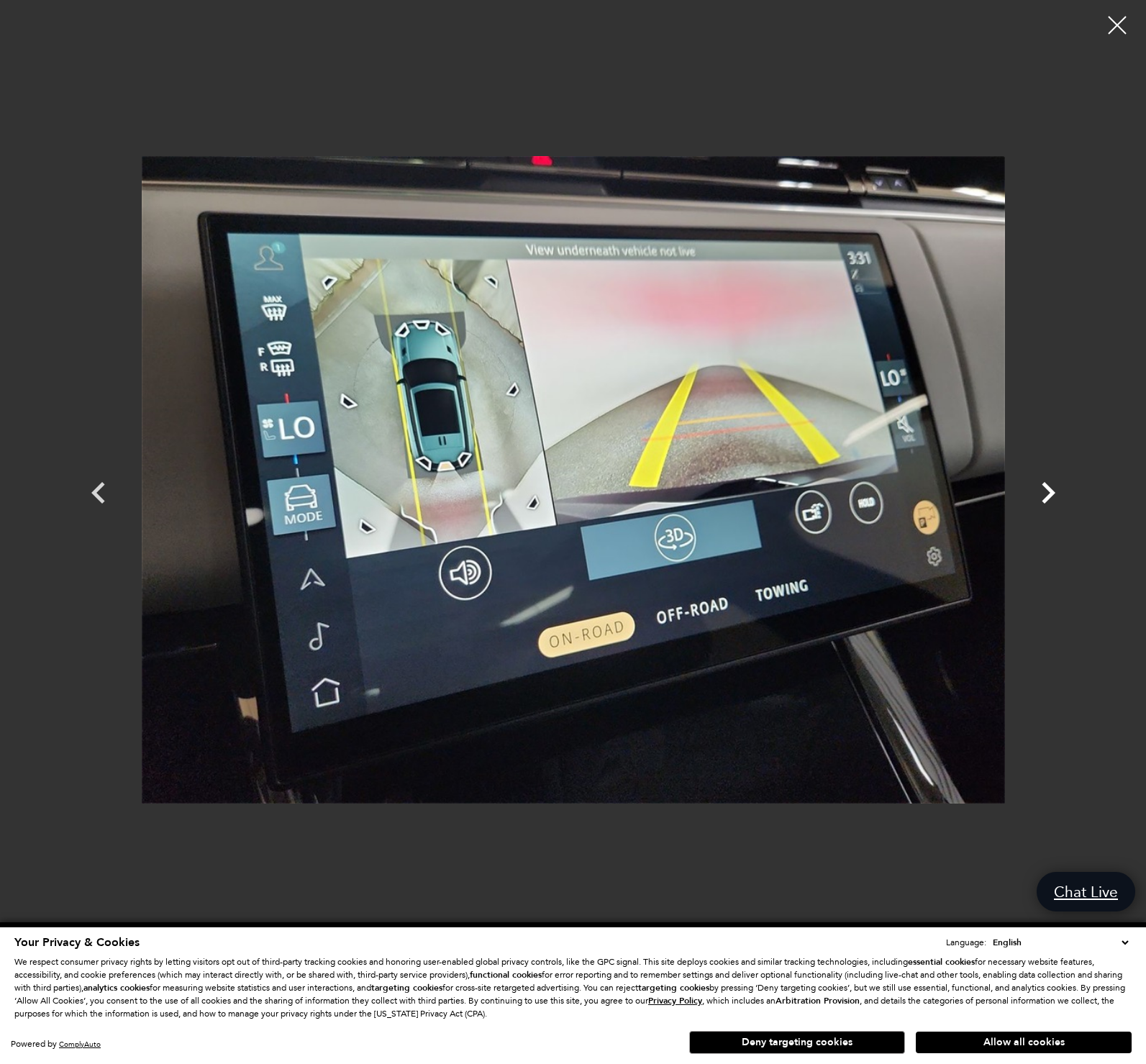
click at [1052, 491] on icon "Next" at bounding box center [1048, 492] width 14 height 22
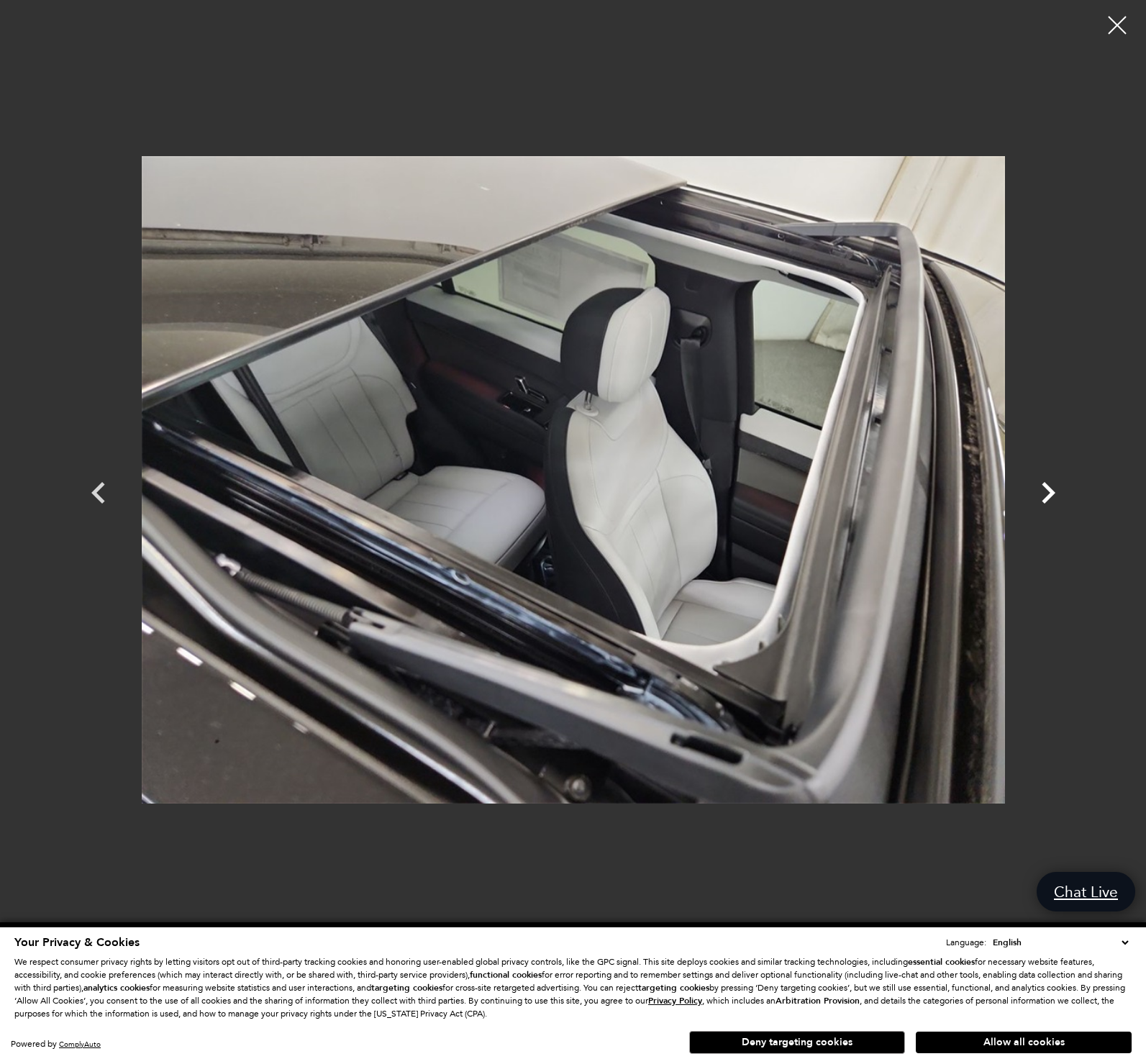
click at [1052, 491] on icon "Next" at bounding box center [1048, 492] width 14 height 22
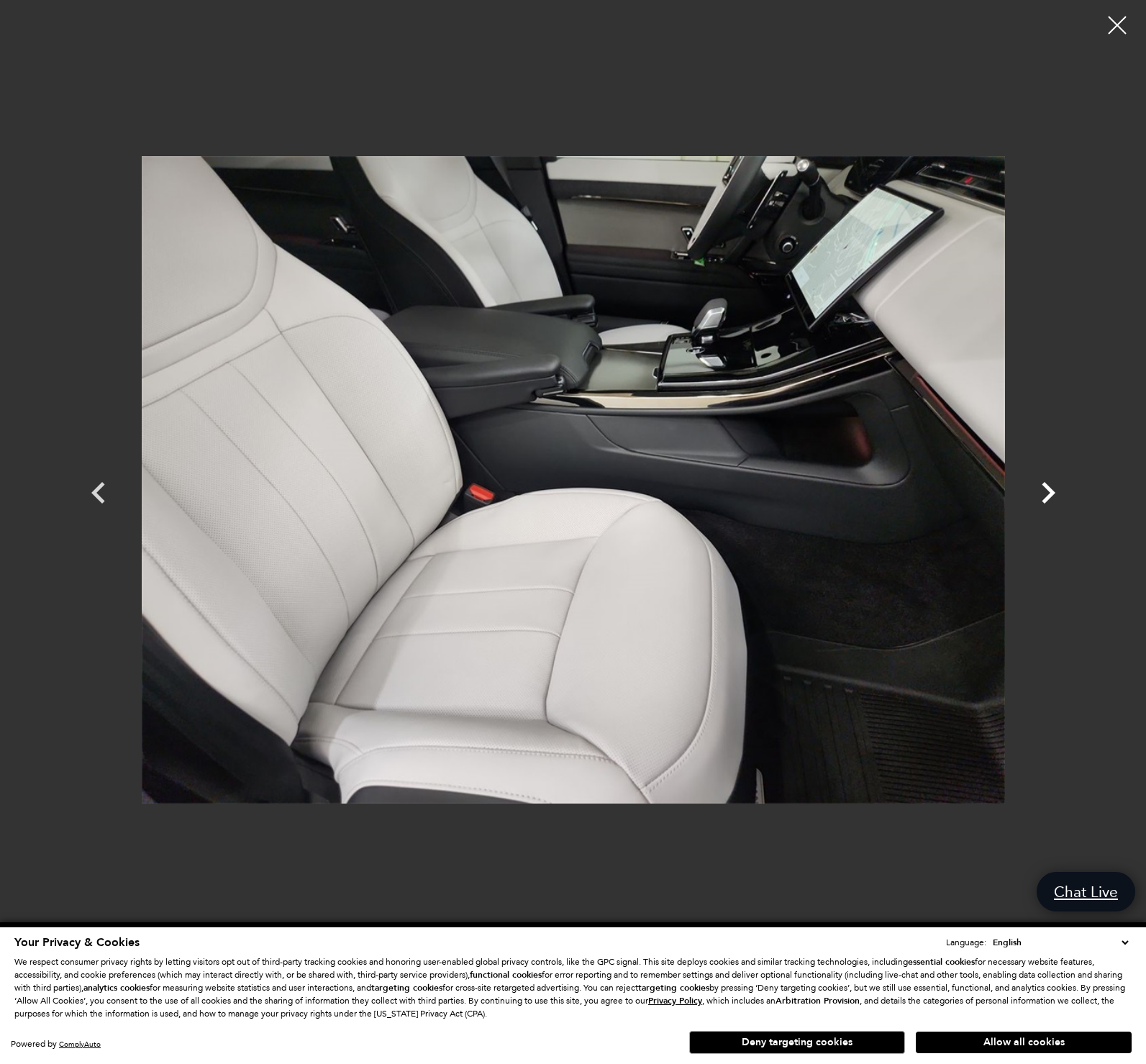
click at [1052, 491] on icon "Next" at bounding box center [1048, 492] width 14 height 22
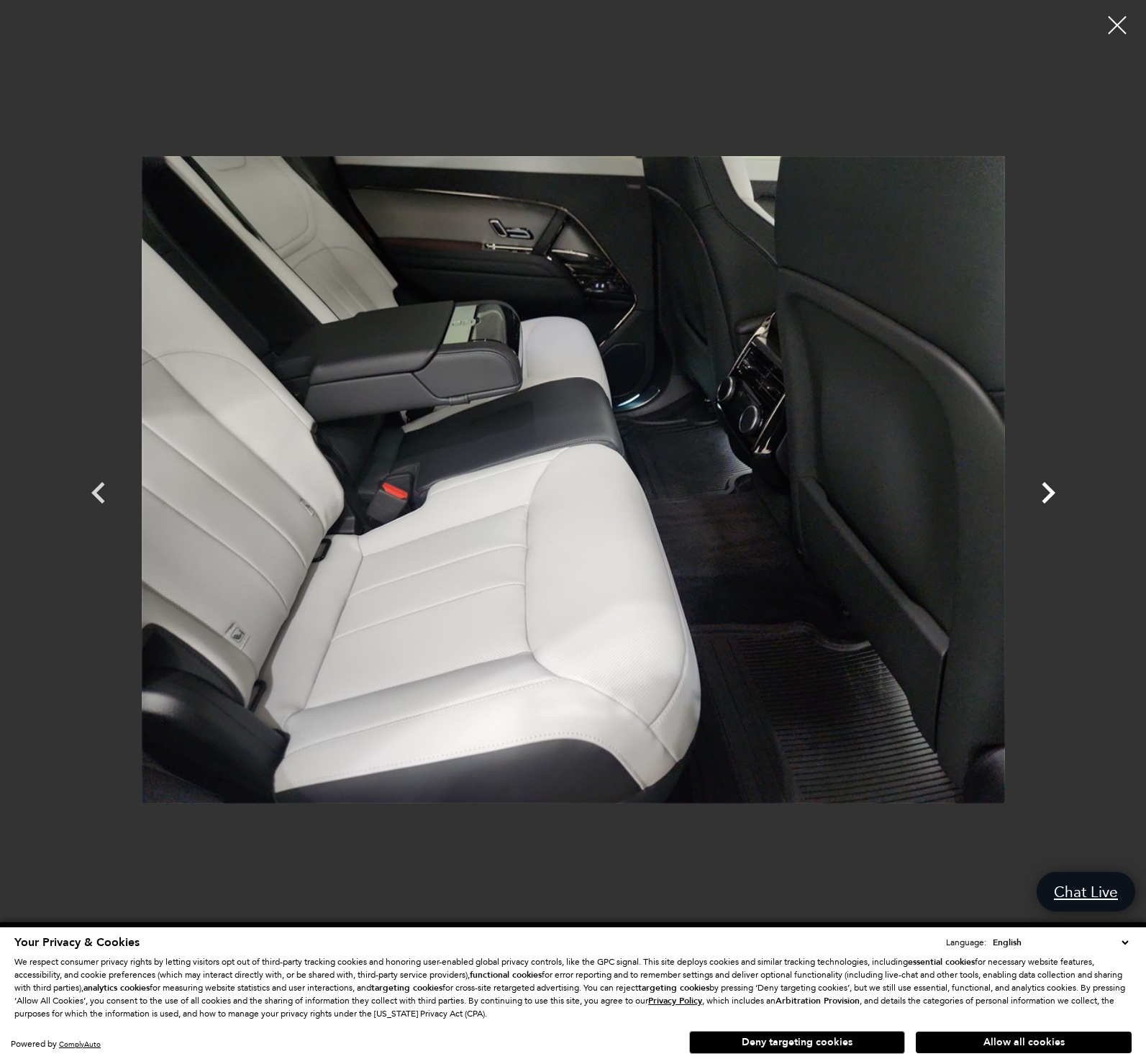
click at [1052, 491] on icon "Next" at bounding box center [1048, 492] width 14 height 22
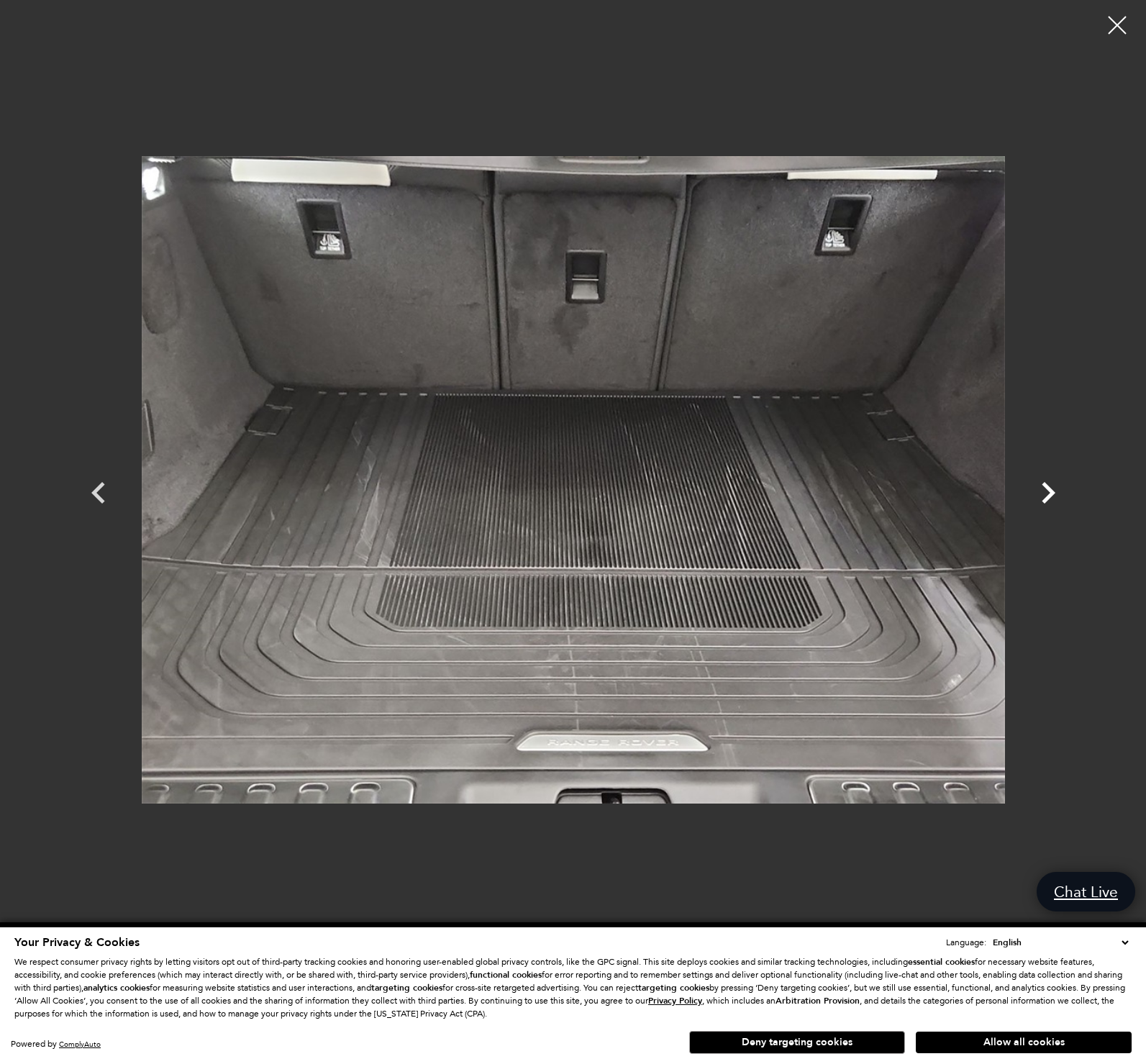
click at [1052, 491] on icon "Next" at bounding box center [1048, 492] width 14 height 22
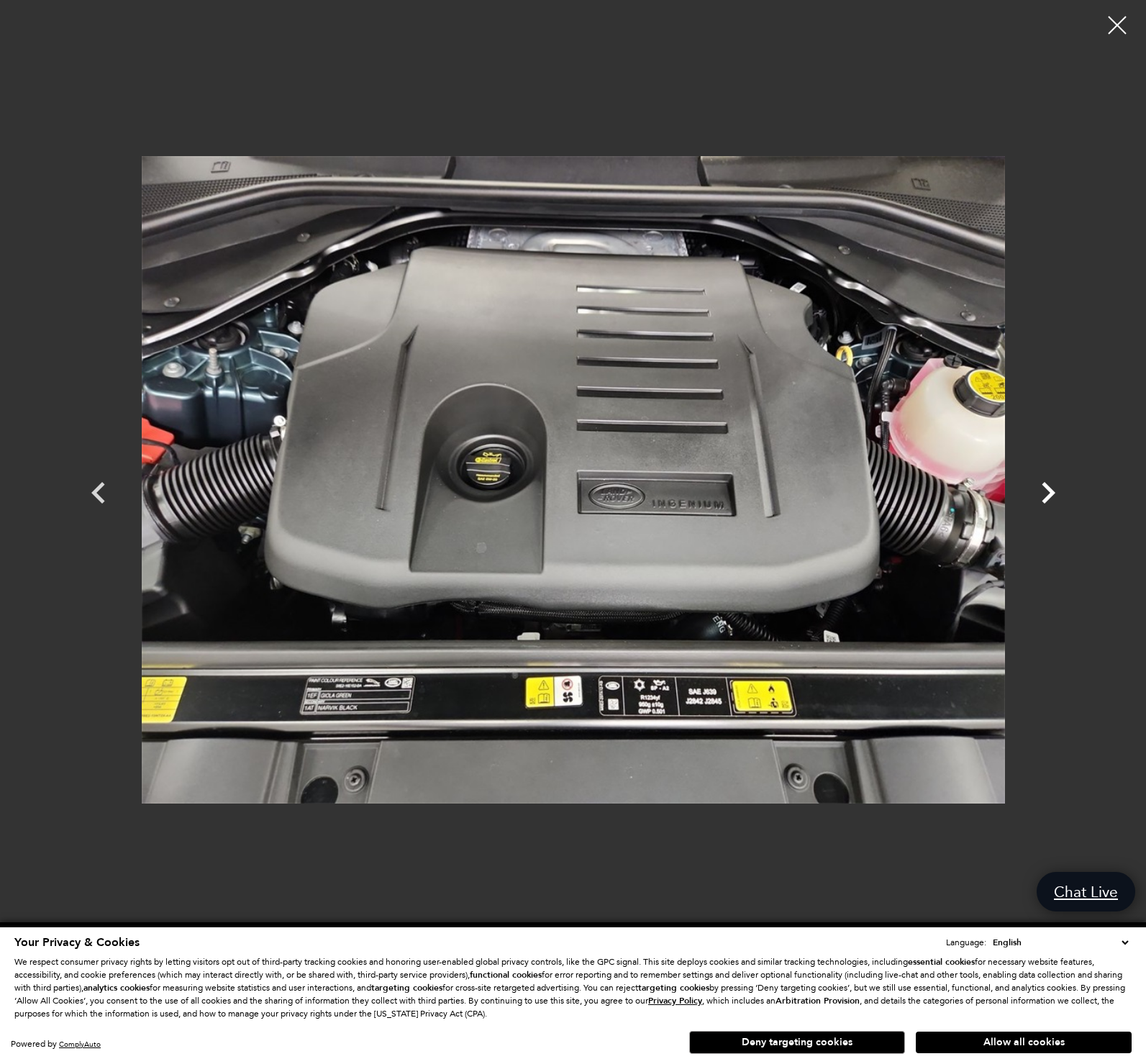
click at [1052, 491] on icon "Next" at bounding box center [1048, 492] width 14 height 22
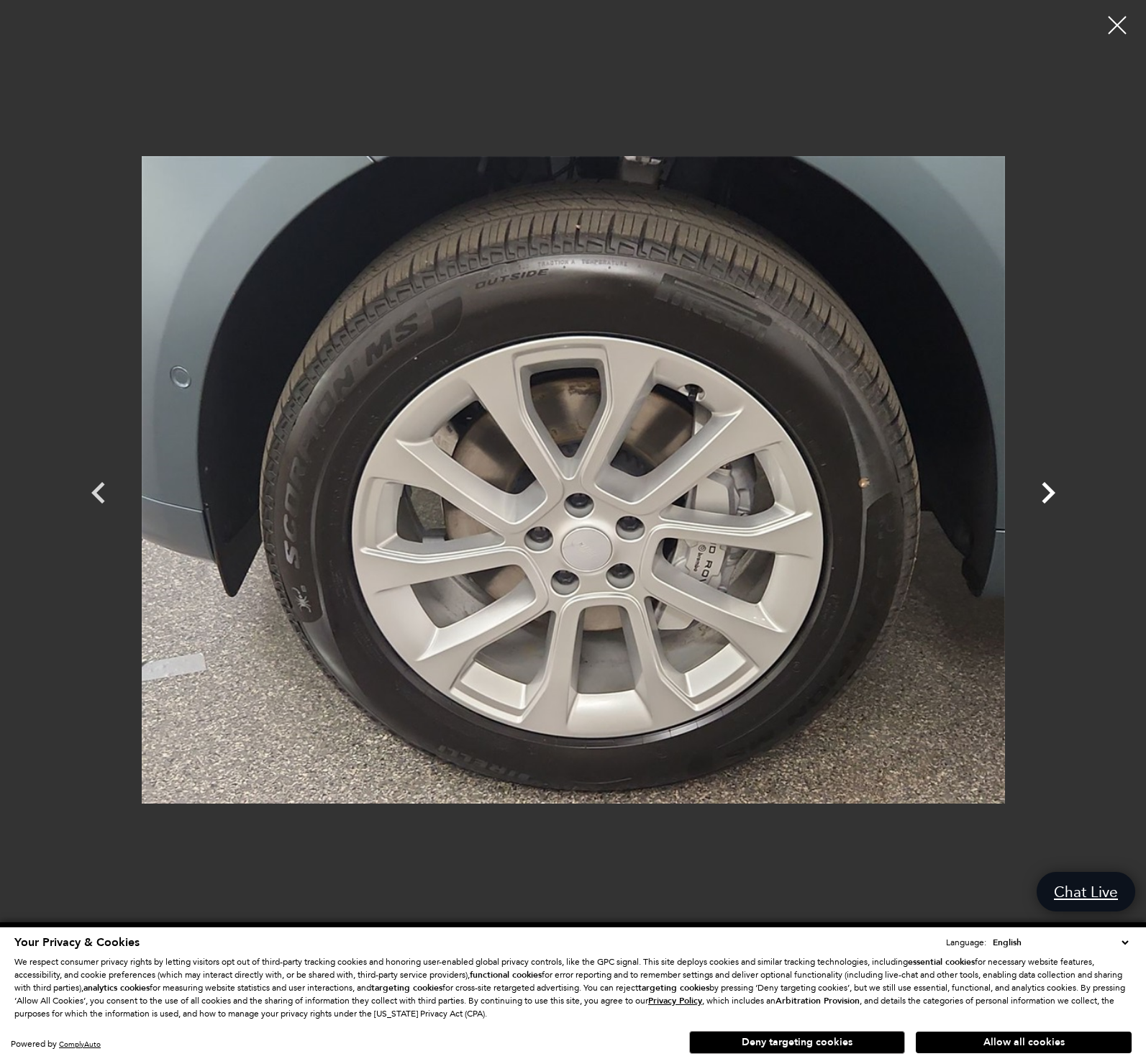
click at [1052, 491] on icon "Next" at bounding box center [1048, 492] width 14 height 22
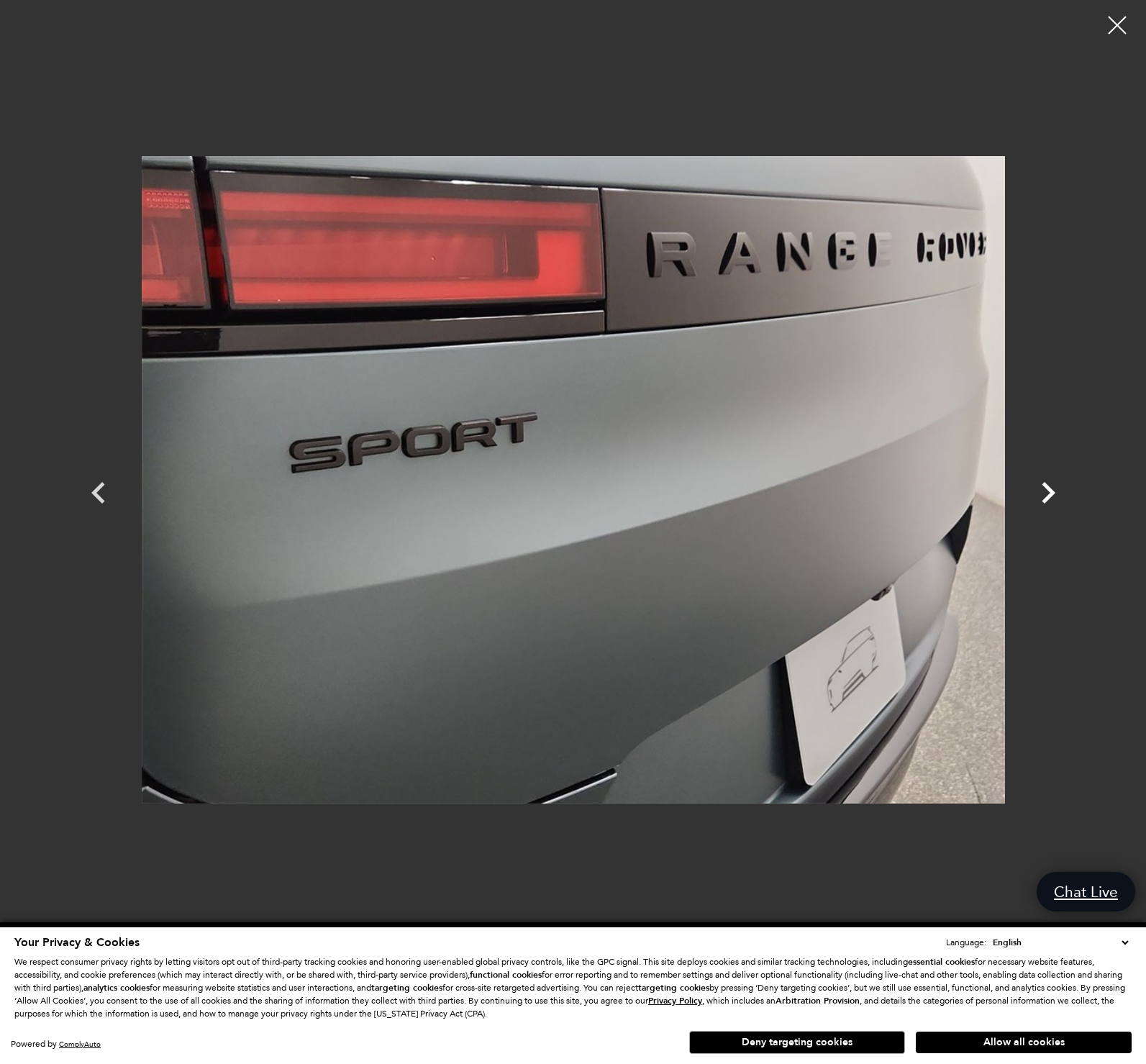
click at [1052, 491] on icon "Next" at bounding box center [1048, 492] width 14 height 22
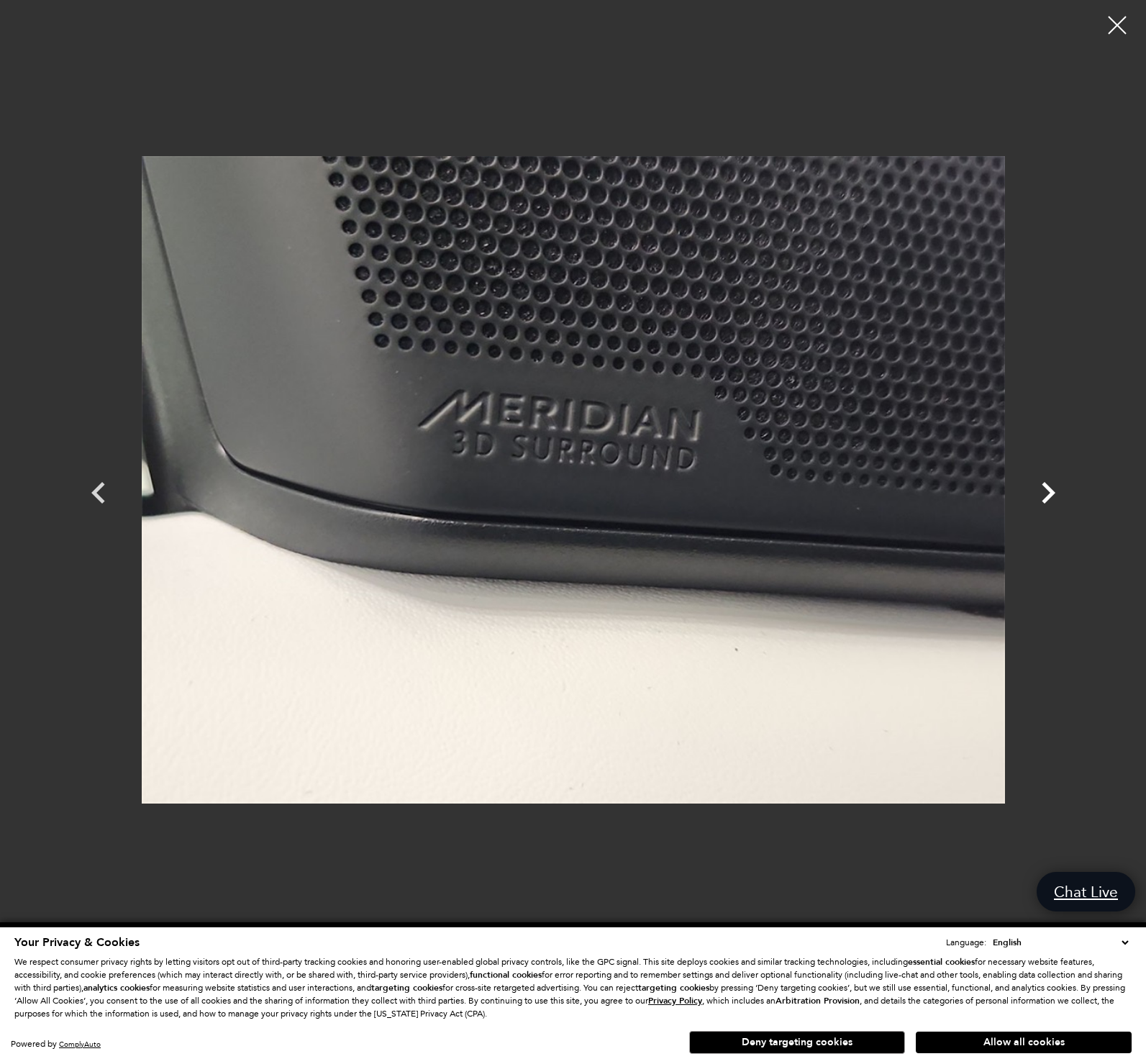
click at [1052, 491] on icon "Next" at bounding box center [1048, 492] width 14 height 22
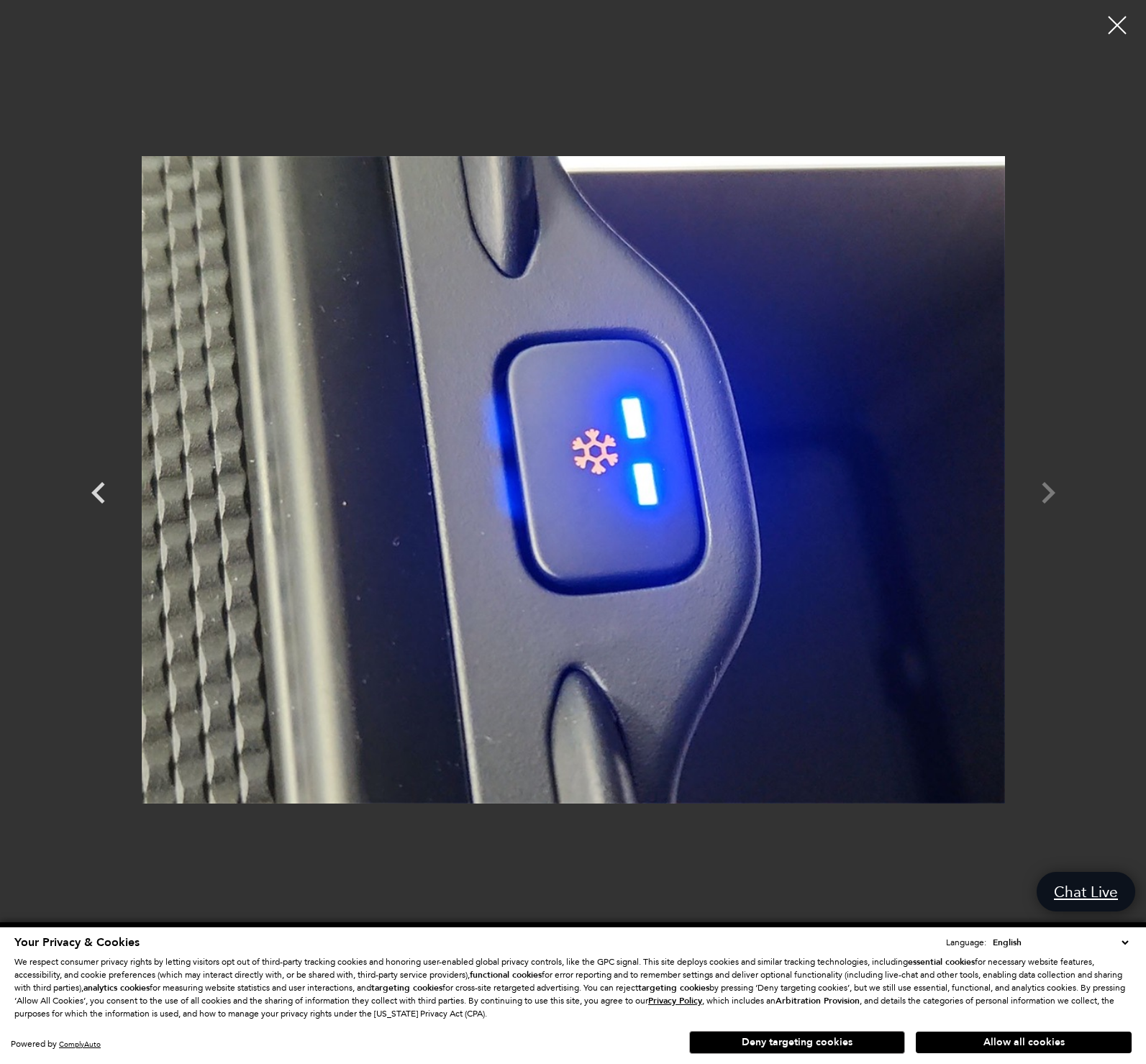
click at [1052, 491] on div at bounding box center [573, 479] width 1007 height 938
click at [1051, 492] on div at bounding box center [573, 479] width 1007 height 938
click at [1111, 27] on div at bounding box center [1118, 25] width 38 height 38
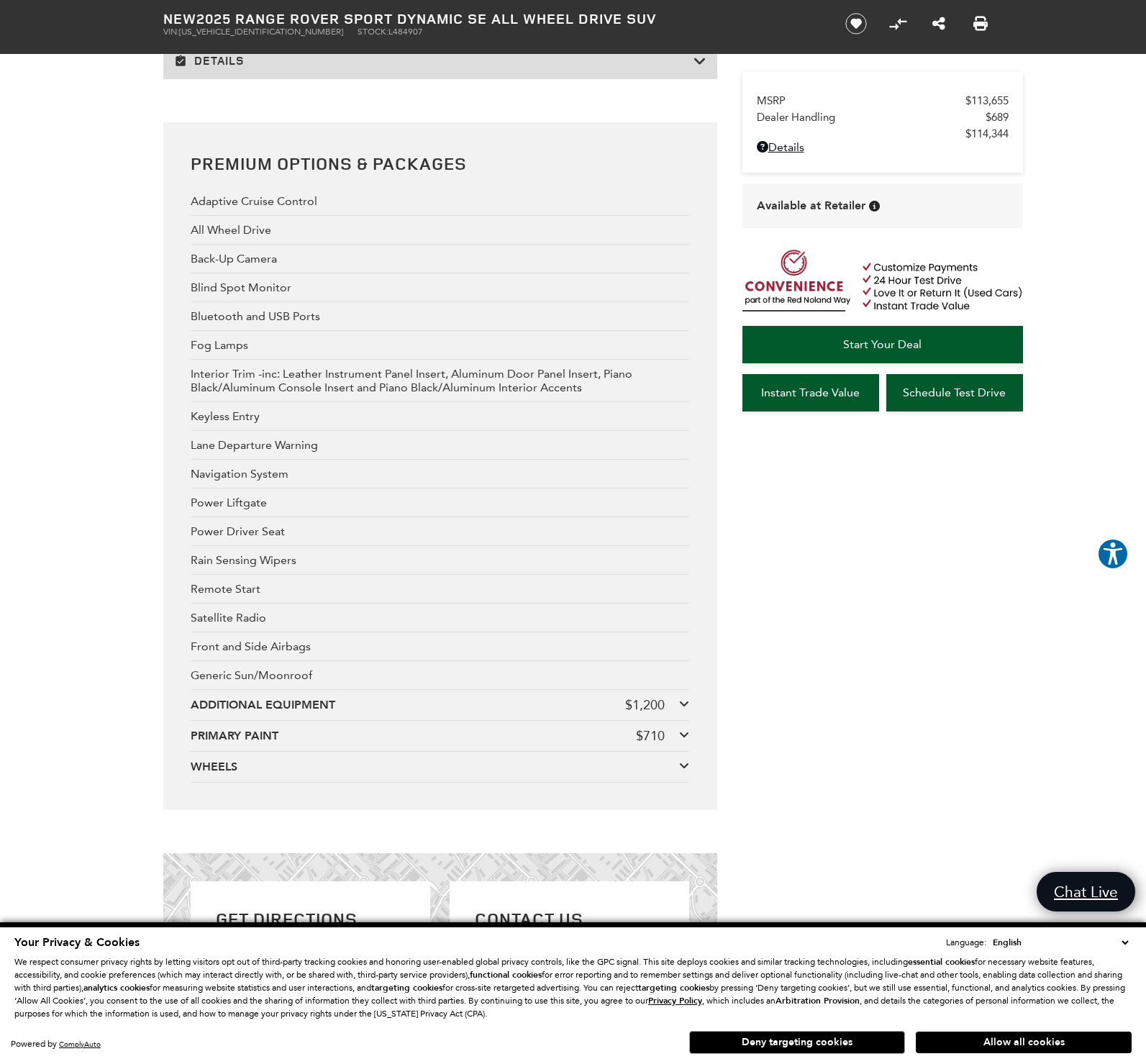
scroll to position [2505, 0]
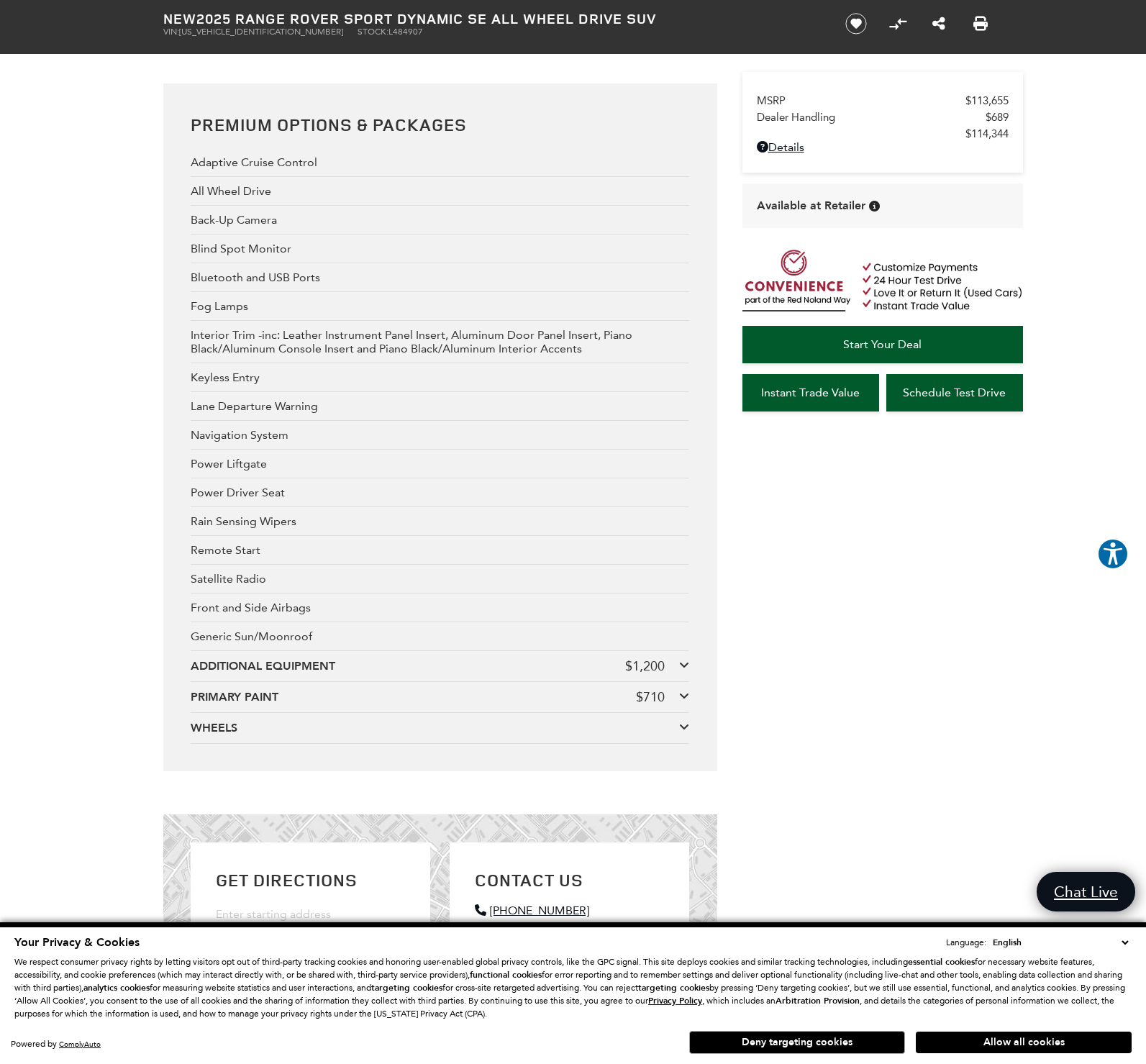
click at [683, 671] on icon at bounding box center [684, 665] width 10 height 12
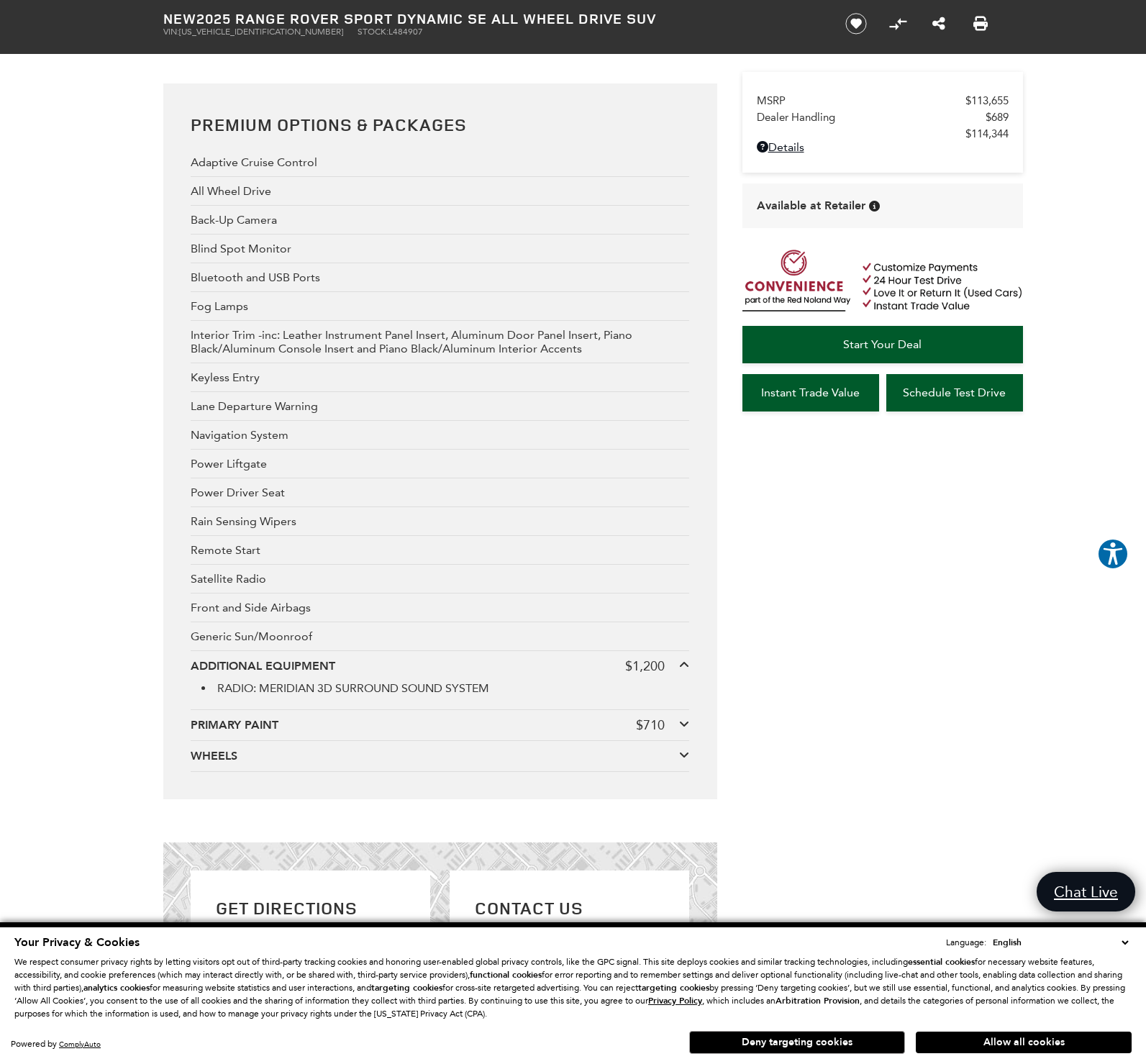
click at [683, 671] on icon at bounding box center [684, 665] width 10 height 12
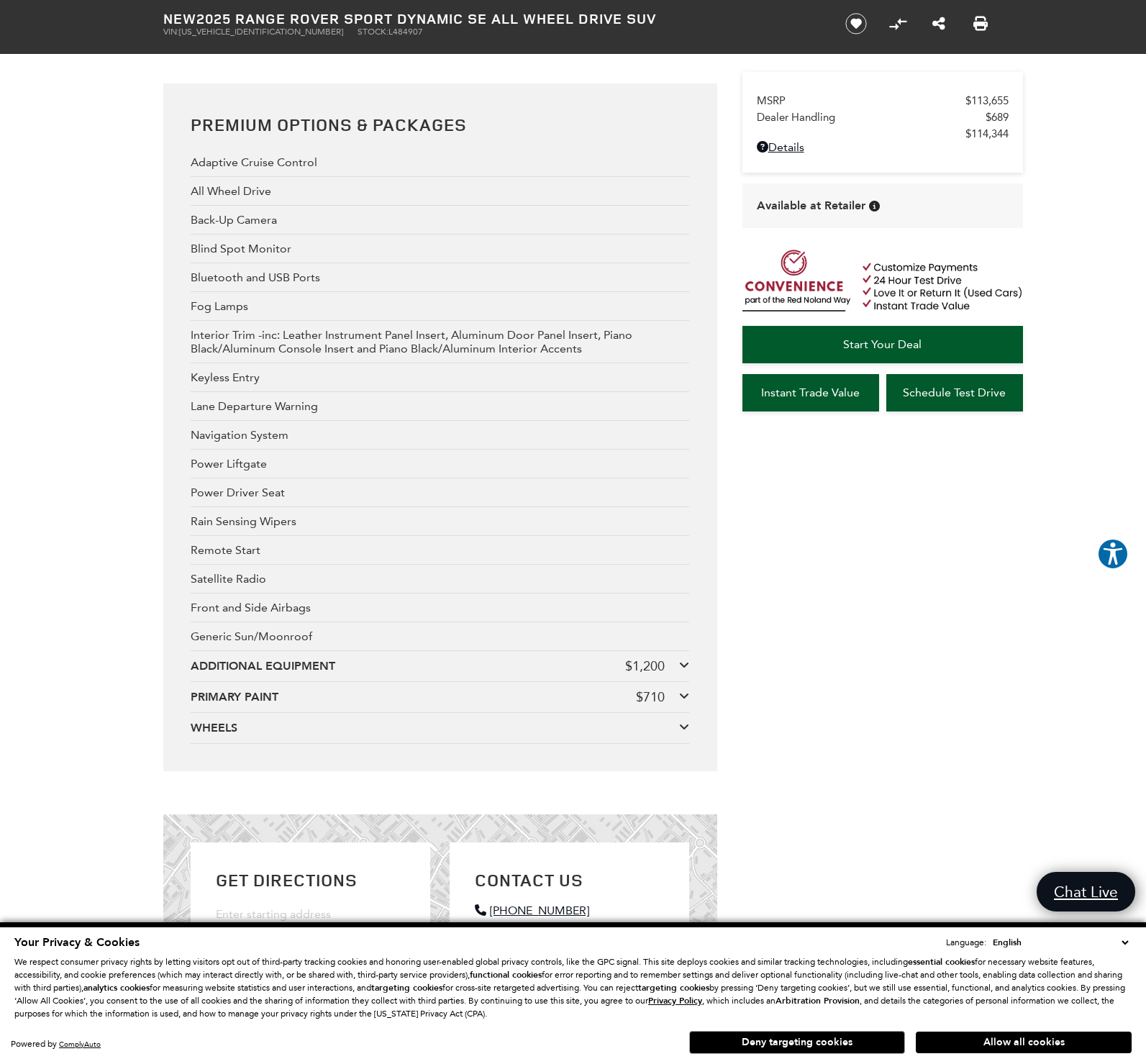
click at [683, 701] on icon at bounding box center [684, 695] width 10 height 12
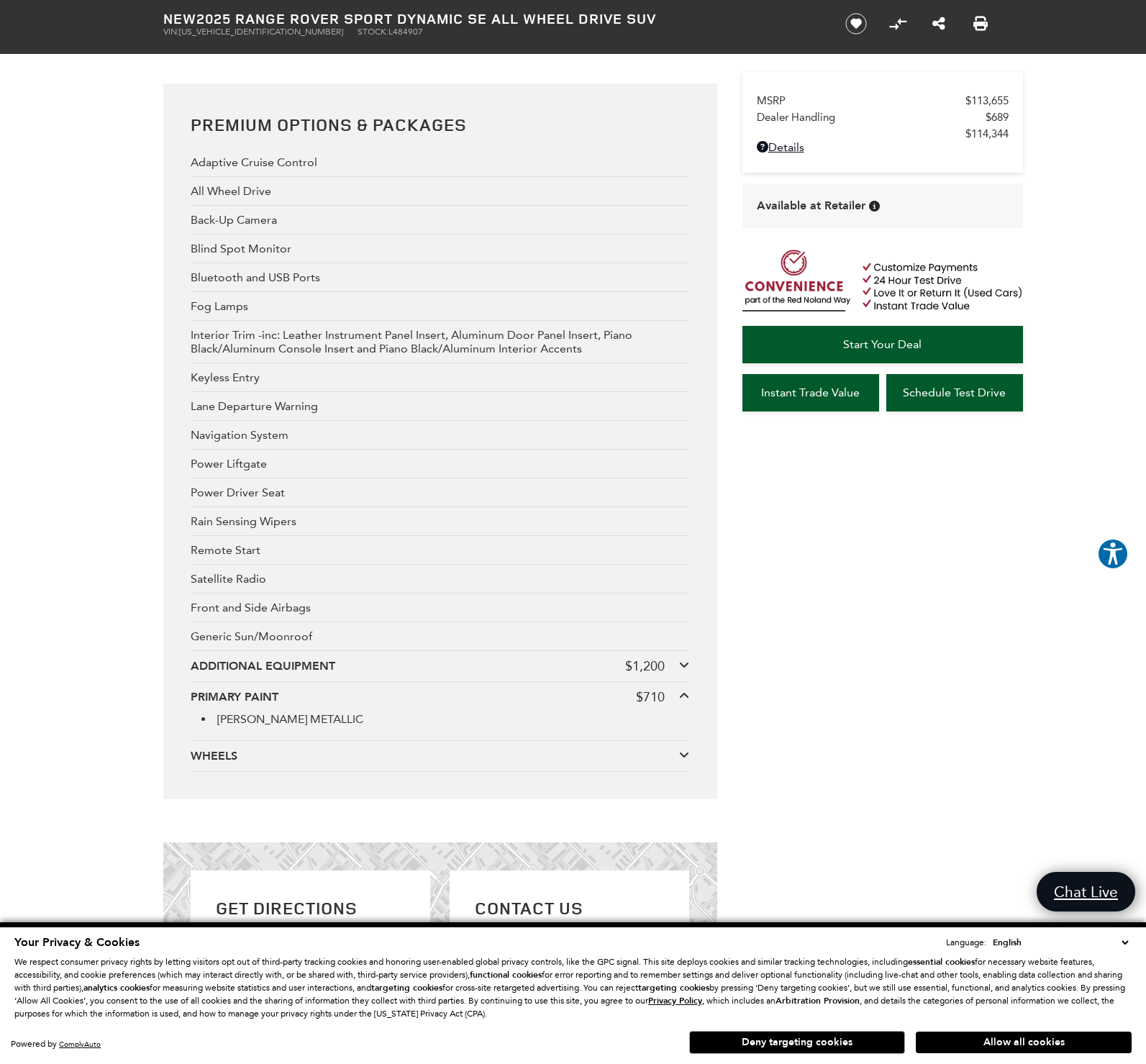
click at [682, 705] on div at bounding box center [684, 697] width 10 height 16
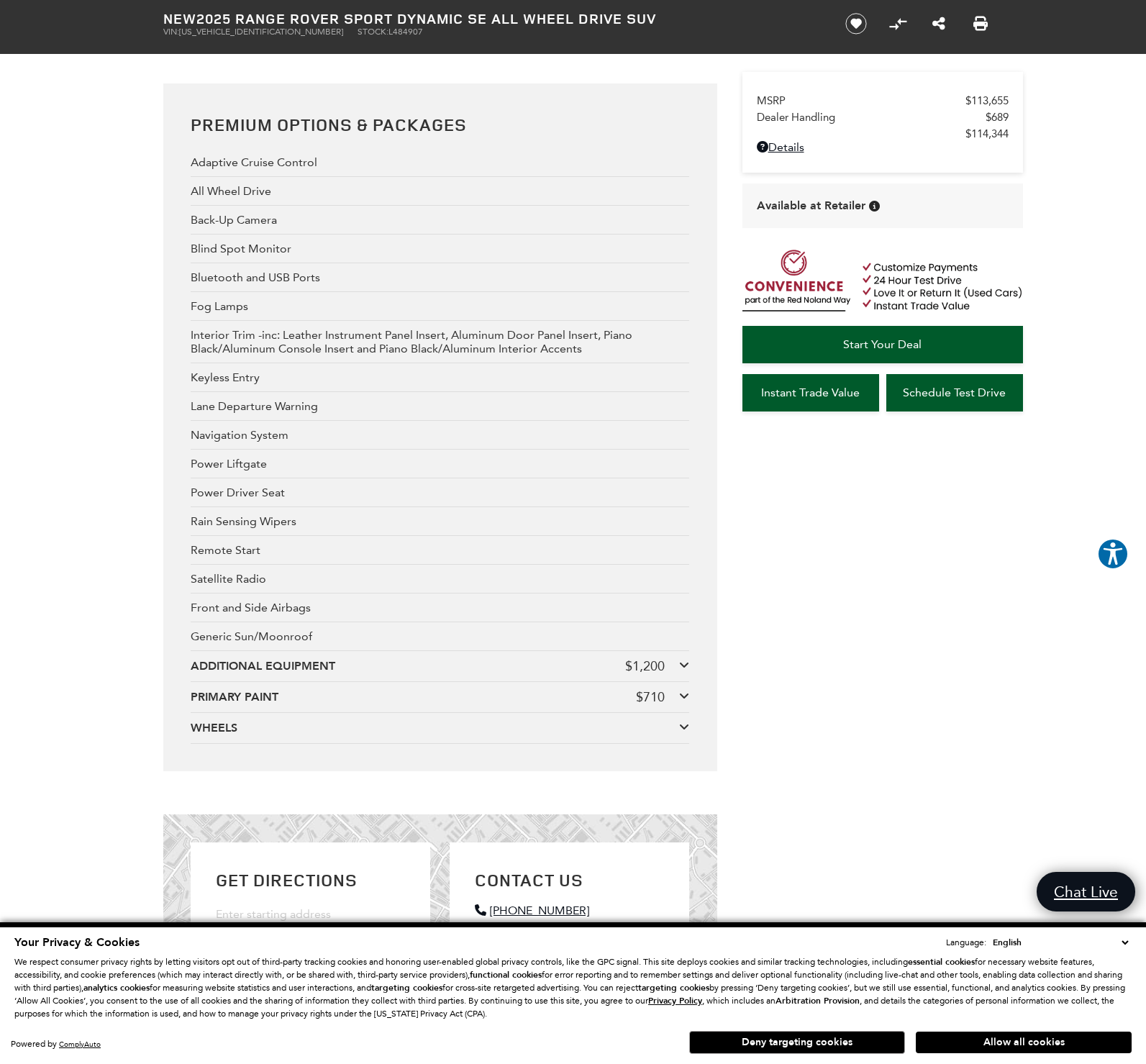
click at [684, 732] on icon at bounding box center [684, 726] width 10 height 12
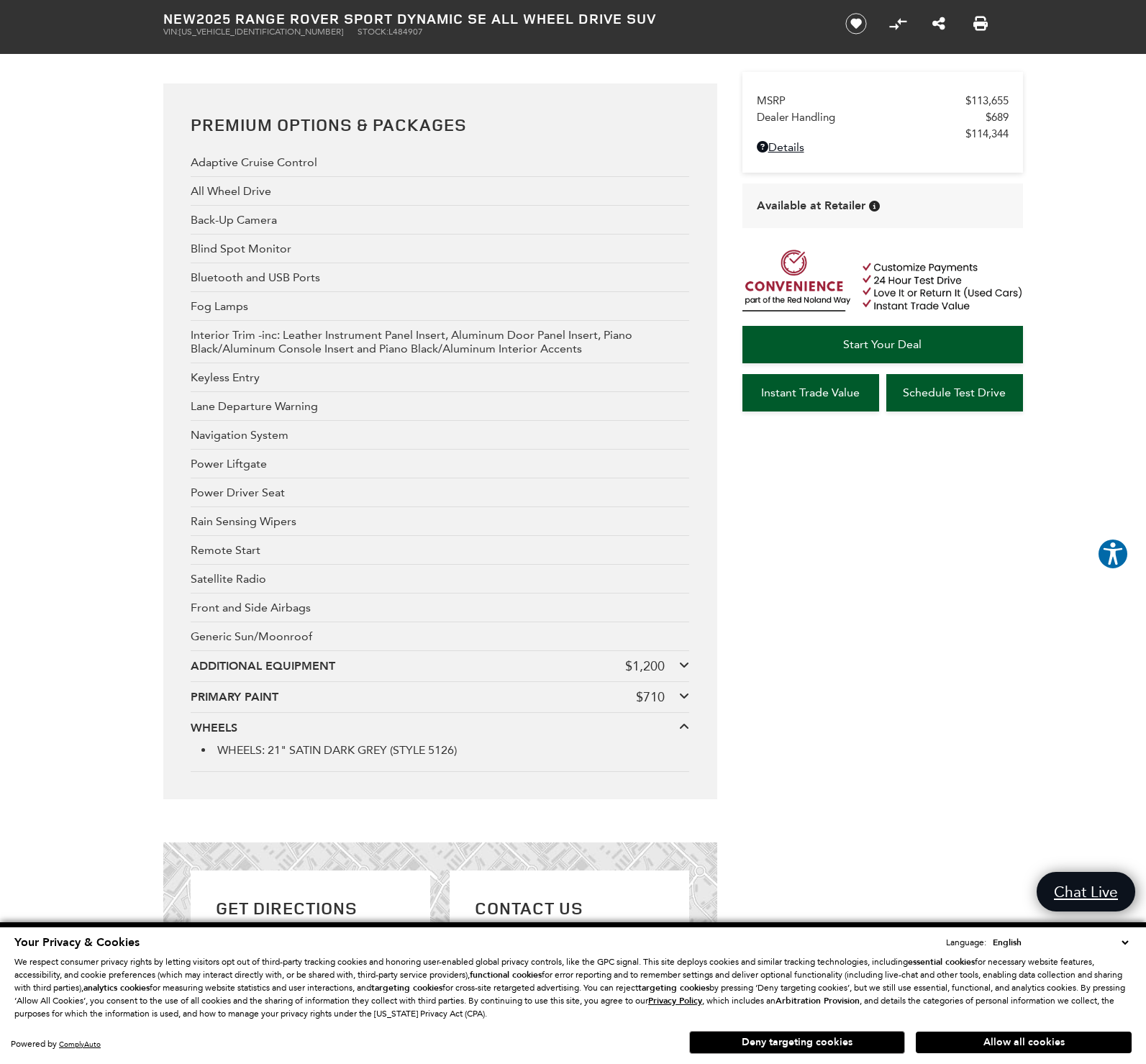
click at [684, 732] on icon at bounding box center [684, 726] width 10 height 12
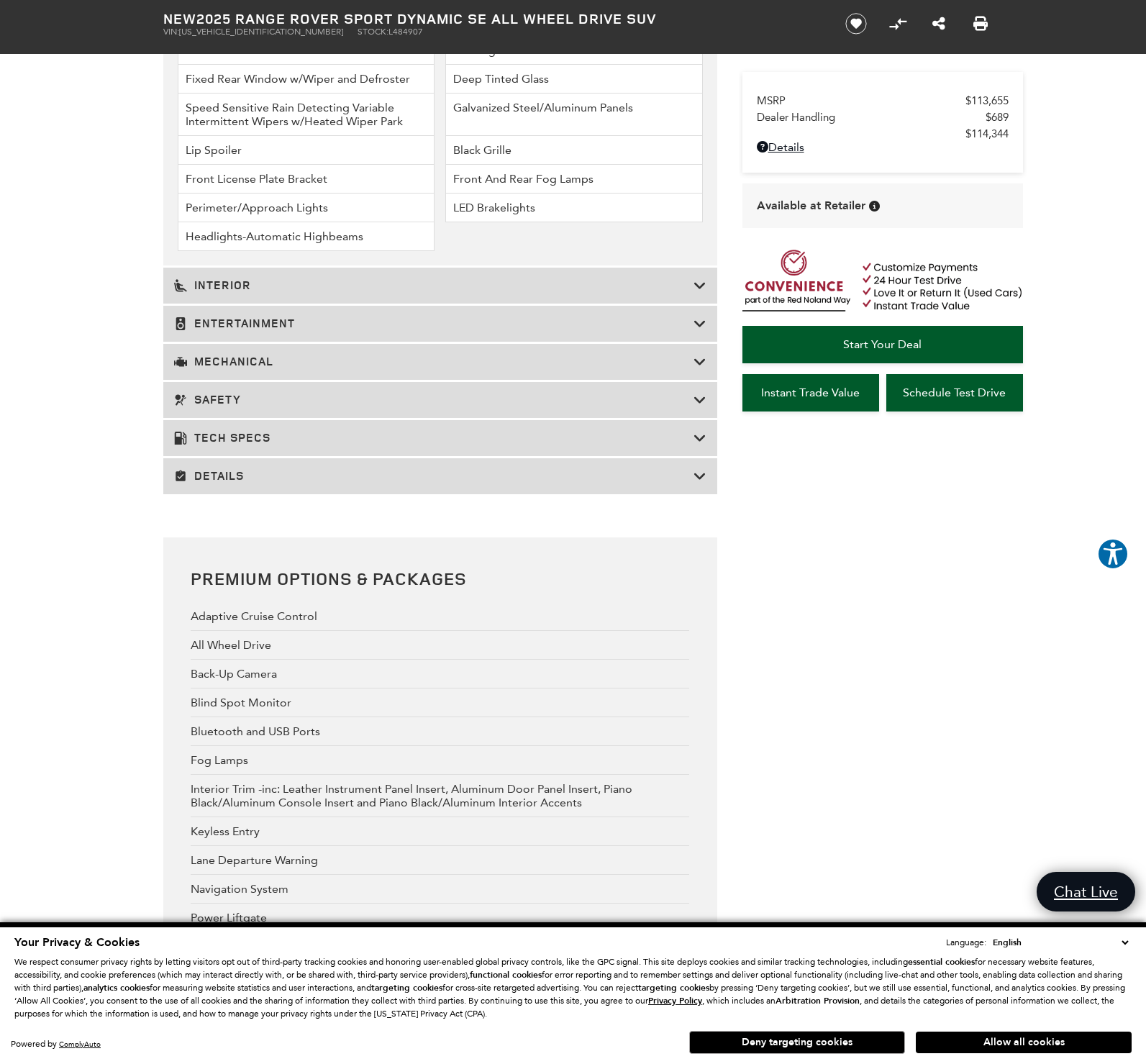
scroll to position [2050, 0]
click at [704, 484] on icon at bounding box center [700, 477] width 13 height 15
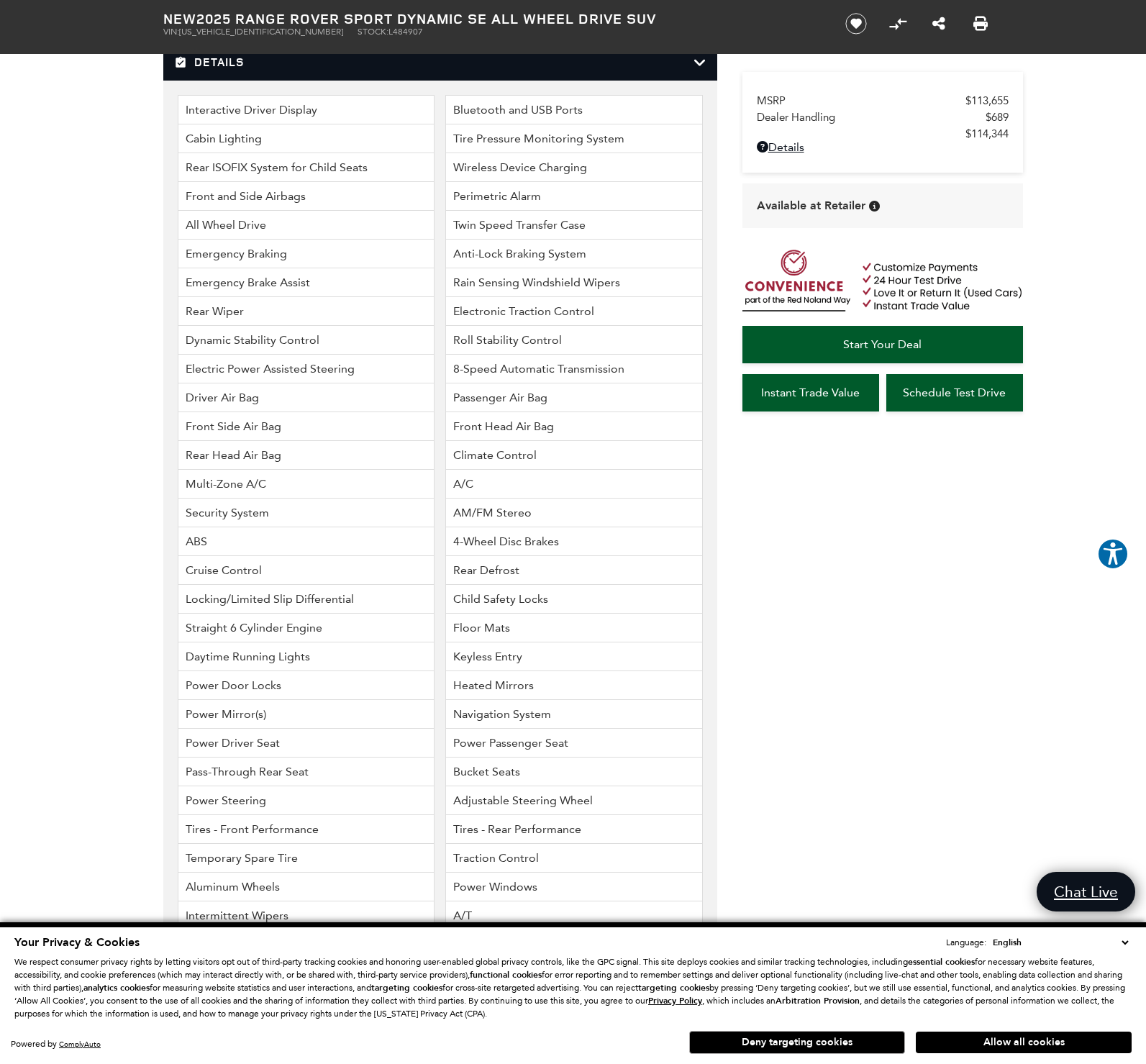
click at [291, 124] on li "Interactive Driver Display" at bounding box center [306, 110] width 257 height 29
click at [235, 122] on li "Interactive Driver Display" at bounding box center [306, 110] width 257 height 29
click at [244, 123] on li "Interactive Driver Display" at bounding box center [306, 110] width 257 height 29
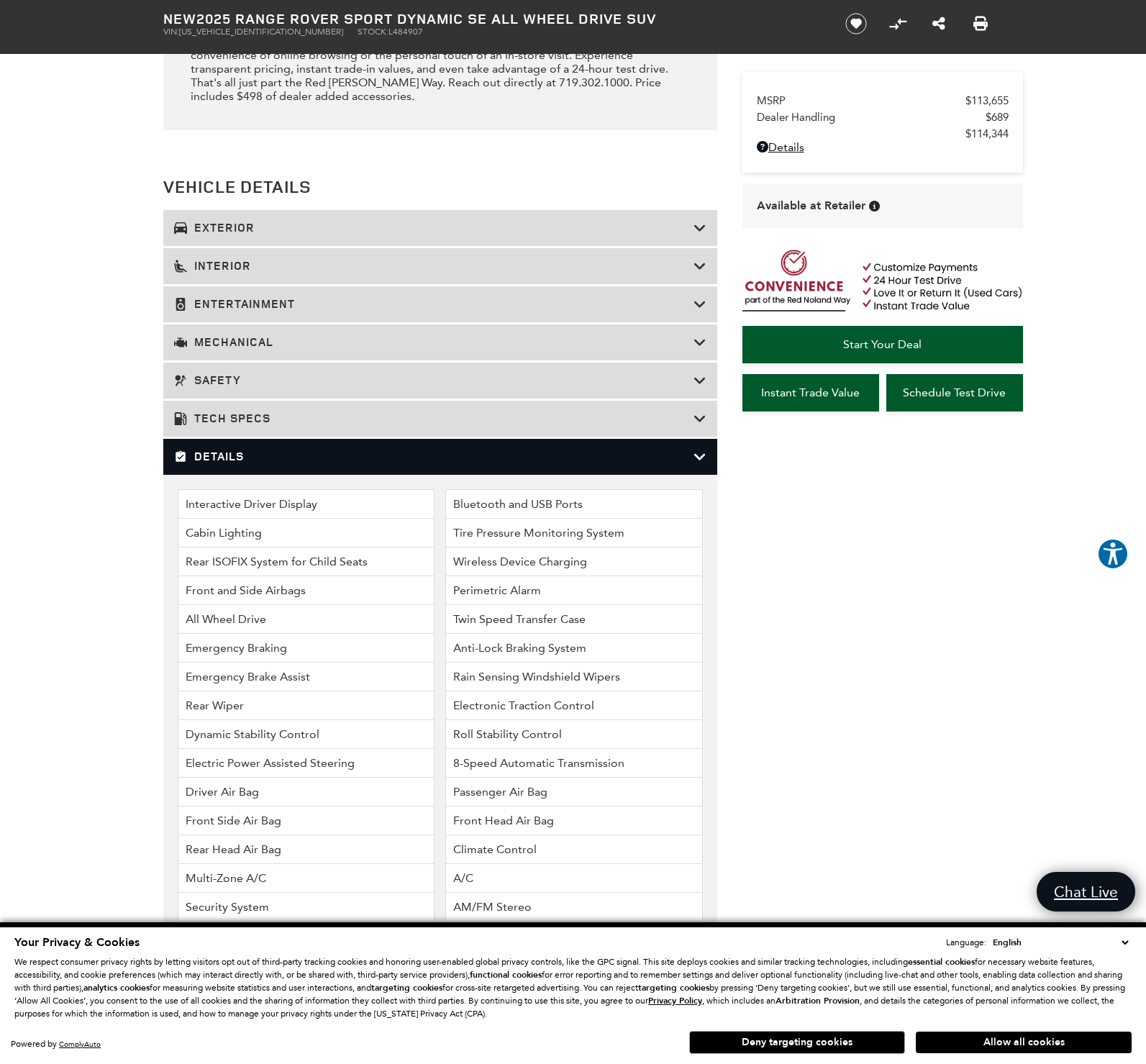
scroll to position [1615, 0]
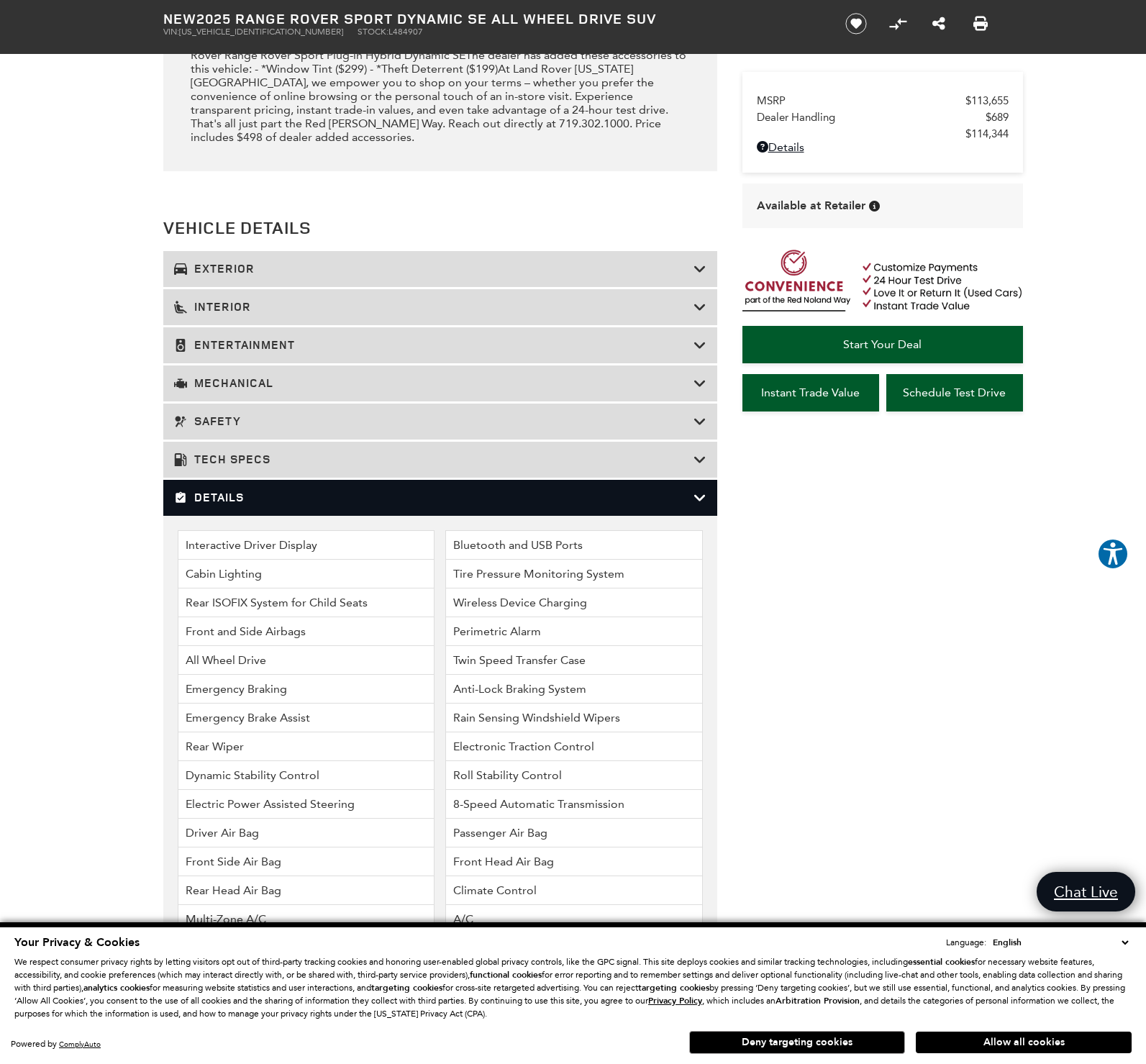
click at [703, 505] on icon at bounding box center [700, 498] width 13 height 15
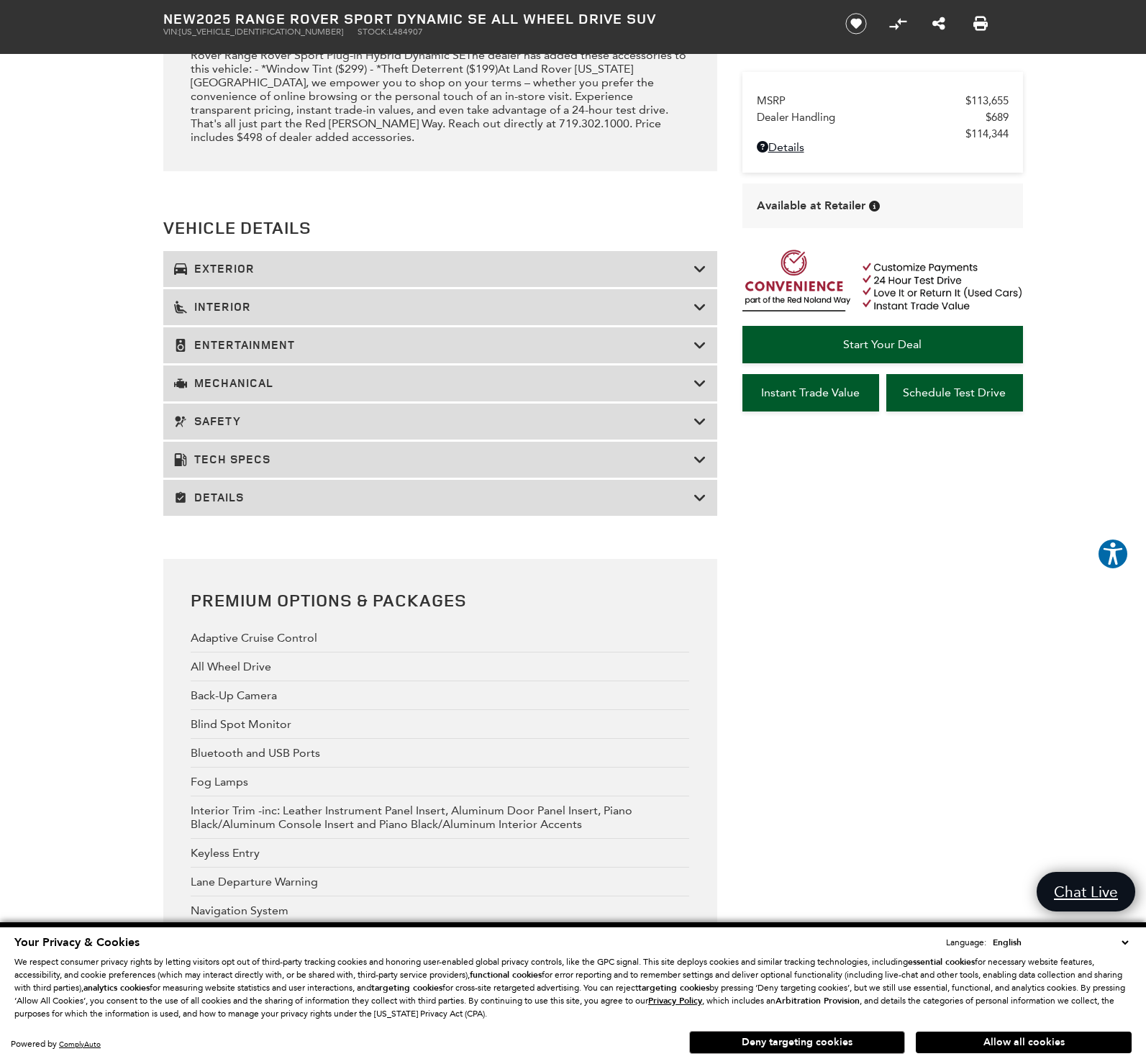
click at [697, 467] on icon at bounding box center [700, 459] width 13 height 15
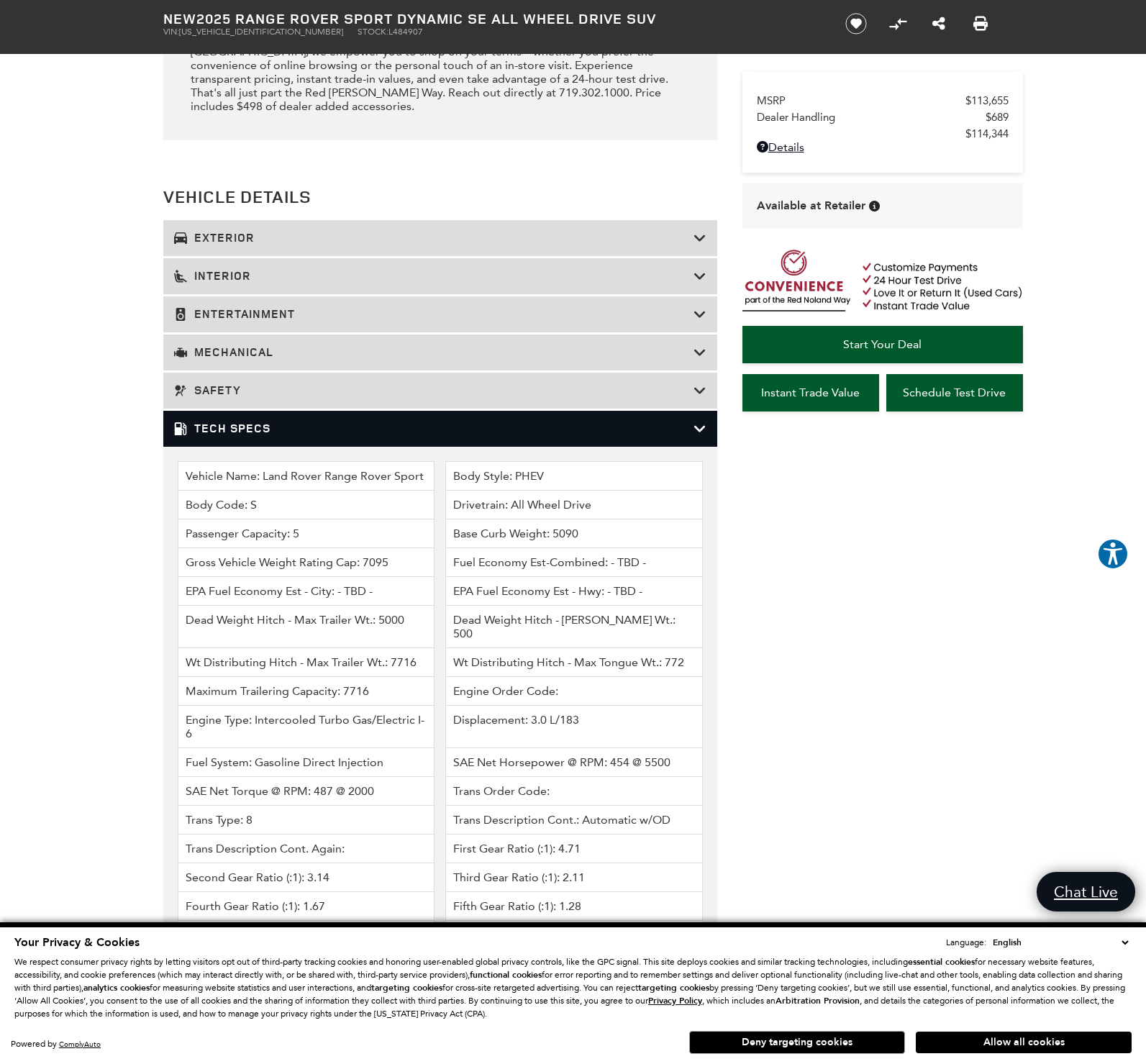
scroll to position [1659, 0]
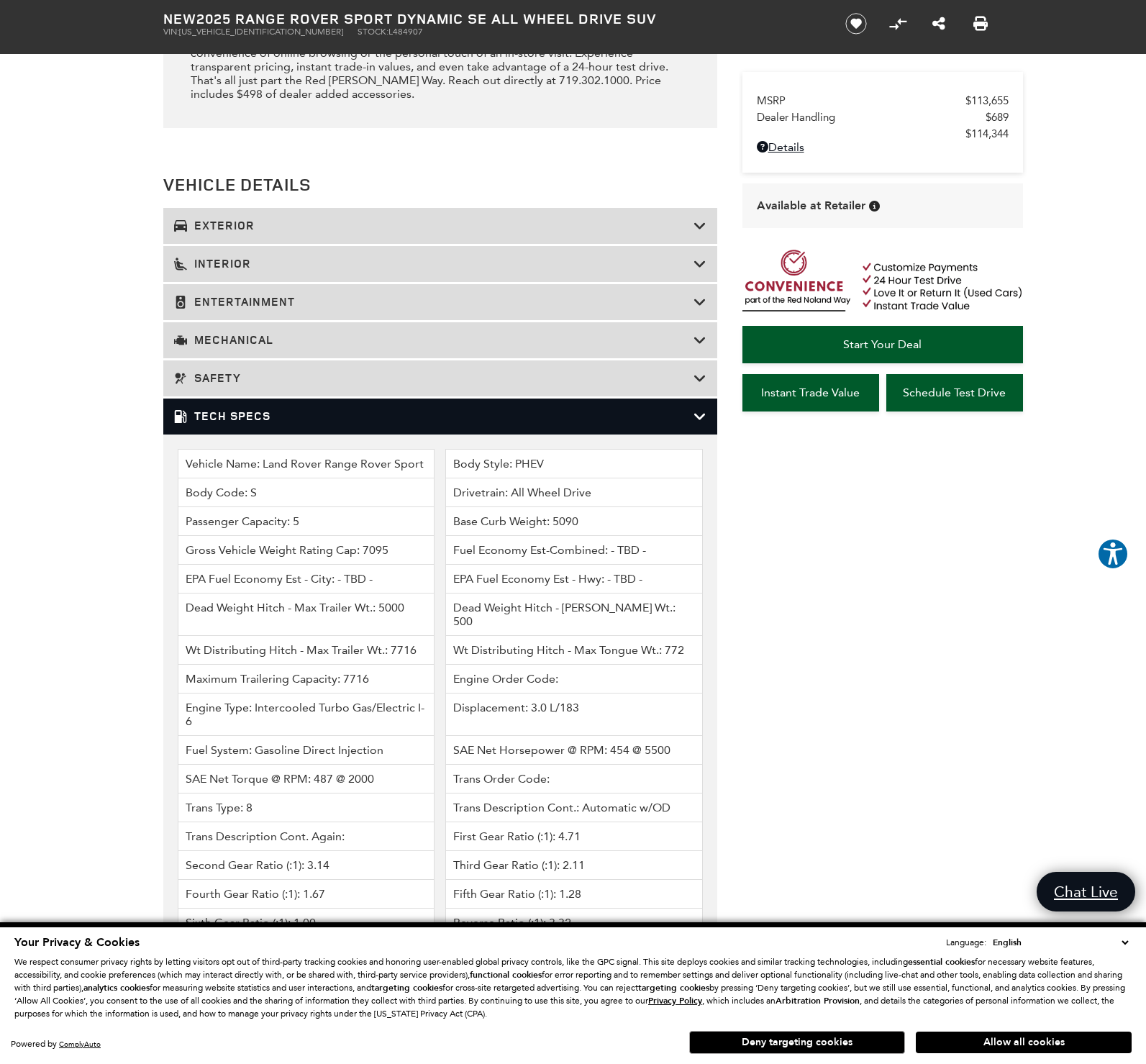
click at [701, 424] on icon at bounding box center [700, 416] width 13 height 15
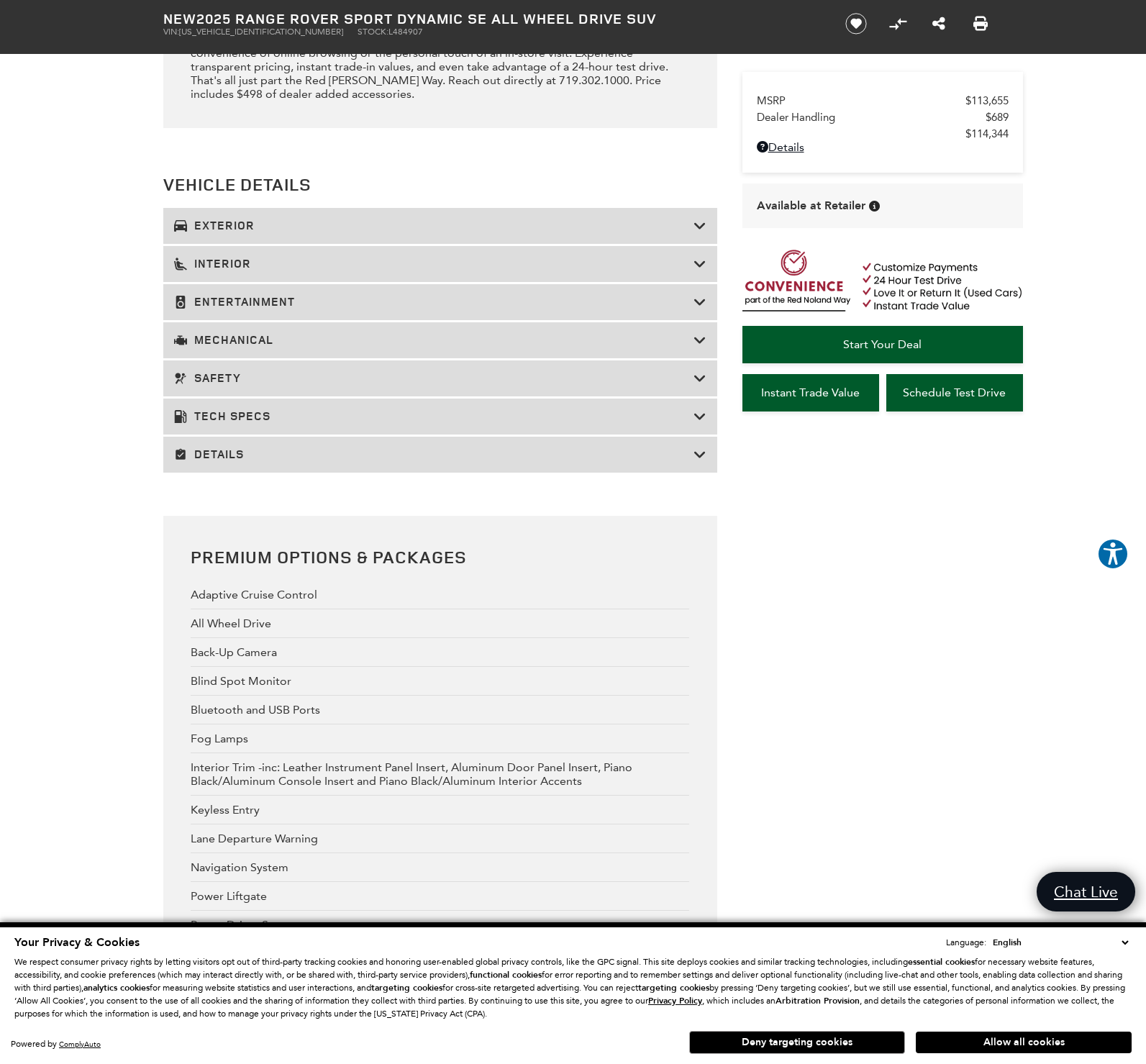
click at [701, 347] on icon at bounding box center [700, 340] width 13 height 15
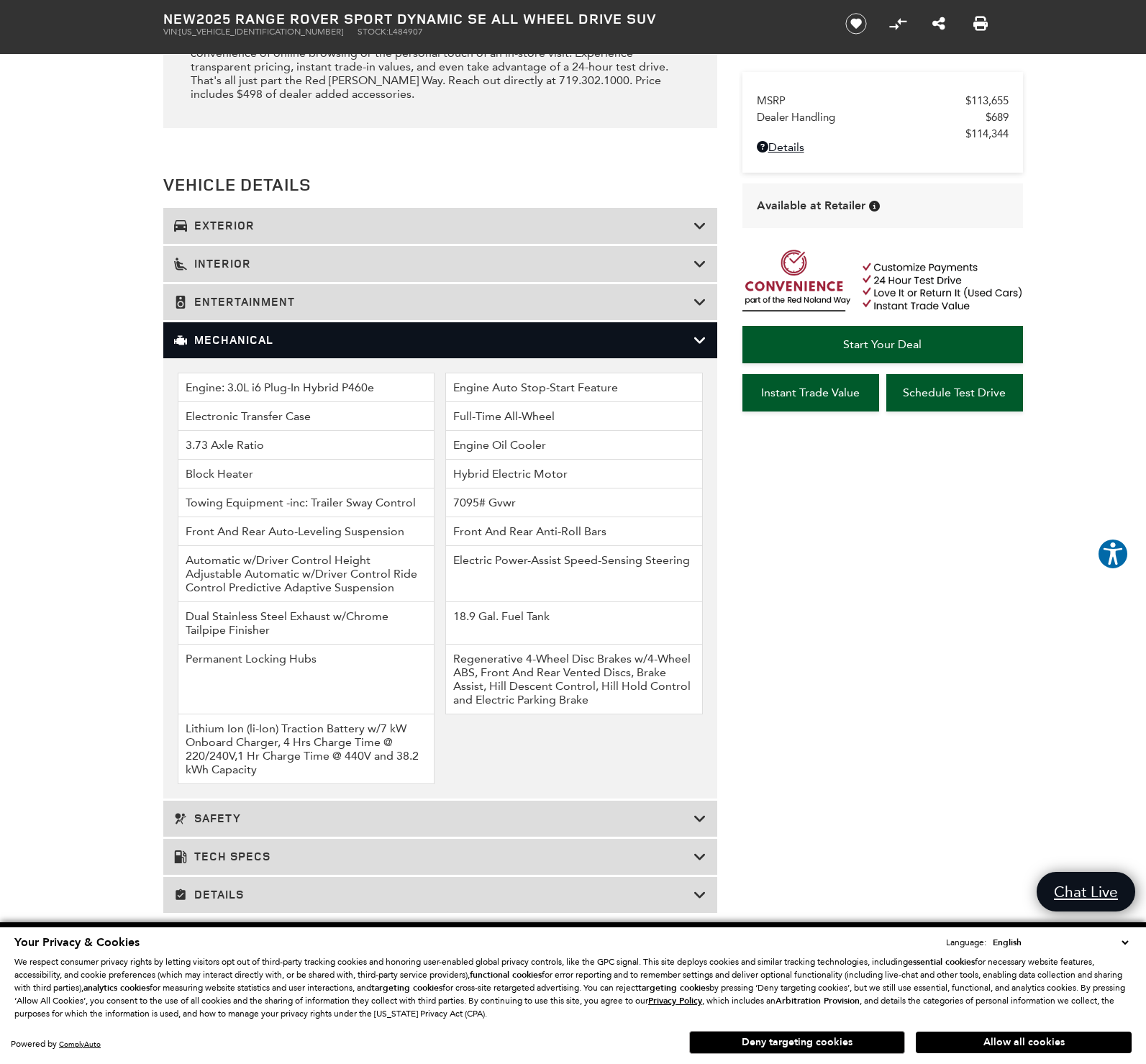
click at [701, 347] on icon at bounding box center [700, 340] width 13 height 15
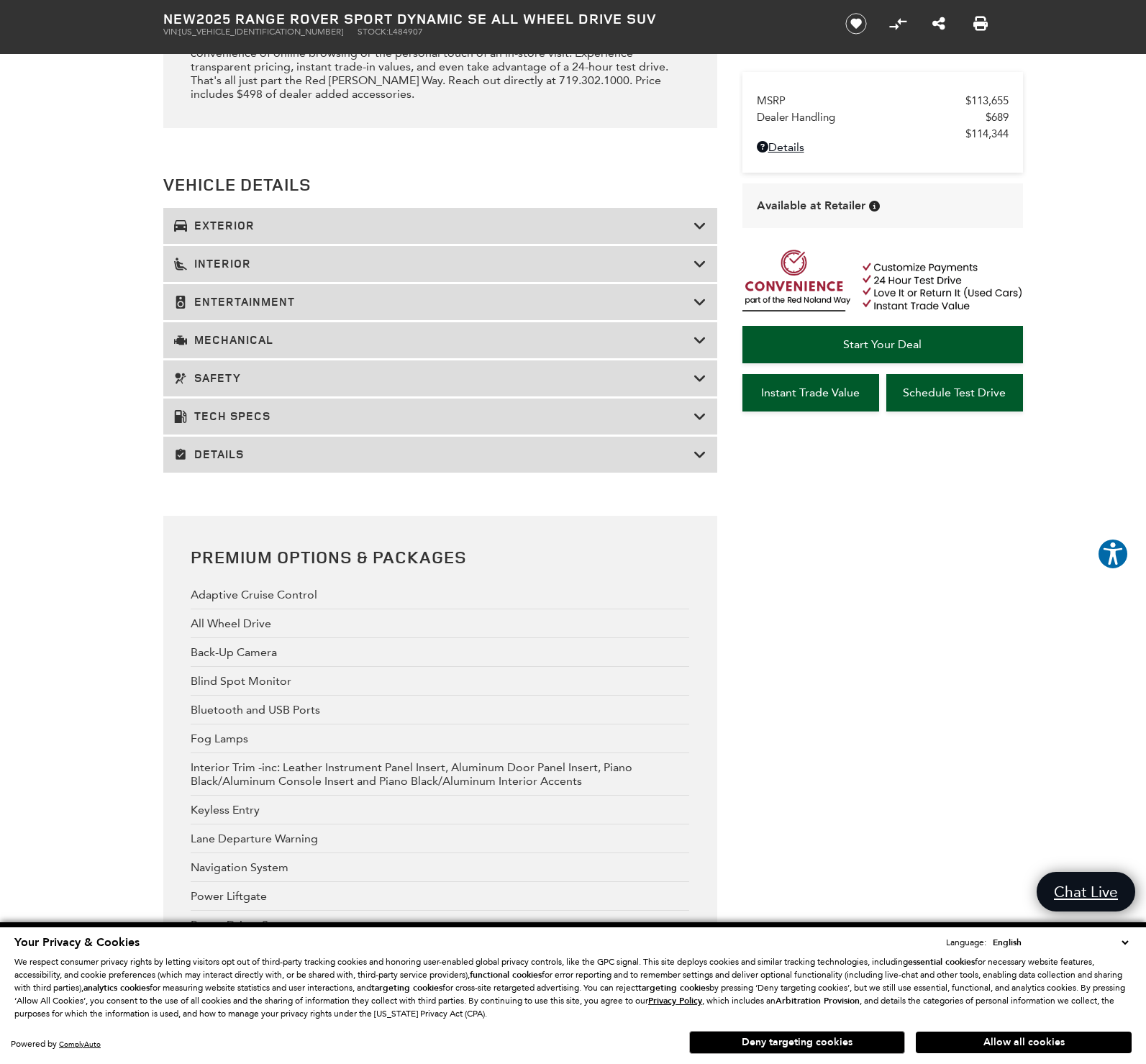
click at [697, 310] on icon at bounding box center [700, 302] width 13 height 15
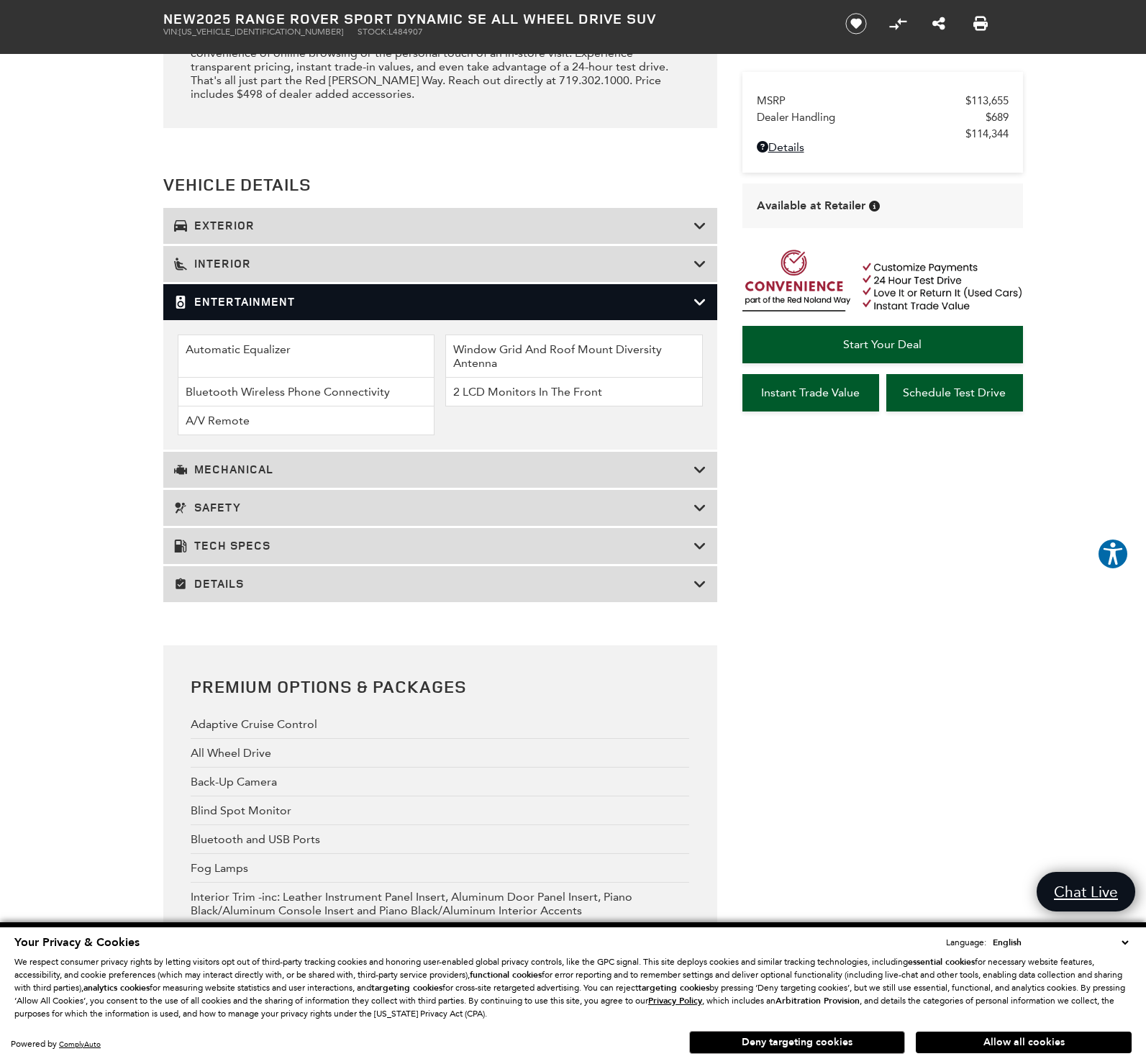
click at [697, 310] on icon at bounding box center [700, 302] width 13 height 15
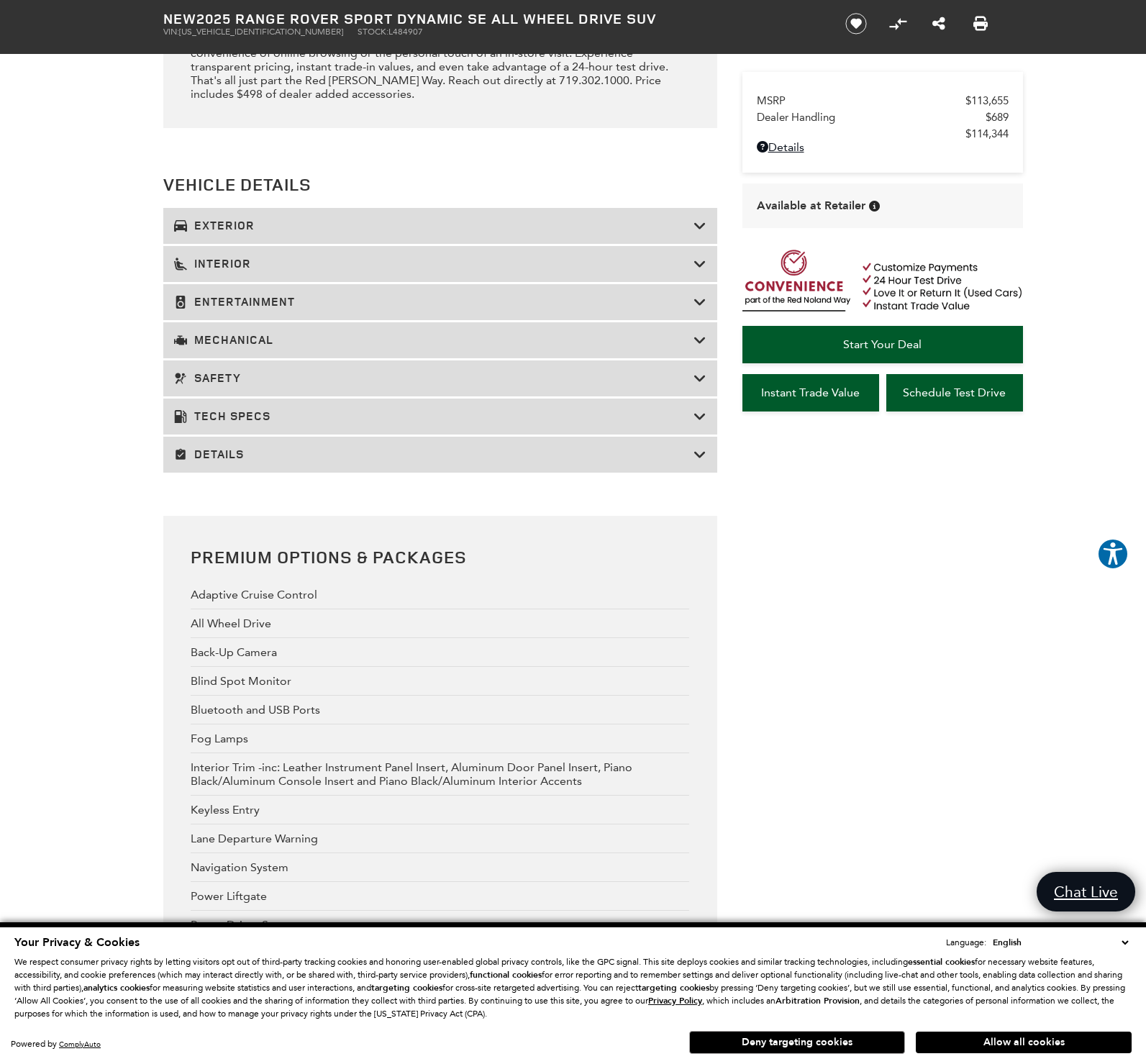
click at [697, 271] on icon at bounding box center [700, 264] width 13 height 15
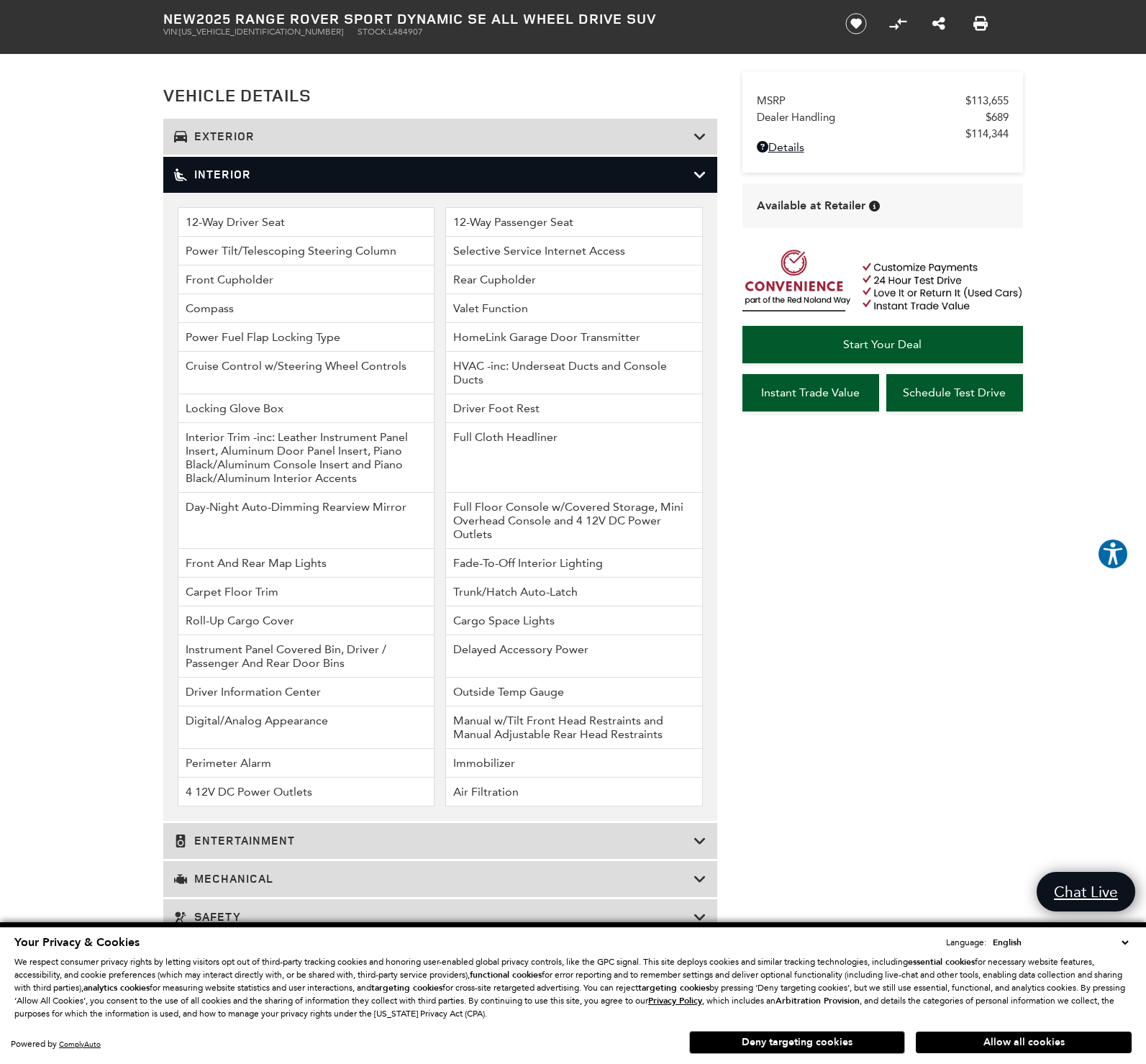
scroll to position [1742, 0]
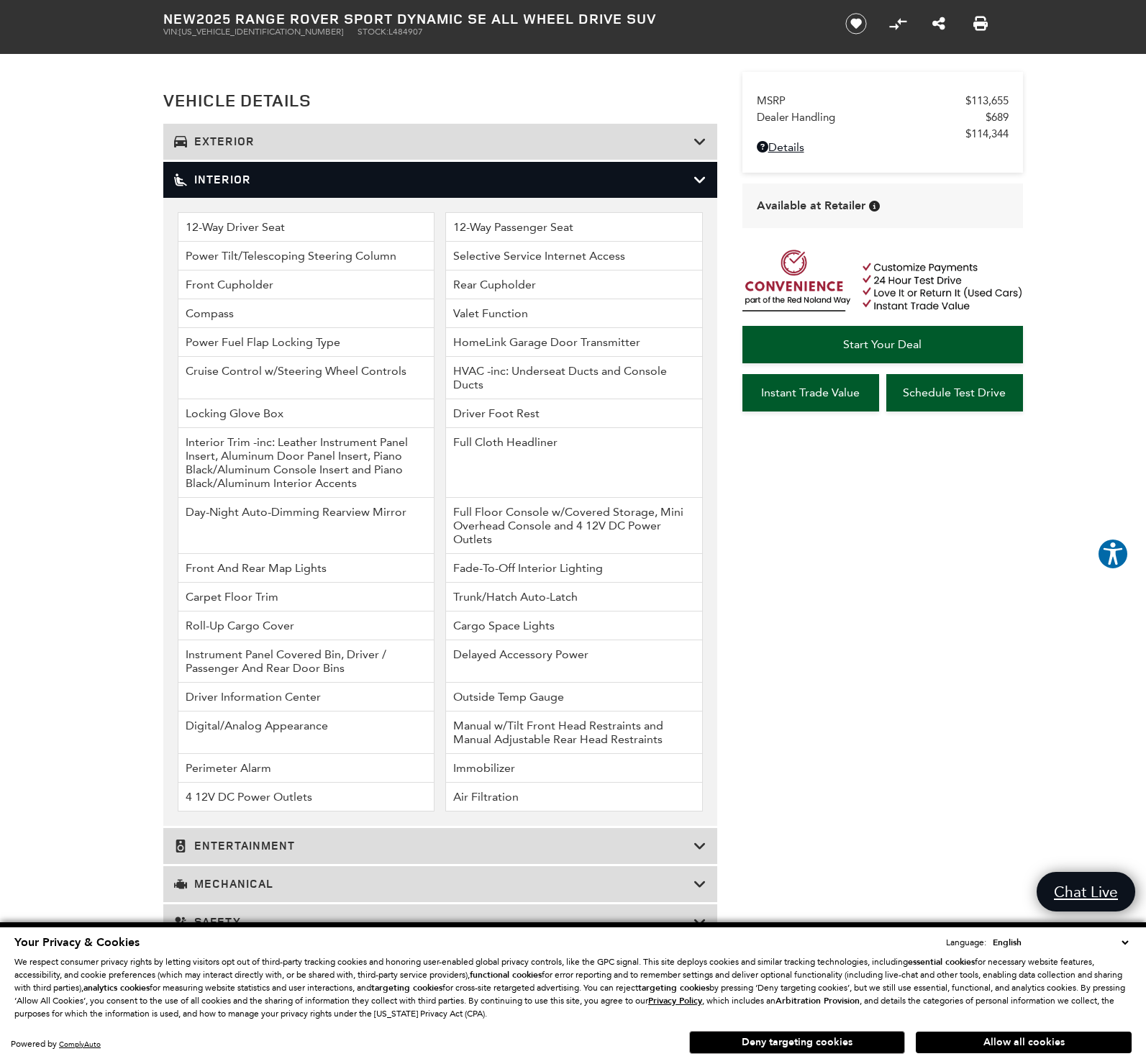
click at [697, 187] on icon at bounding box center [700, 180] width 13 height 15
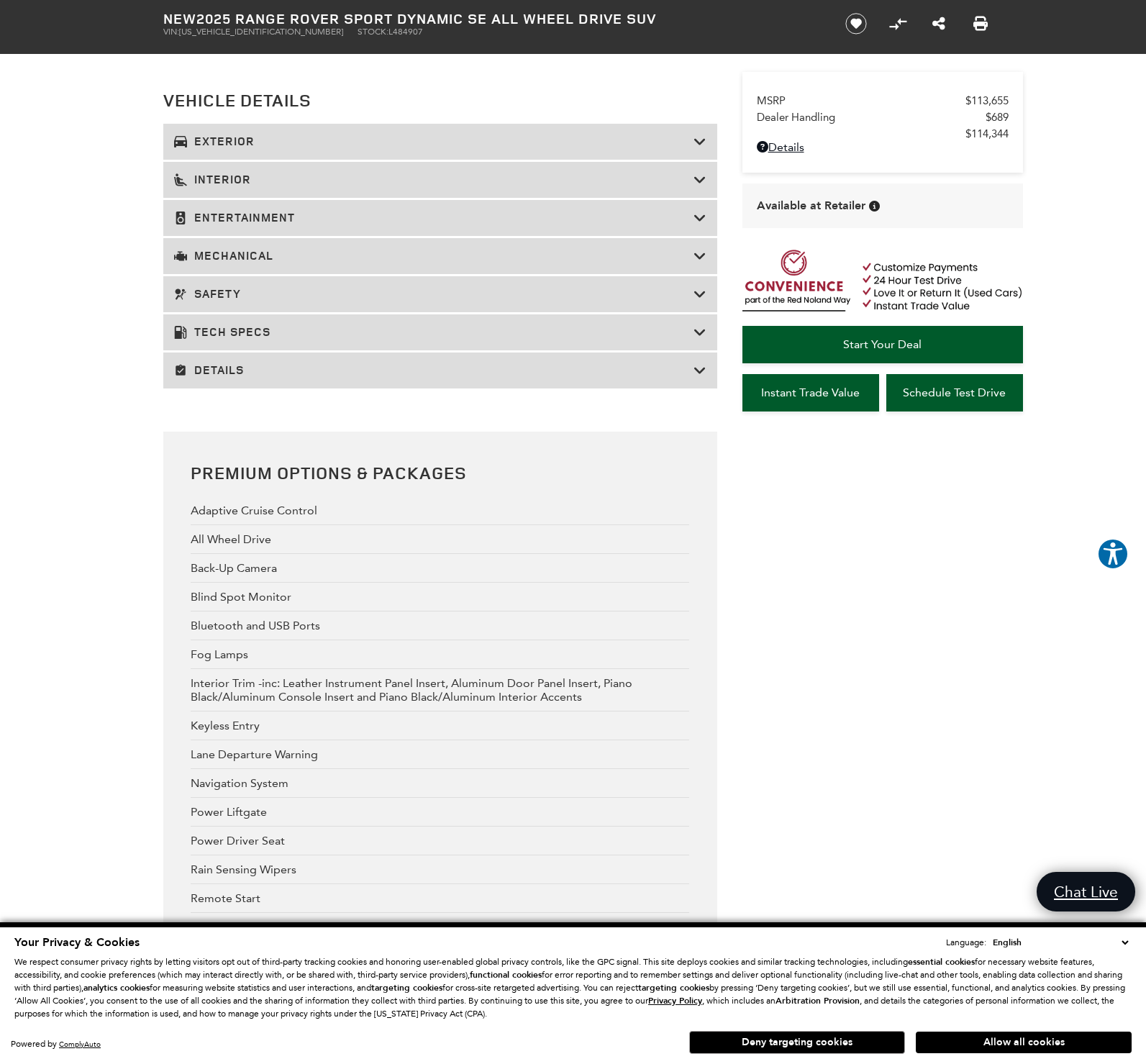
click at [704, 149] on icon at bounding box center [700, 141] width 13 height 15
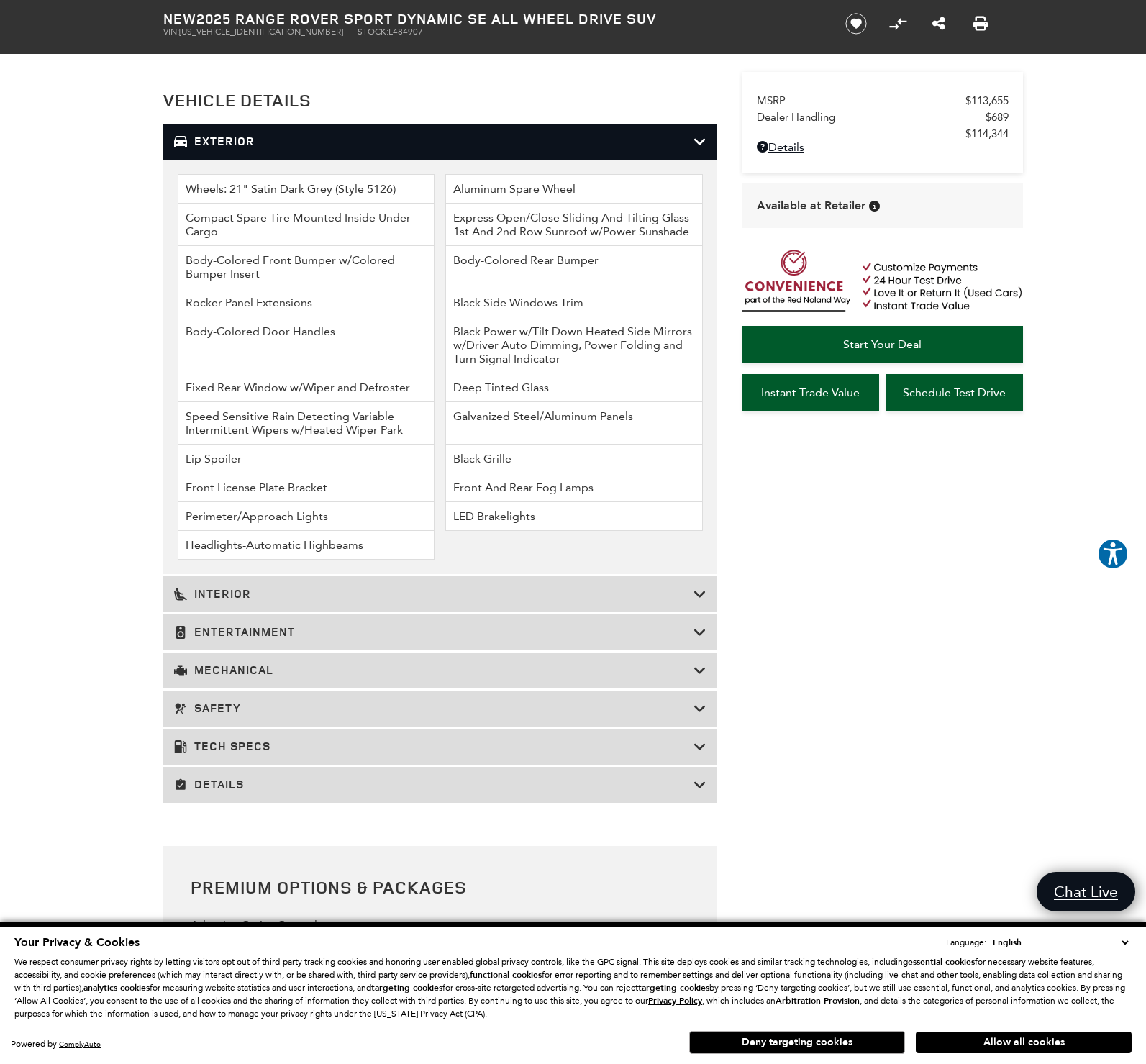
click at [704, 149] on icon at bounding box center [700, 141] width 13 height 15
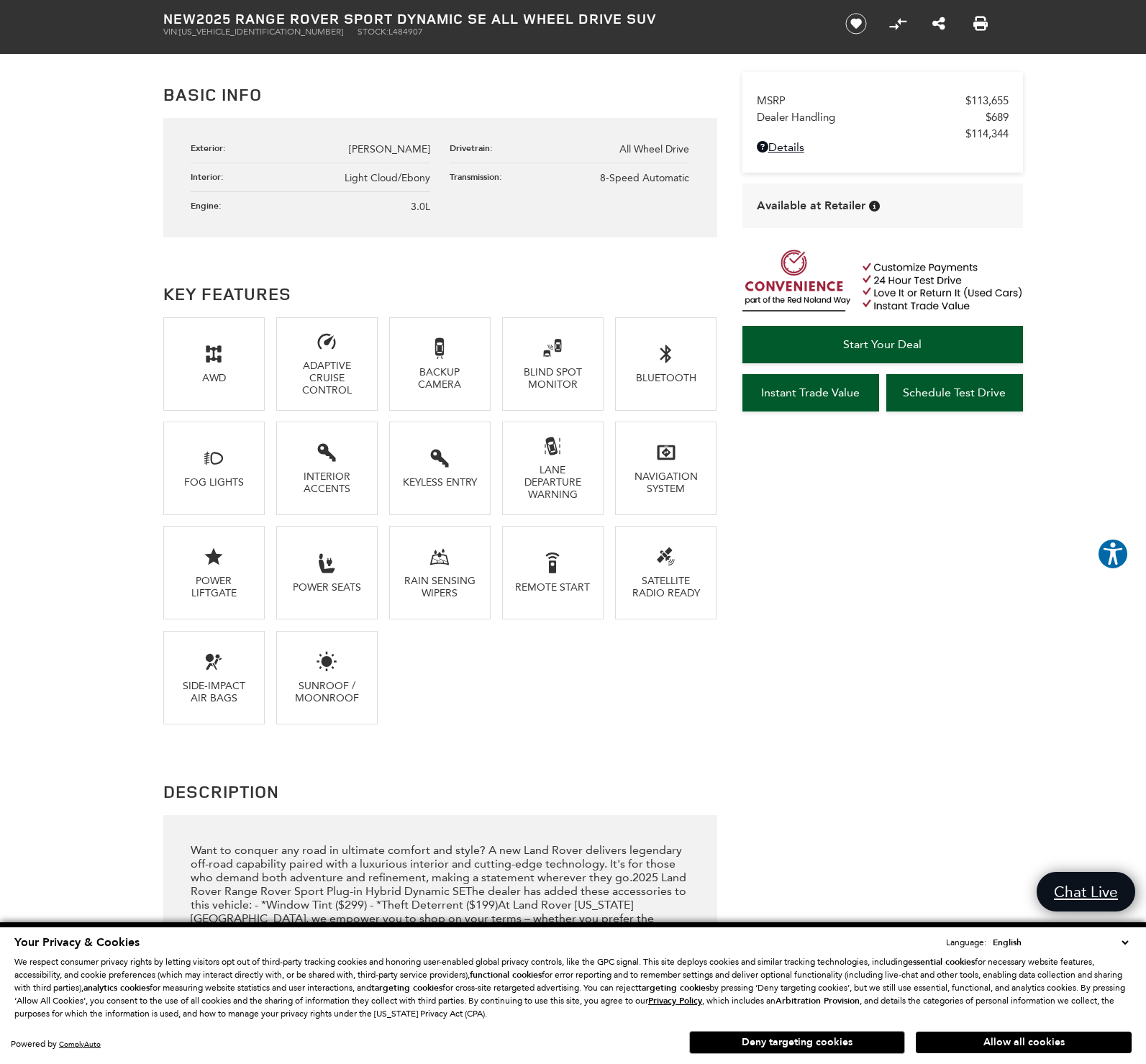
scroll to position [778, 0]
